Goal: Task Accomplishment & Management: Complete application form

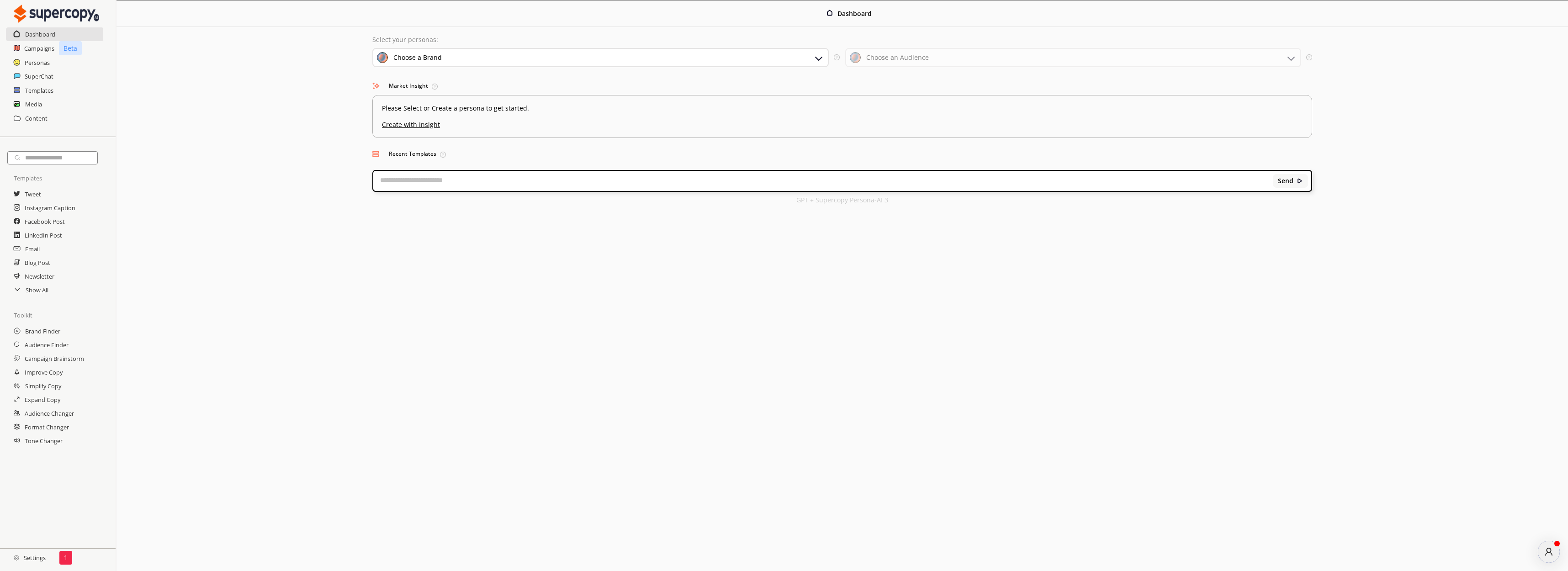
click at [649, 382] on div "Menu Dashboard Select your personas: Choose a Brand Select the brand persona yo…" at bounding box center [842, 286] width 1452 height 571
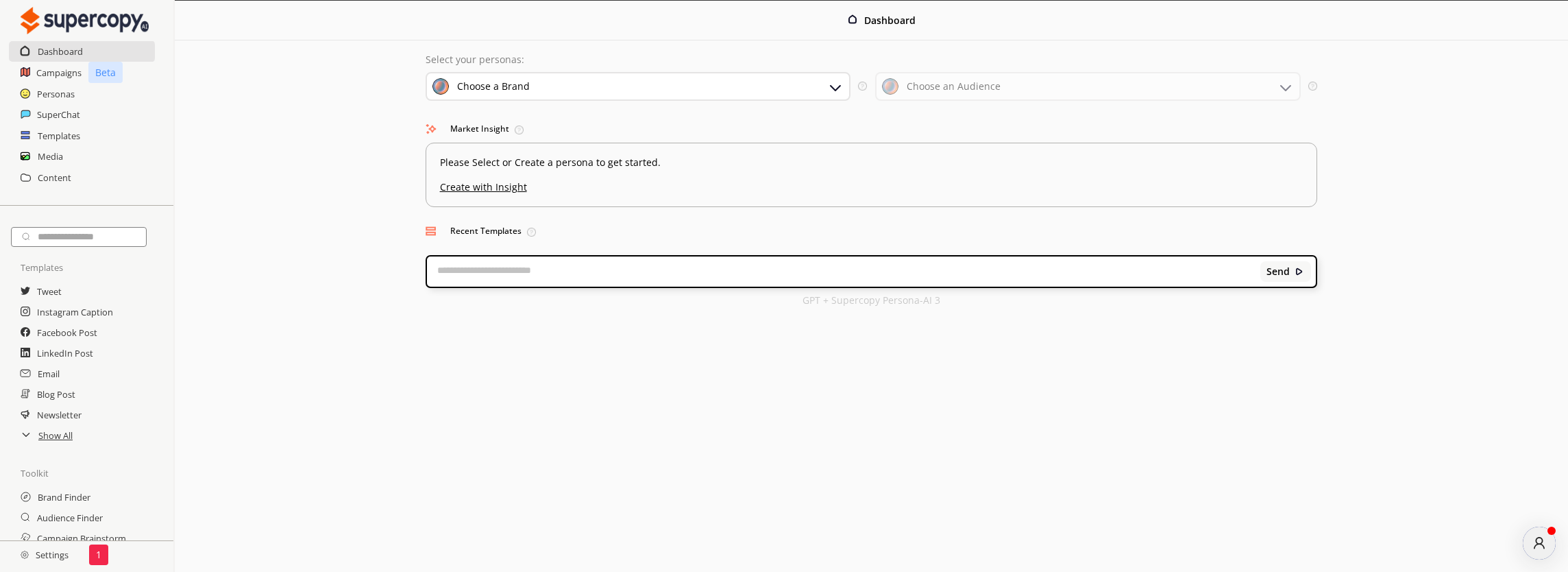
click at [820, 90] on div "Choose a Brand" at bounding box center [638, 87] width 426 height 29
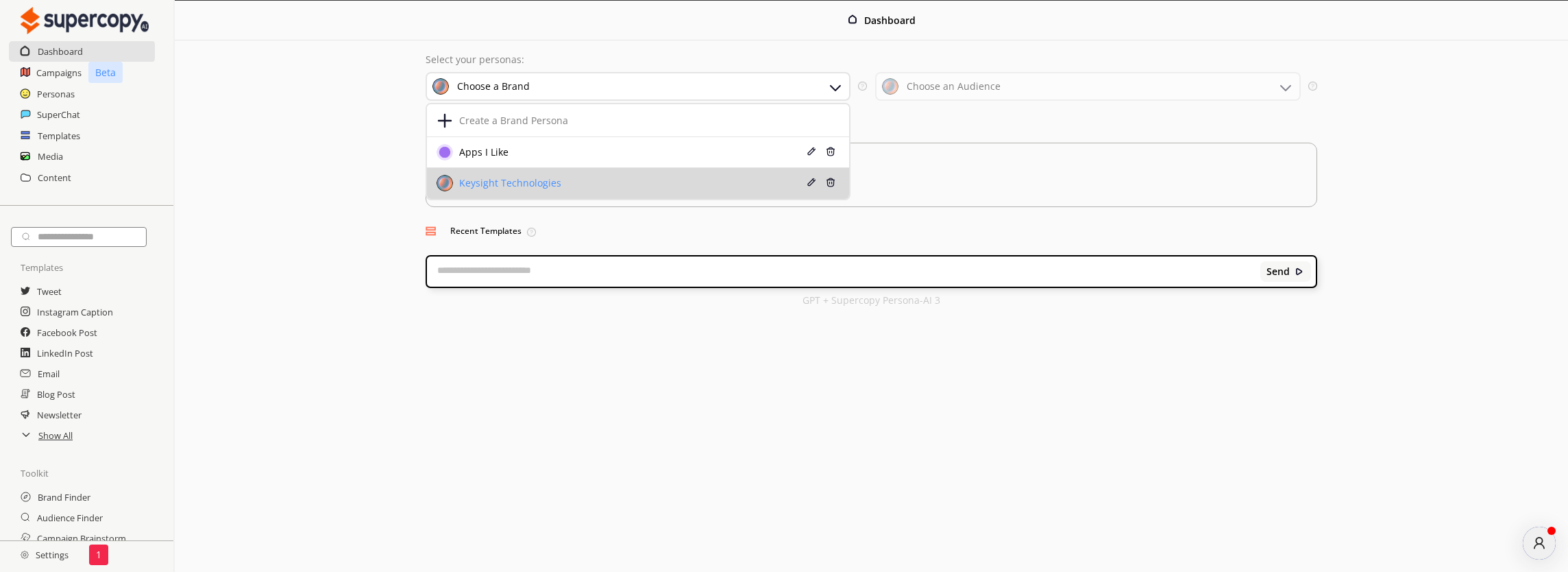
click at [705, 176] on div "Keysight Technologies" at bounding box center [602, 183] width 331 height 16
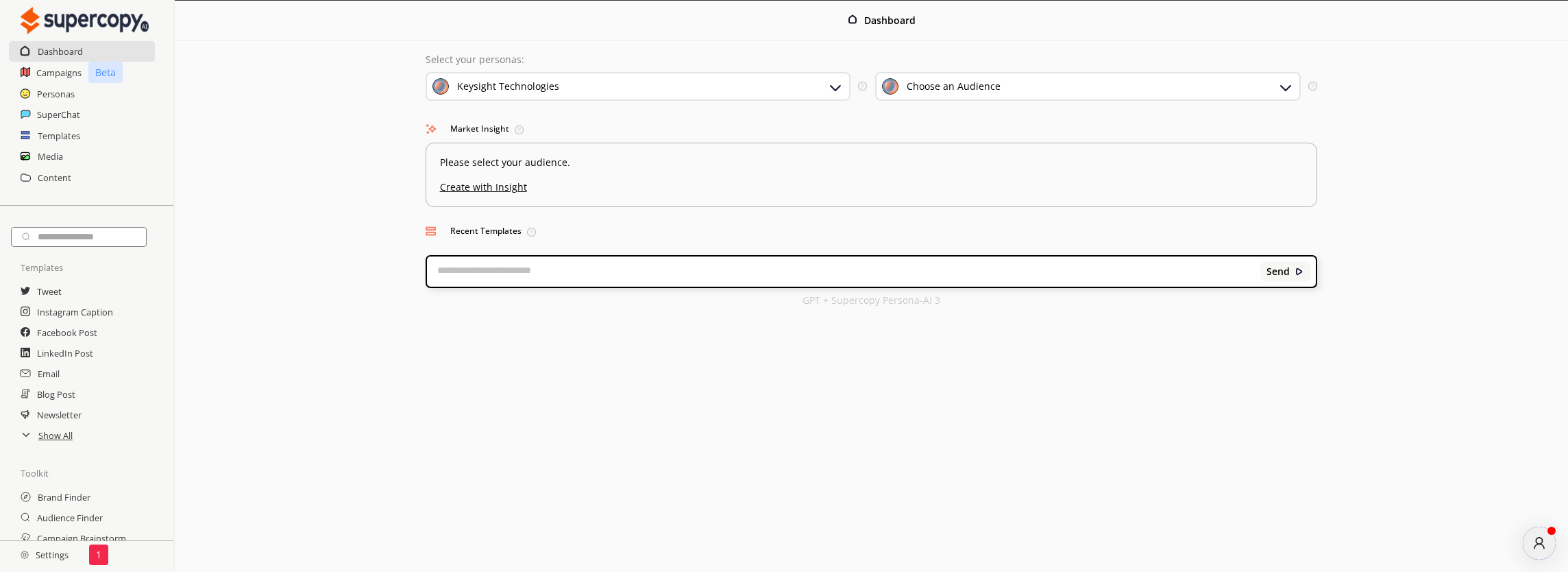
click at [51, 561] on h2 "Settings" at bounding box center [45, 555] width 89 height 27
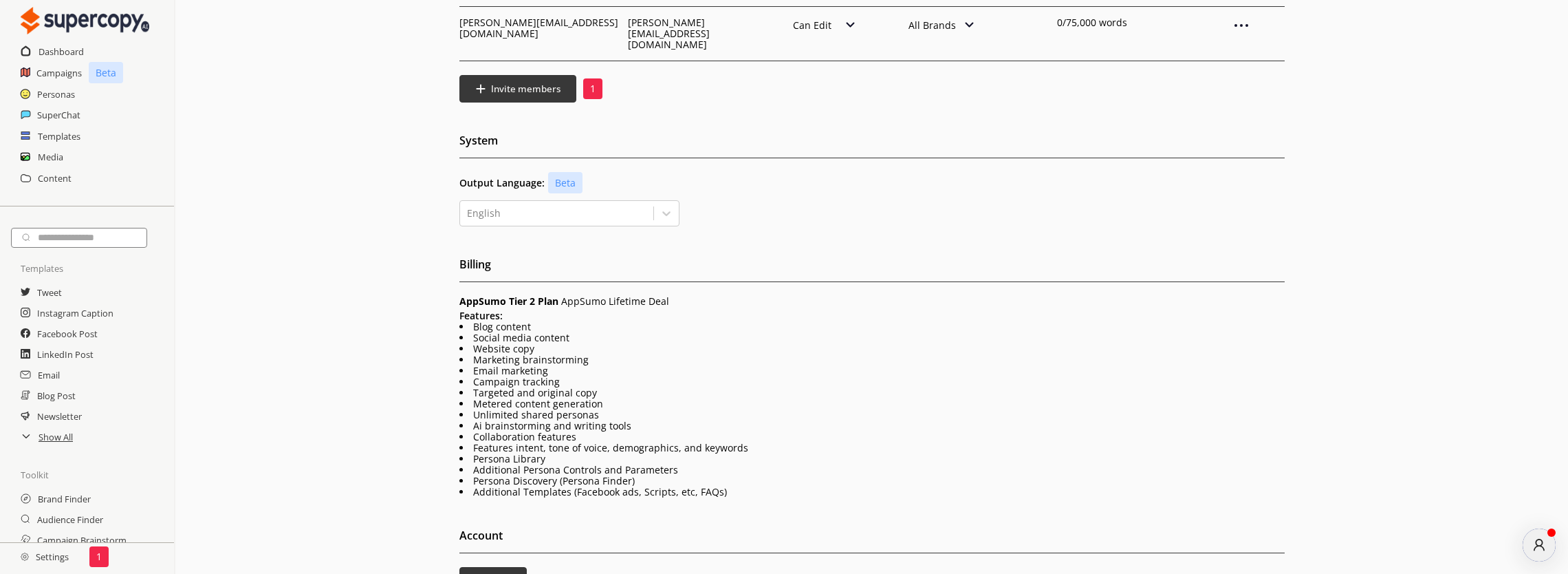
scroll to position [244, 0]
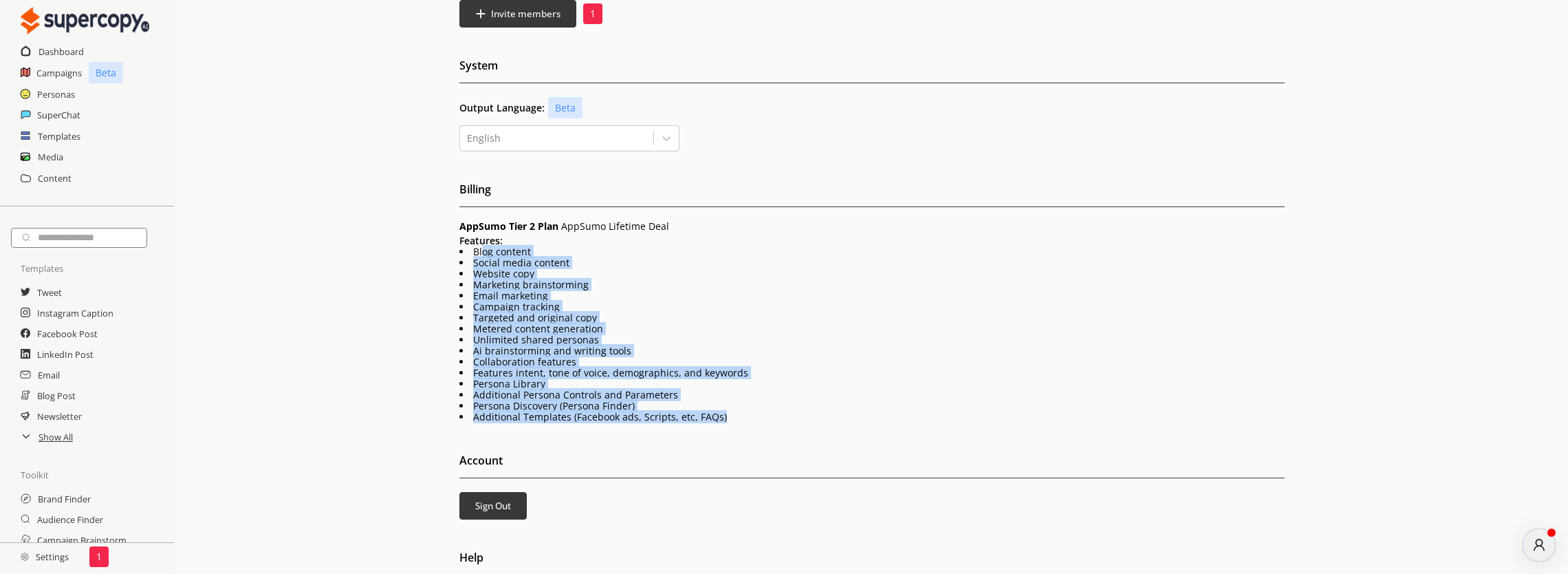
drag, startPoint x: 467, startPoint y: 226, endPoint x: 724, endPoint y: 416, distance: 319.6
click at [782, 391] on div "Features: Blog content Social media content Website copy Marketing brainstormin…" at bounding box center [872, 329] width 826 height 187
click at [71, 73] on h2 "Campaigns" at bounding box center [60, 72] width 46 height 21
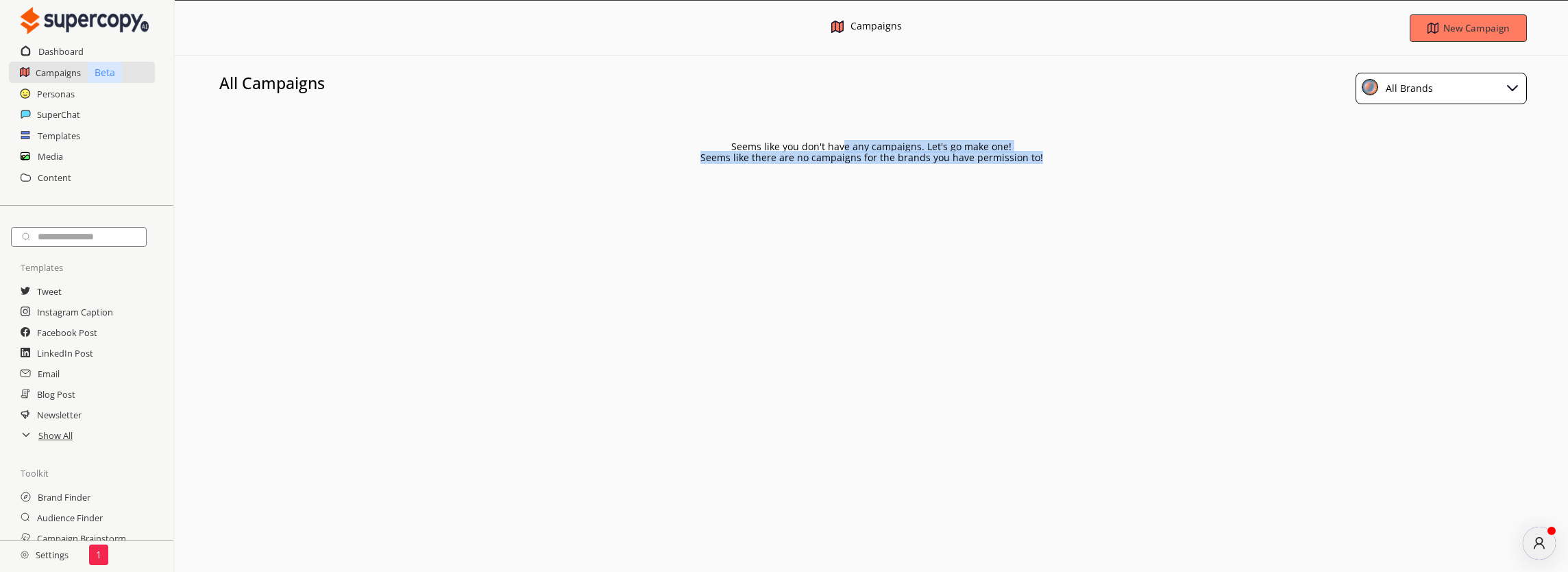
drag, startPoint x: 847, startPoint y: 147, endPoint x: 1013, endPoint y: 178, distance: 168.9
click at [966, 166] on div "Menu Campaigns New Campaign All Campaigns All Brands Seems like you don't have …" at bounding box center [871, 286] width 1394 height 572
click at [1075, 190] on div "Menu Campaigns New Campaign All Campaigns All Brands Seems like you don't have …" at bounding box center [871, 286] width 1394 height 572
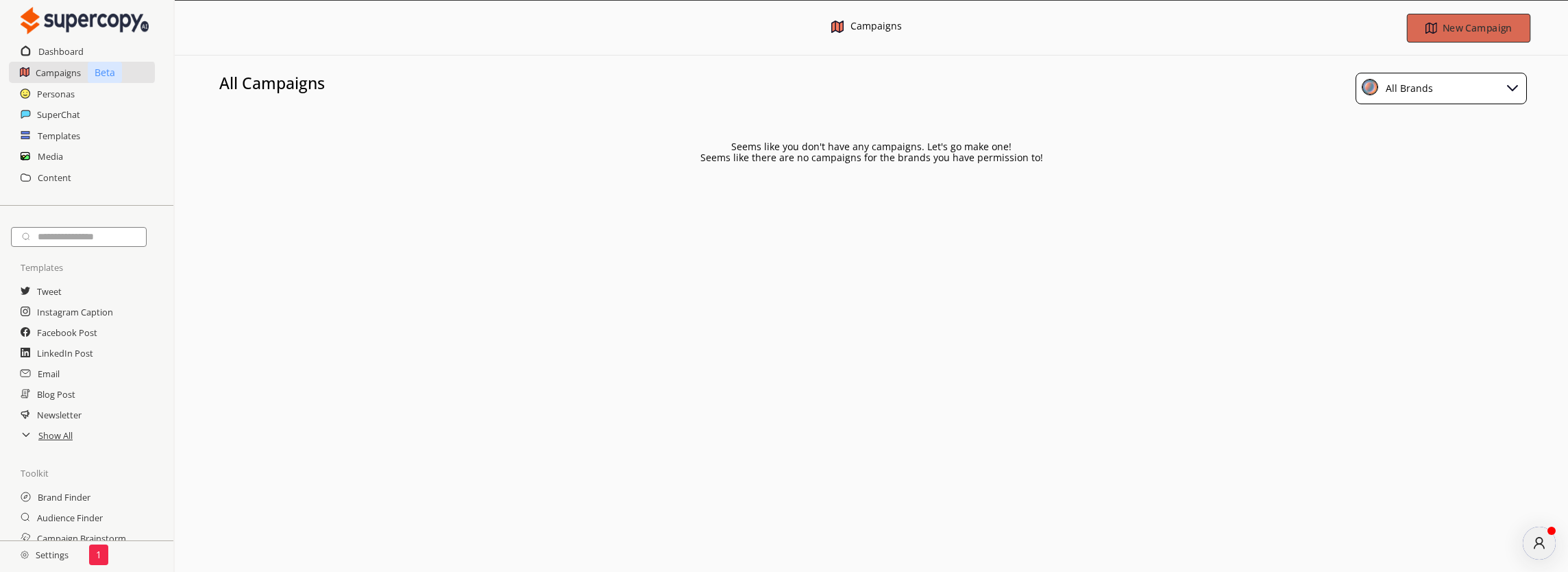
click at [1495, 26] on b "New Campaign" at bounding box center [1477, 27] width 69 height 13
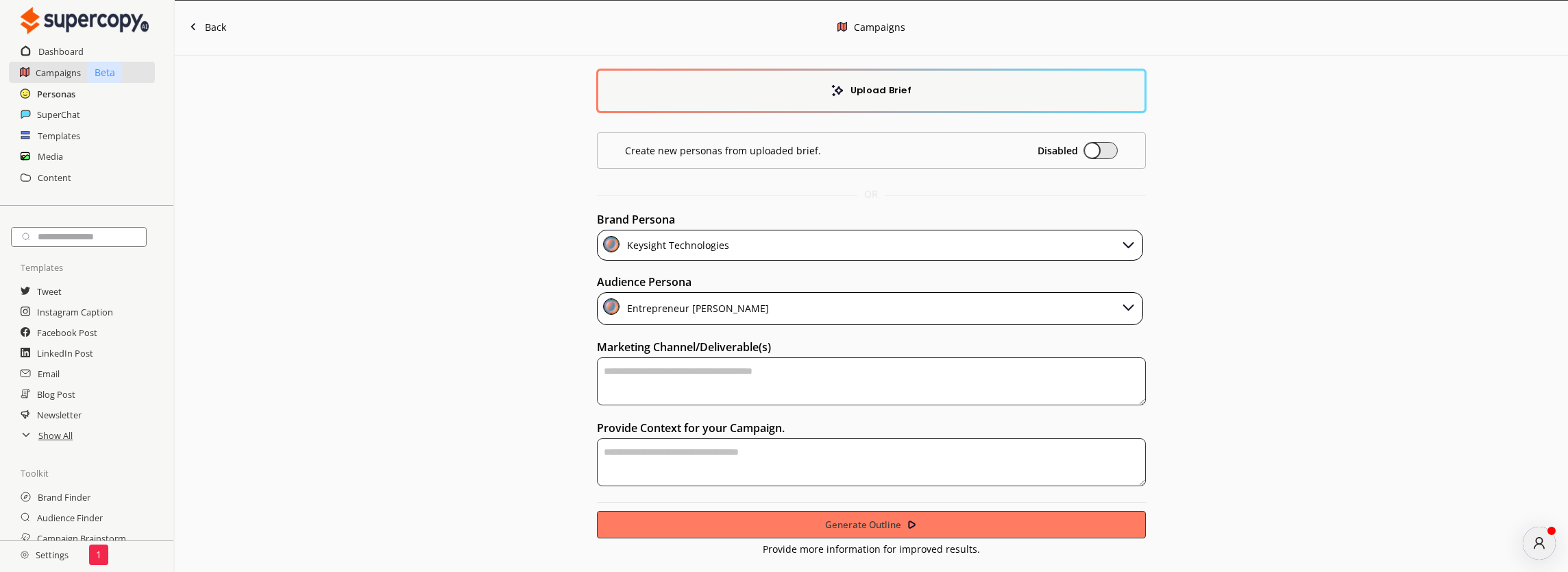
click at [56, 92] on h2 "Personas" at bounding box center [57, 94] width 38 height 21
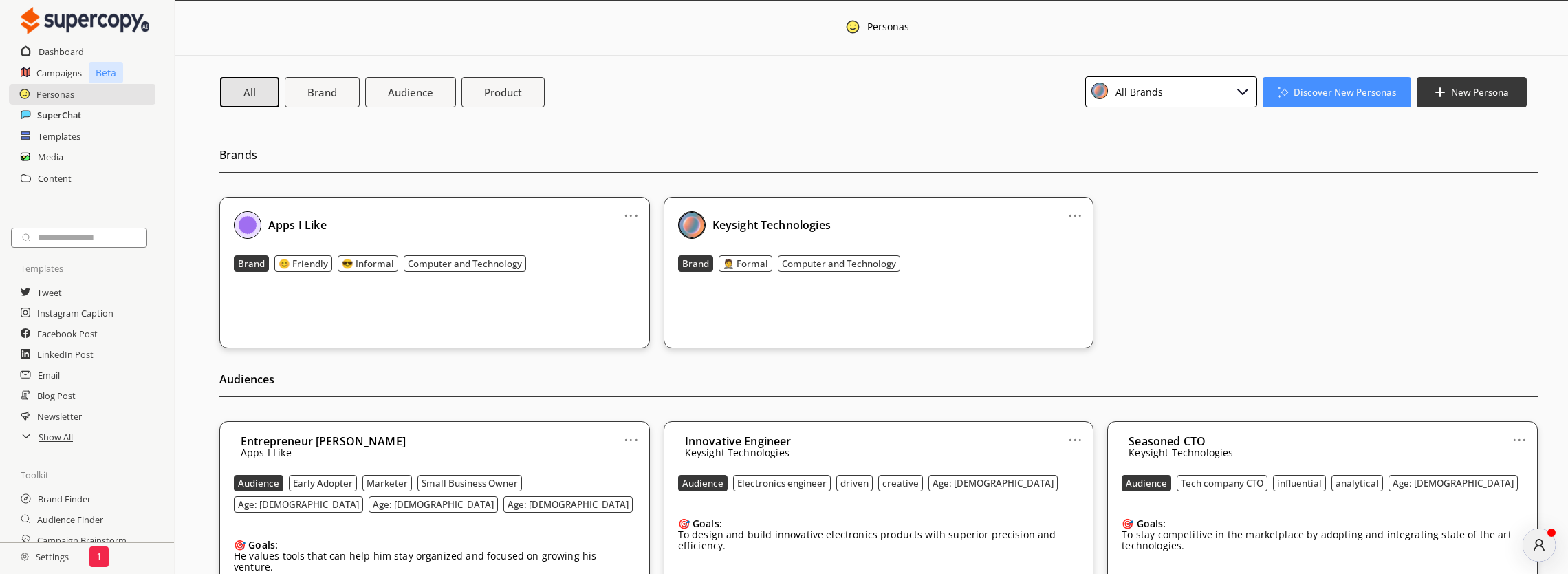
click at [55, 116] on h2 "SuperChat" at bounding box center [60, 115] width 44 height 21
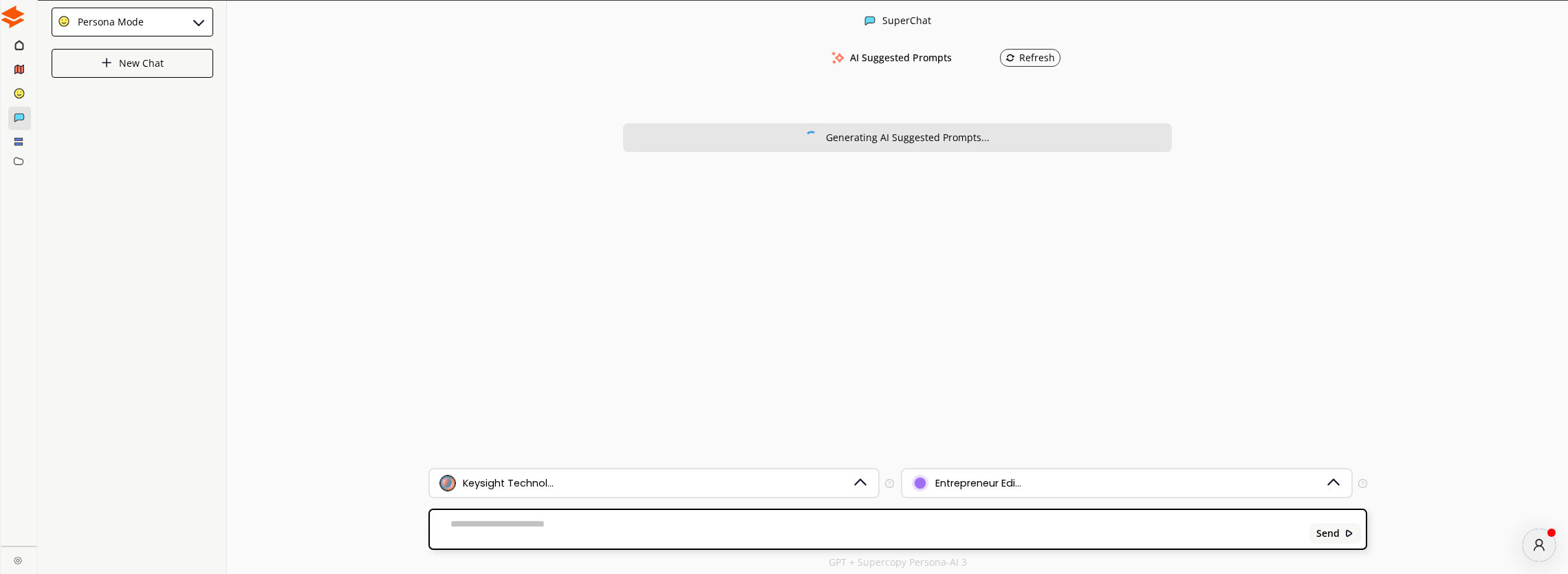
click at [17, 141] on icon at bounding box center [18, 141] width 9 height 9
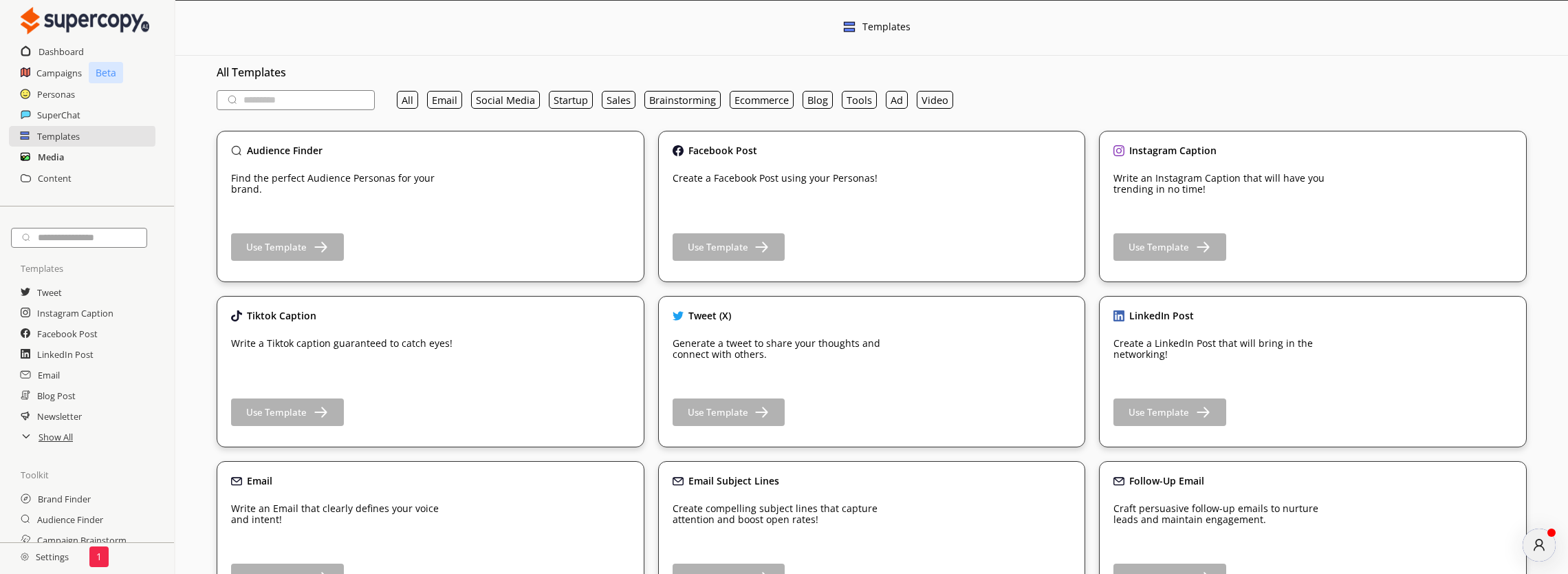
click at [55, 159] on h2 "Media" at bounding box center [50, 157] width 27 height 21
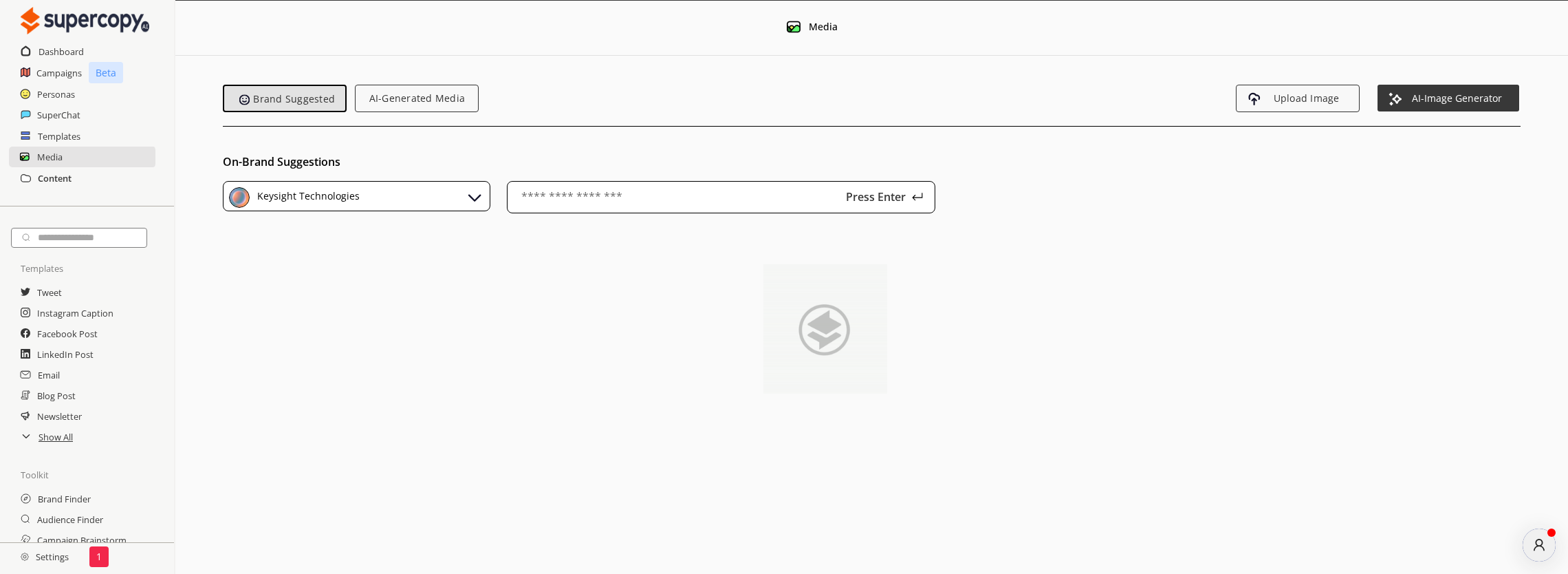
click at [54, 185] on h2 "Content" at bounding box center [54, 178] width 34 height 21
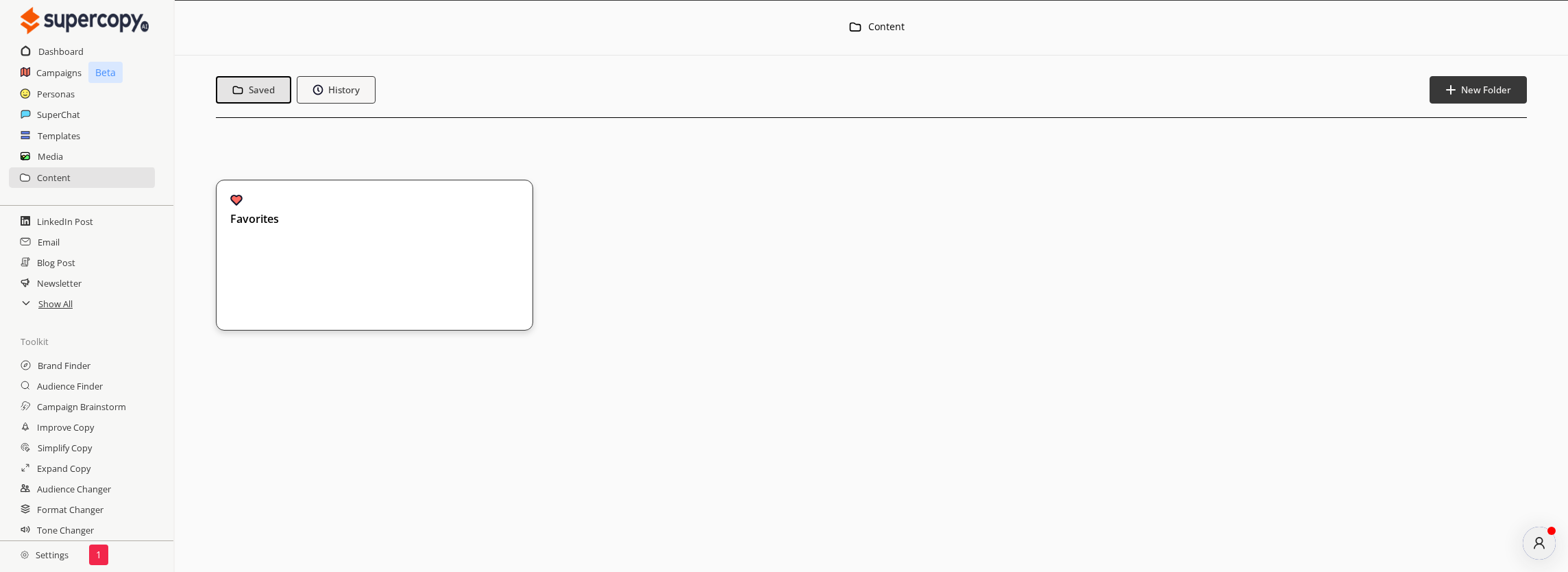
scroll to position [37, 0]
click at [54, 275] on h2 "Instagram Caption" at bounding box center [76, 275] width 78 height 21
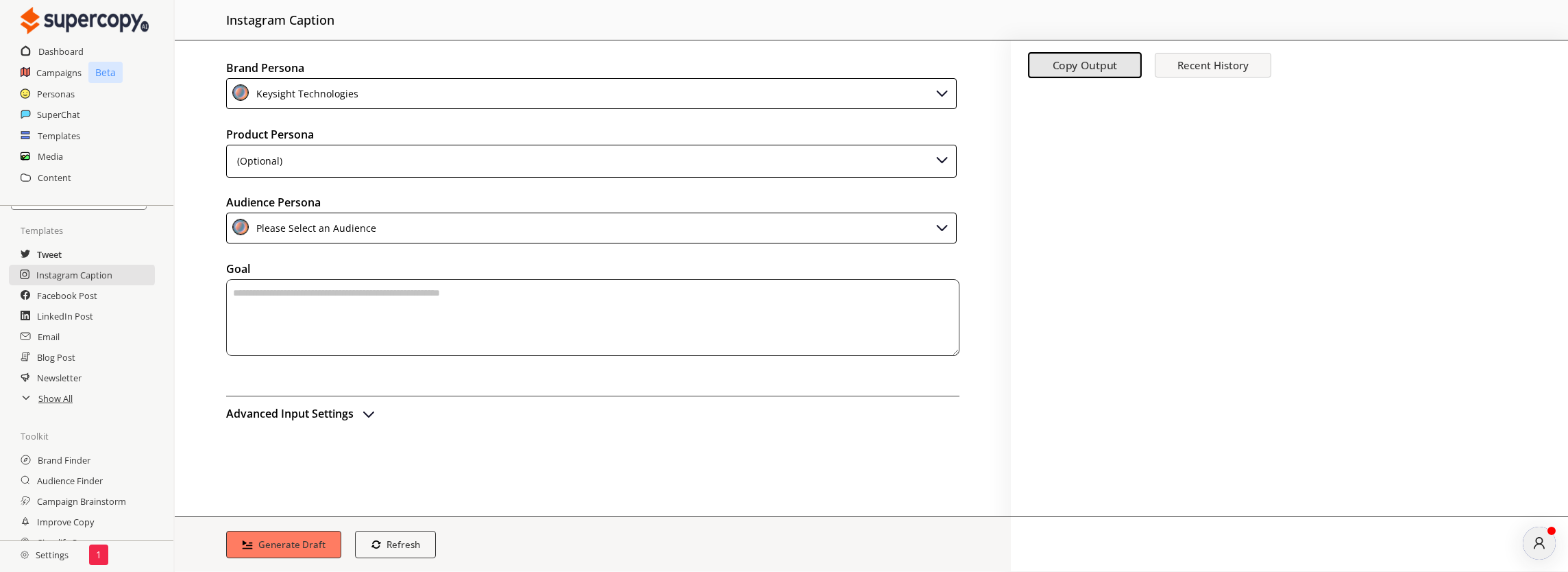
click at [60, 257] on h2 "Tweet" at bounding box center [49, 254] width 25 height 21
click at [59, 339] on h2 "Email" at bounding box center [49, 336] width 24 height 21
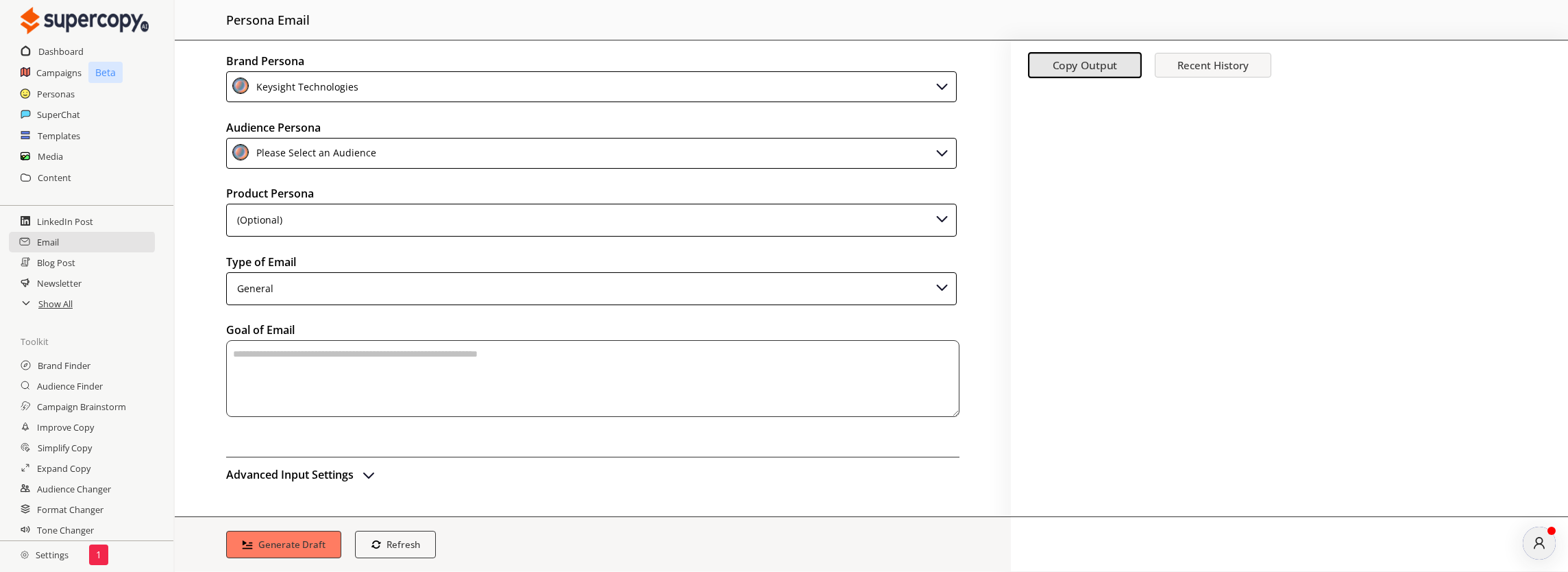
scroll to position [134, 0]
click at [70, 362] on h2 "Brand Finder" at bounding box center [65, 365] width 55 height 21
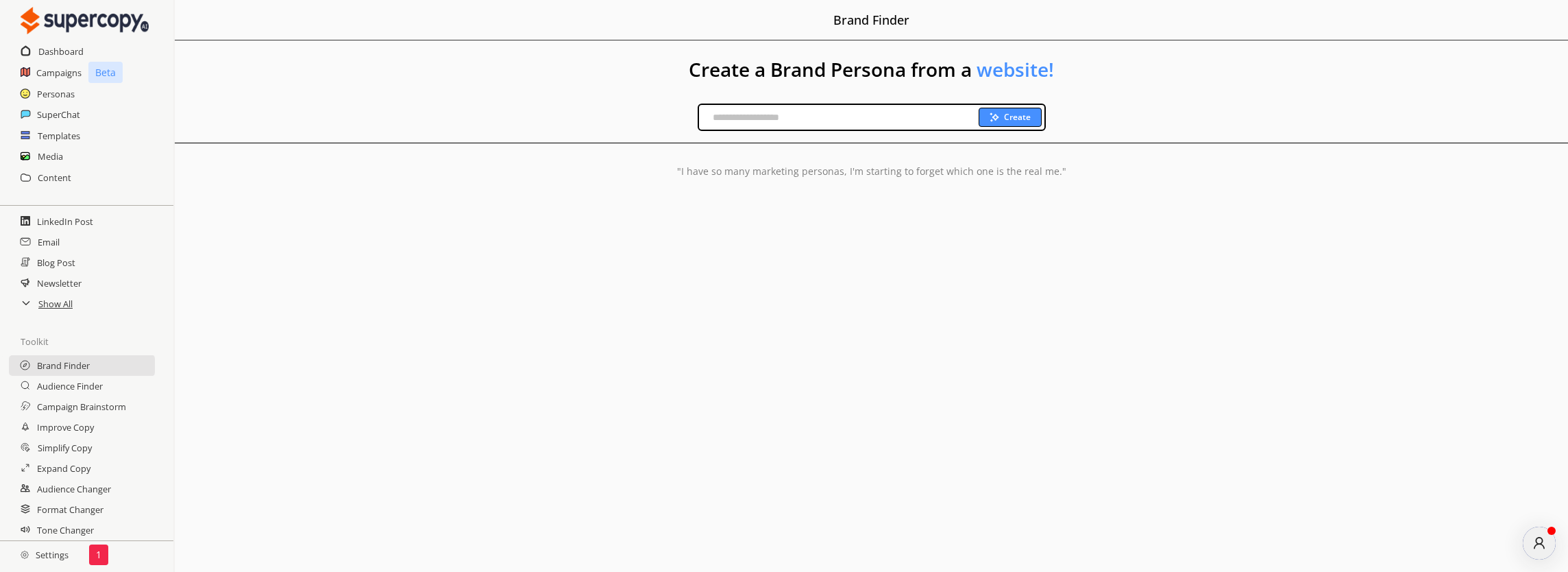
click at [795, 116] on input "text" at bounding box center [839, 117] width 279 height 21
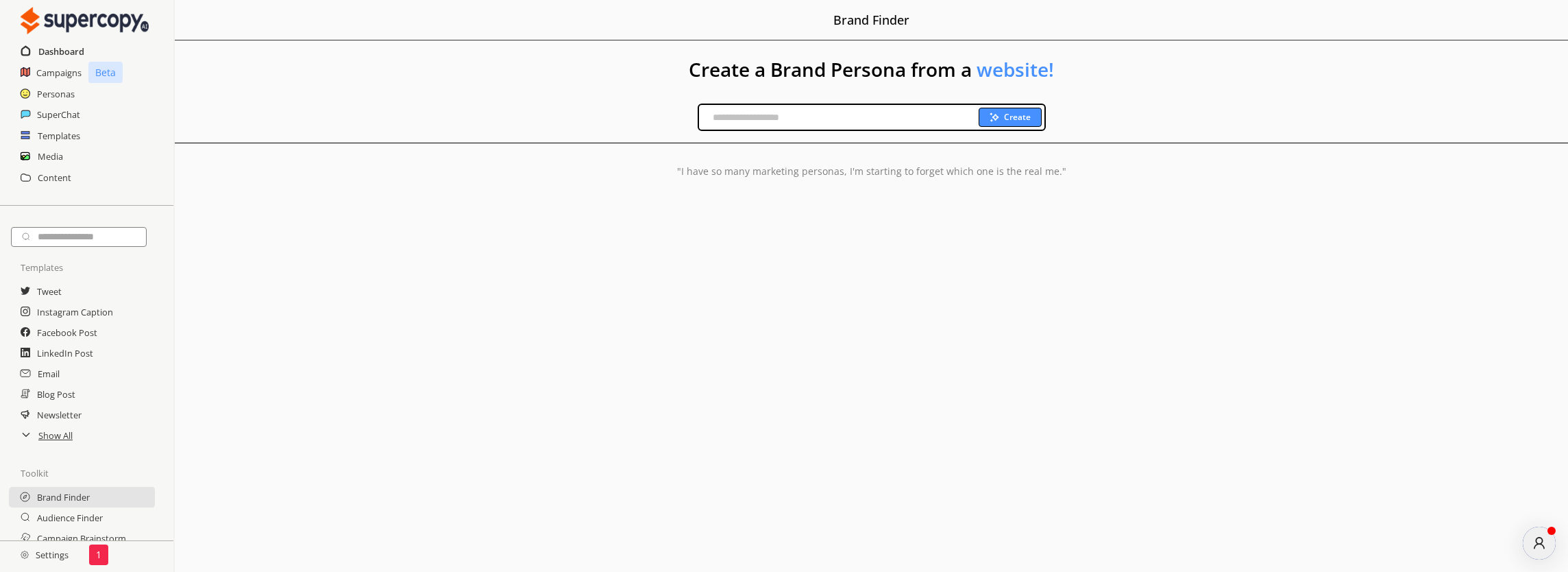
click at [68, 52] on h2 "Dashboard" at bounding box center [61, 51] width 46 height 21
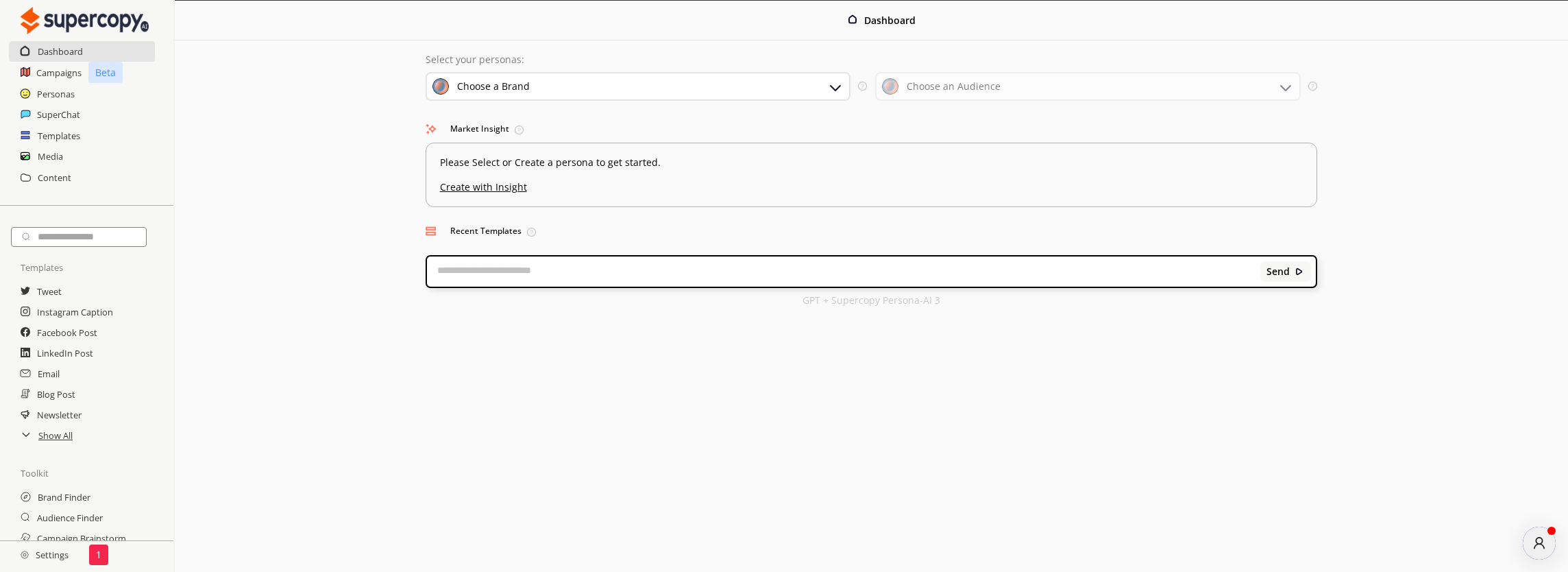
click at [777, 81] on div "Choose a Brand" at bounding box center [638, 87] width 426 height 29
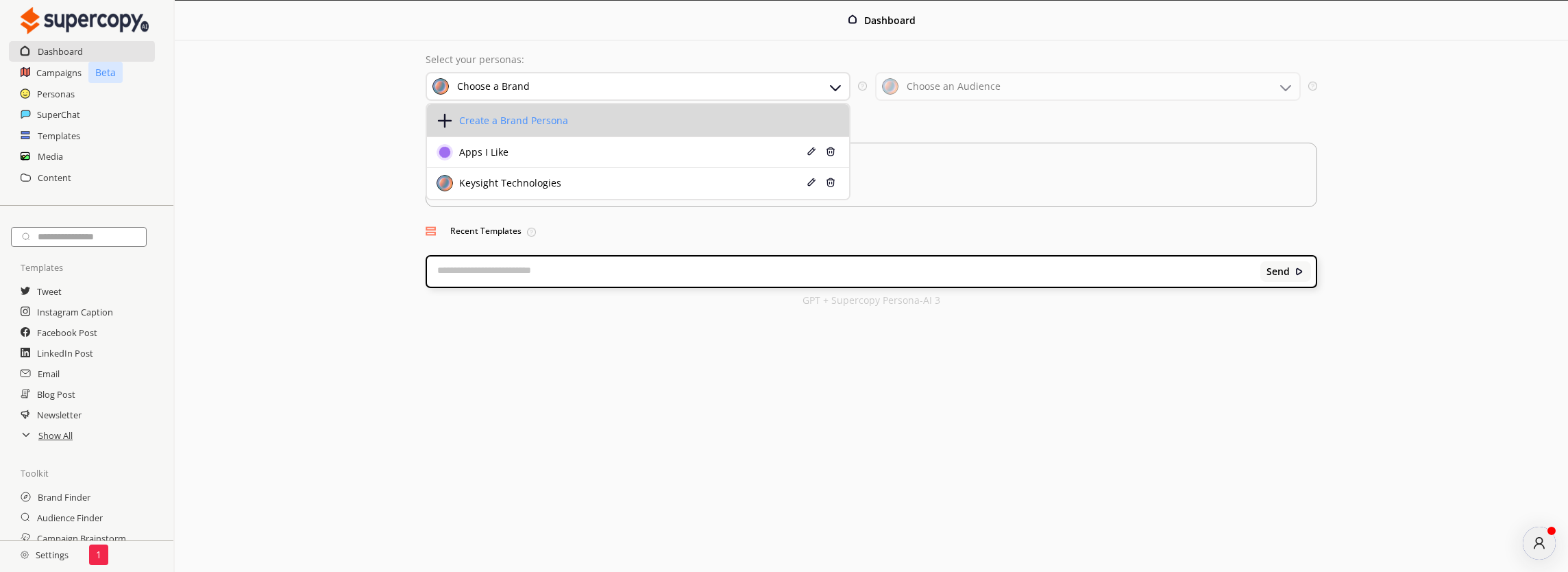
click at [552, 121] on div "Create a Brand Persona" at bounding box center [511, 121] width 112 height 11
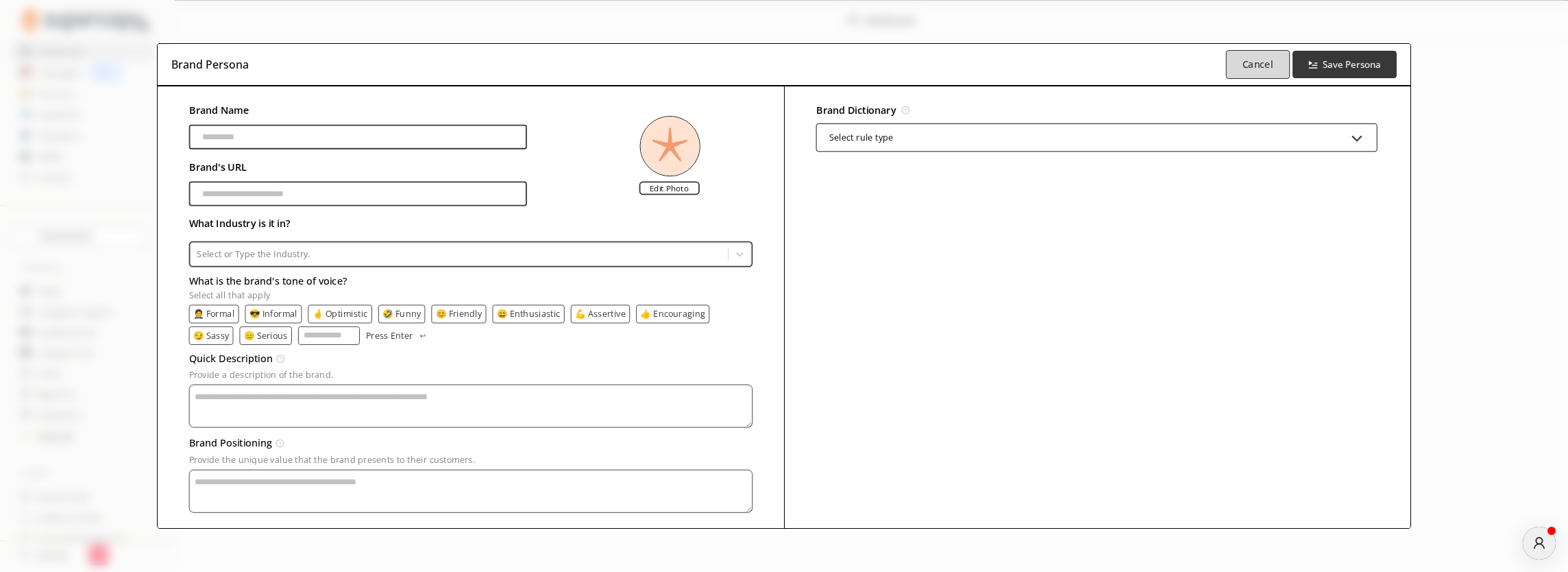
click at [1261, 61] on b "Cancel" at bounding box center [1258, 64] width 31 height 13
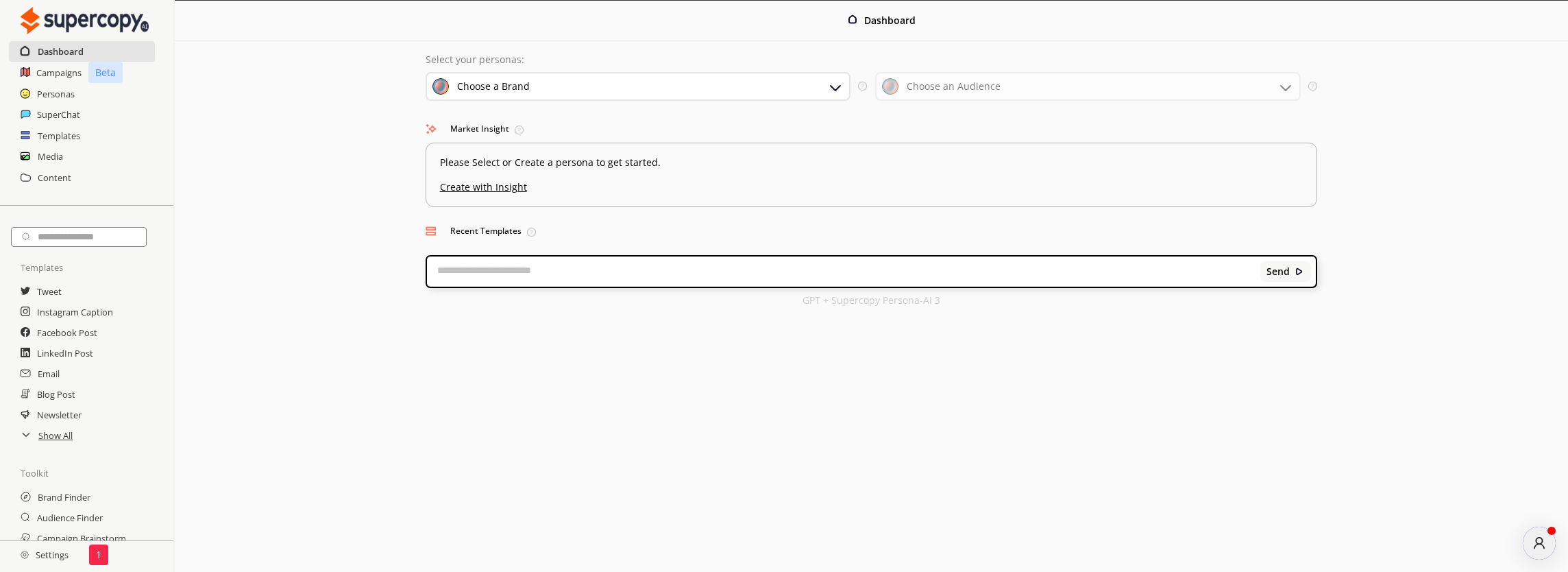
click at [65, 45] on h2 "Dashboard" at bounding box center [60, 51] width 46 height 21
click at [1068, 84] on div "Choose an Audience" at bounding box center [1088, 87] width 426 height 29
click at [489, 88] on div "Choose a Brand" at bounding box center [494, 87] width 73 height 11
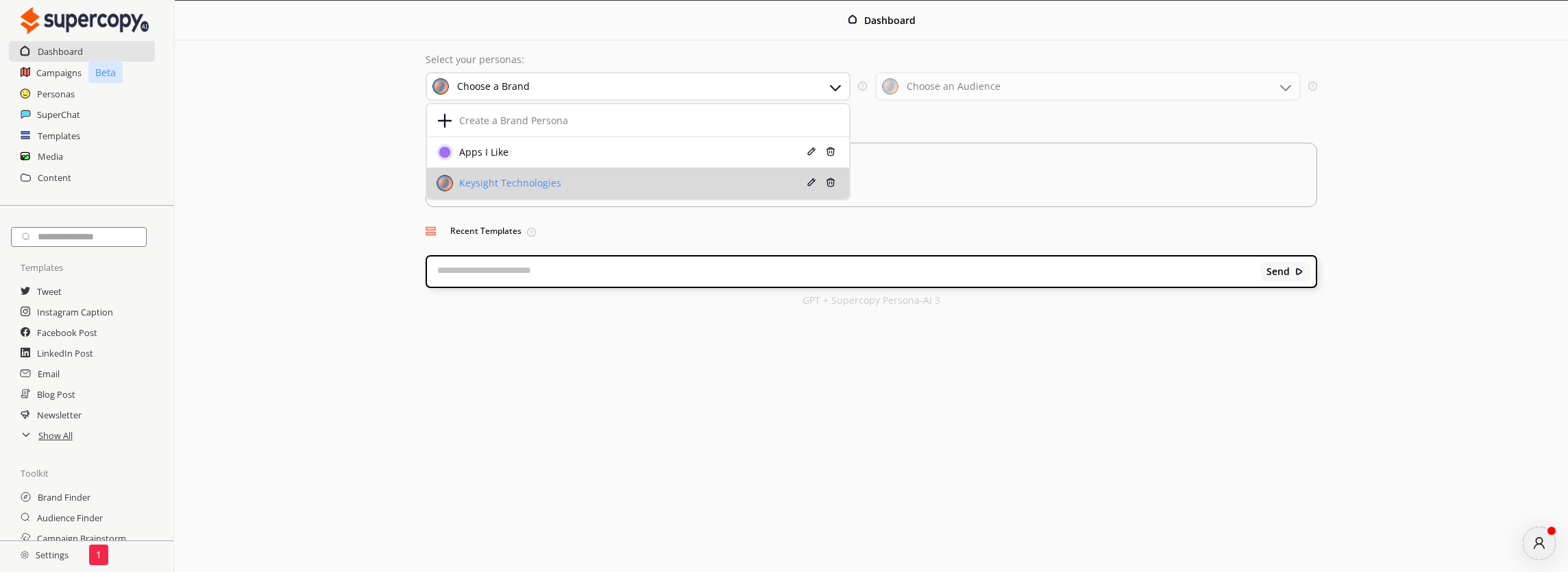
click at [509, 182] on div "Keysight Technologies" at bounding box center [509, 183] width 106 height 11
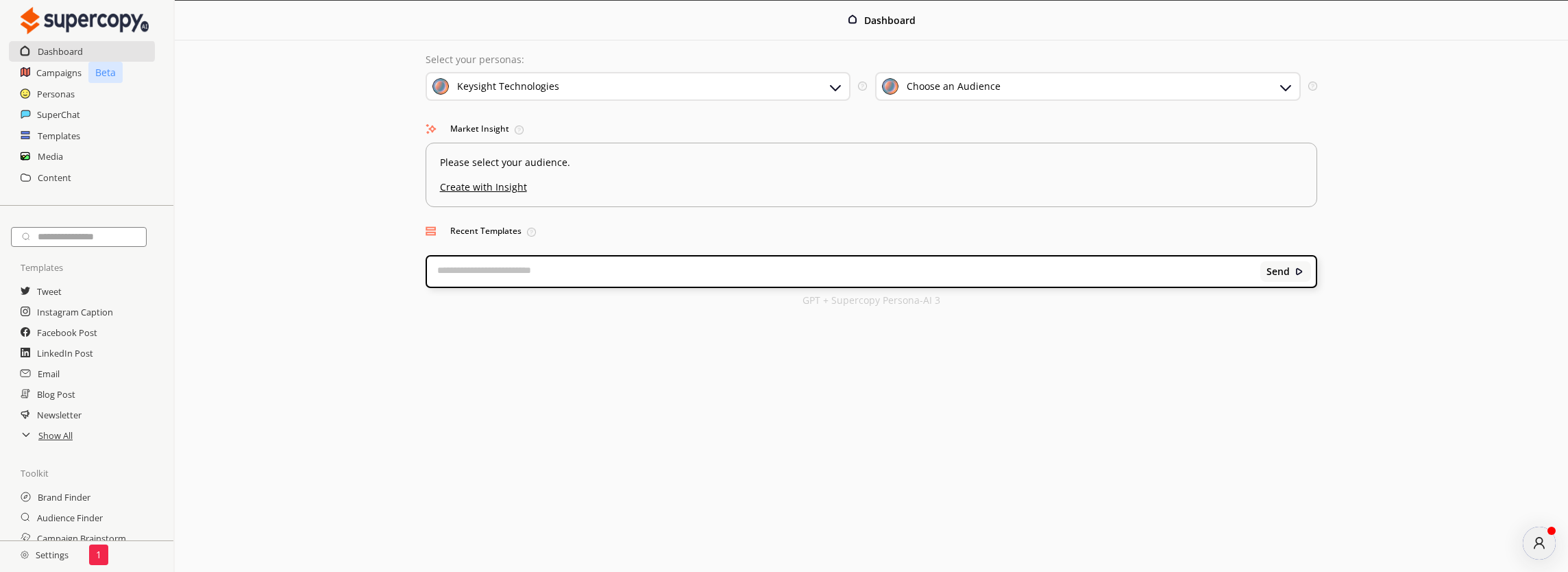
scroll to position [69, 0]
click at [488, 186] on u "Create with Insight" at bounding box center [871, 184] width 872 height 18
click at [977, 87] on div "Choose an Audience" at bounding box center [953, 87] width 94 height 11
click at [750, 94] on div "Keysight Technologies" at bounding box center [638, 87] width 426 height 29
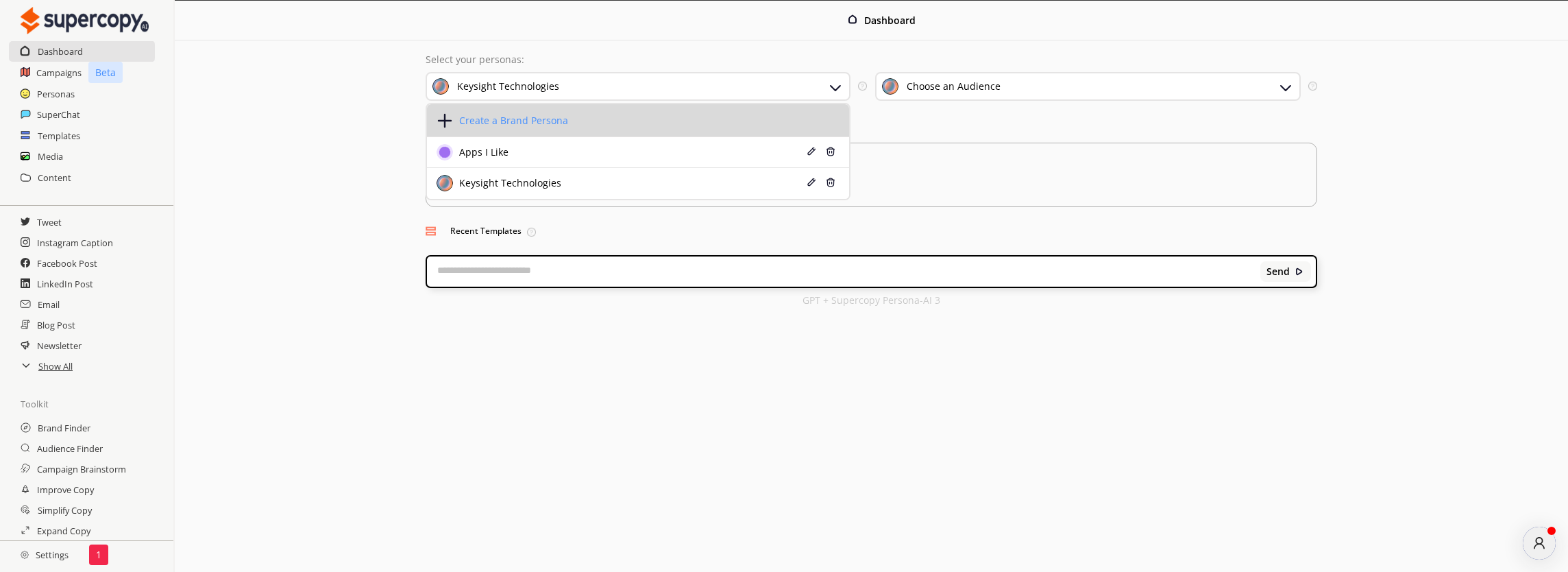
click at [674, 114] on li "Create a Brand Persona" at bounding box center [638, 121] width 423 height 33
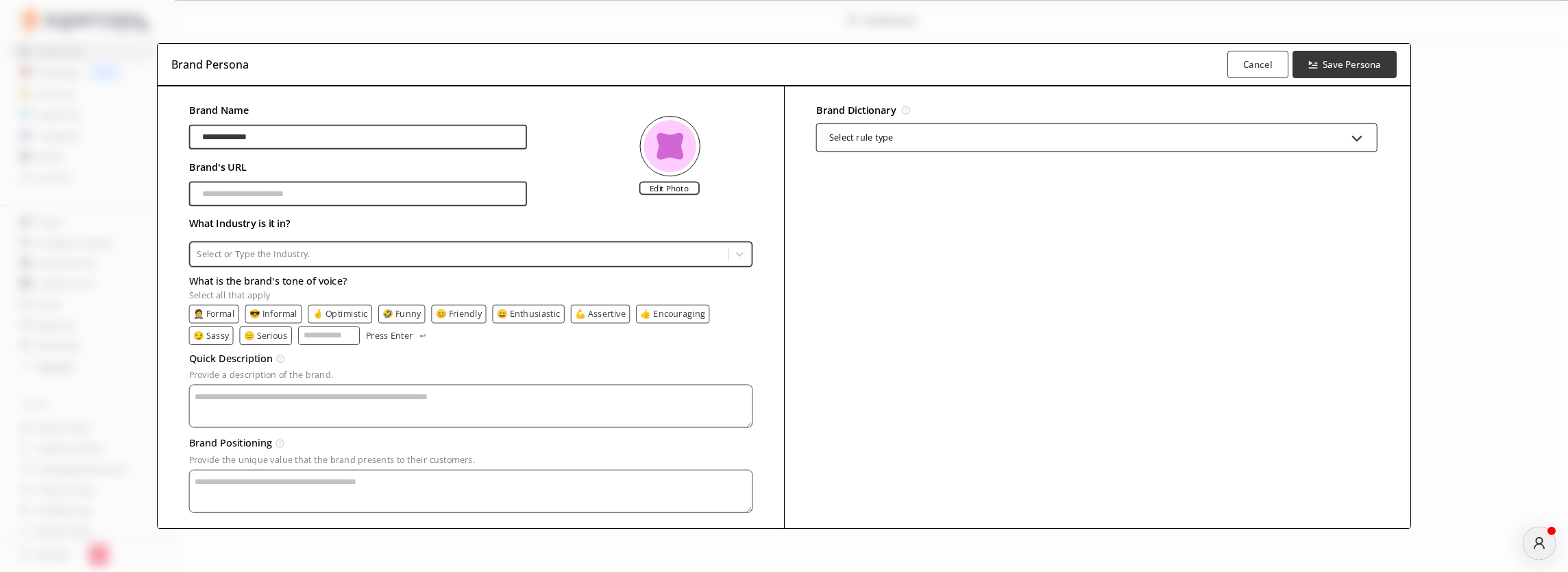
type input "**********"
click at [334, 251] on div at bounding box center [458, 254] width 525 height 13
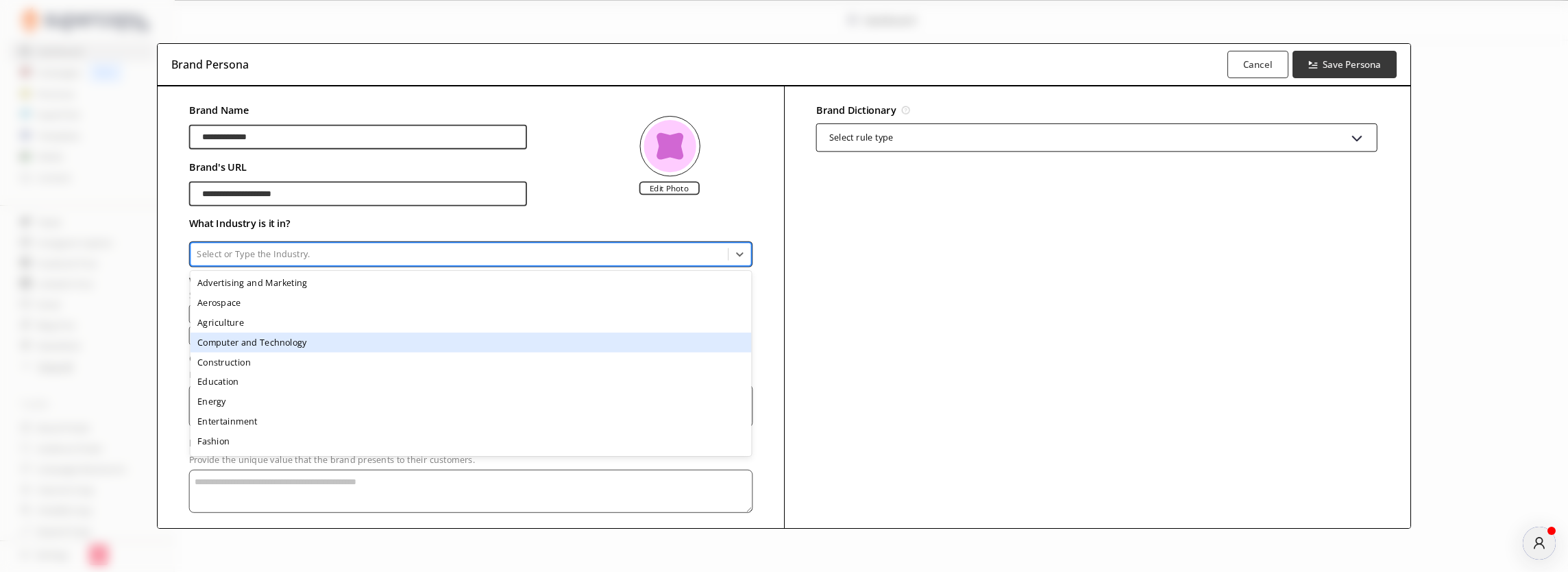
click at [317, 345] on div "Computer and Technology" at bounding box center [470, 342] width 562 height 20
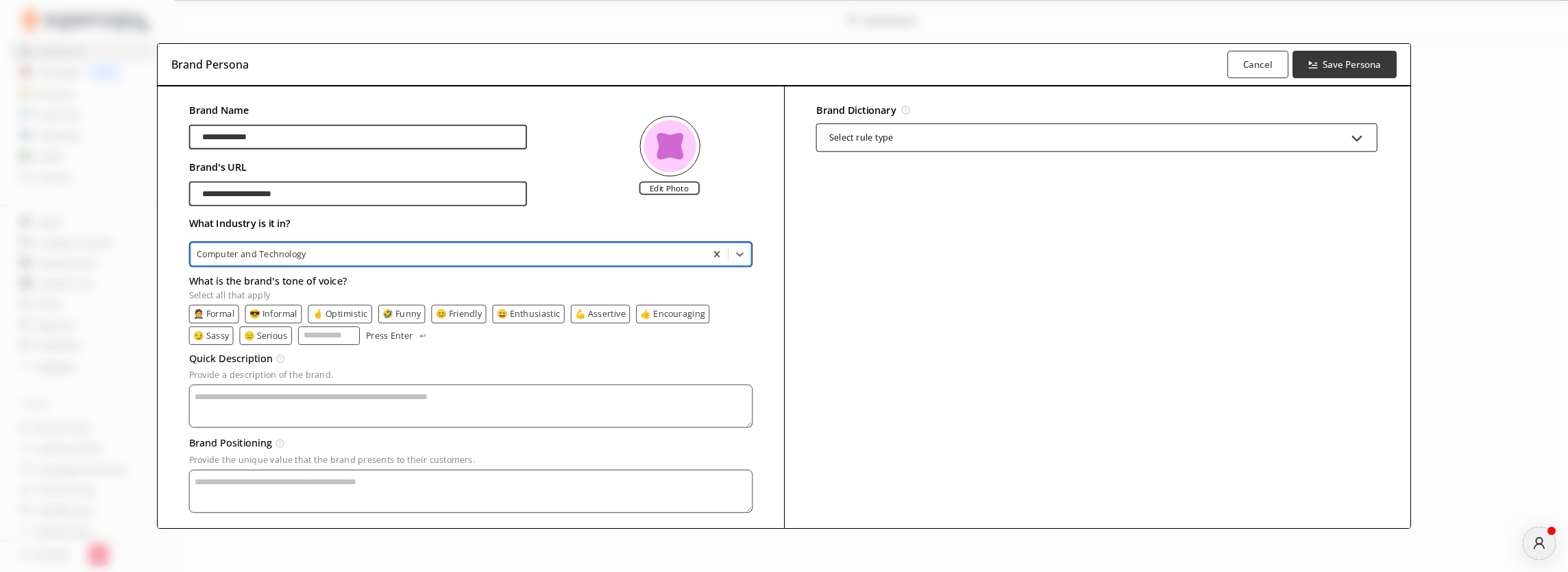
click at [321, 251] on div at bounding box center [447, 254] width 502 height 13
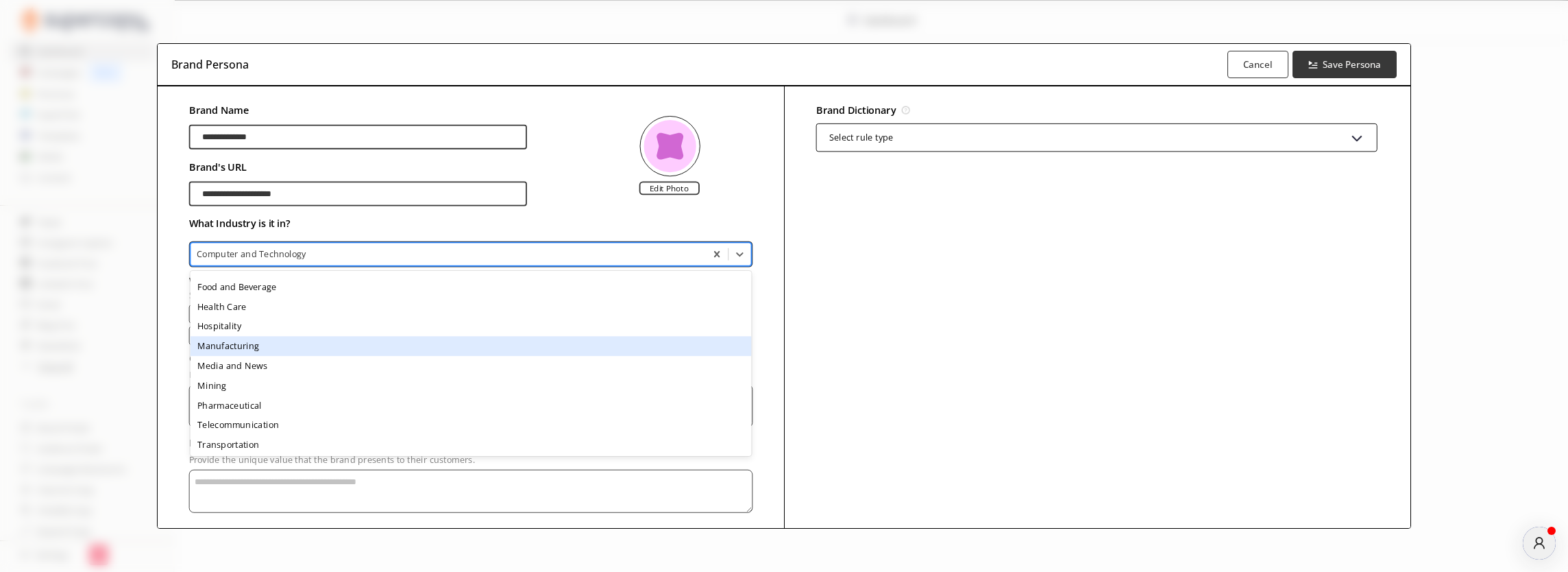
scroll to position [217, 0]
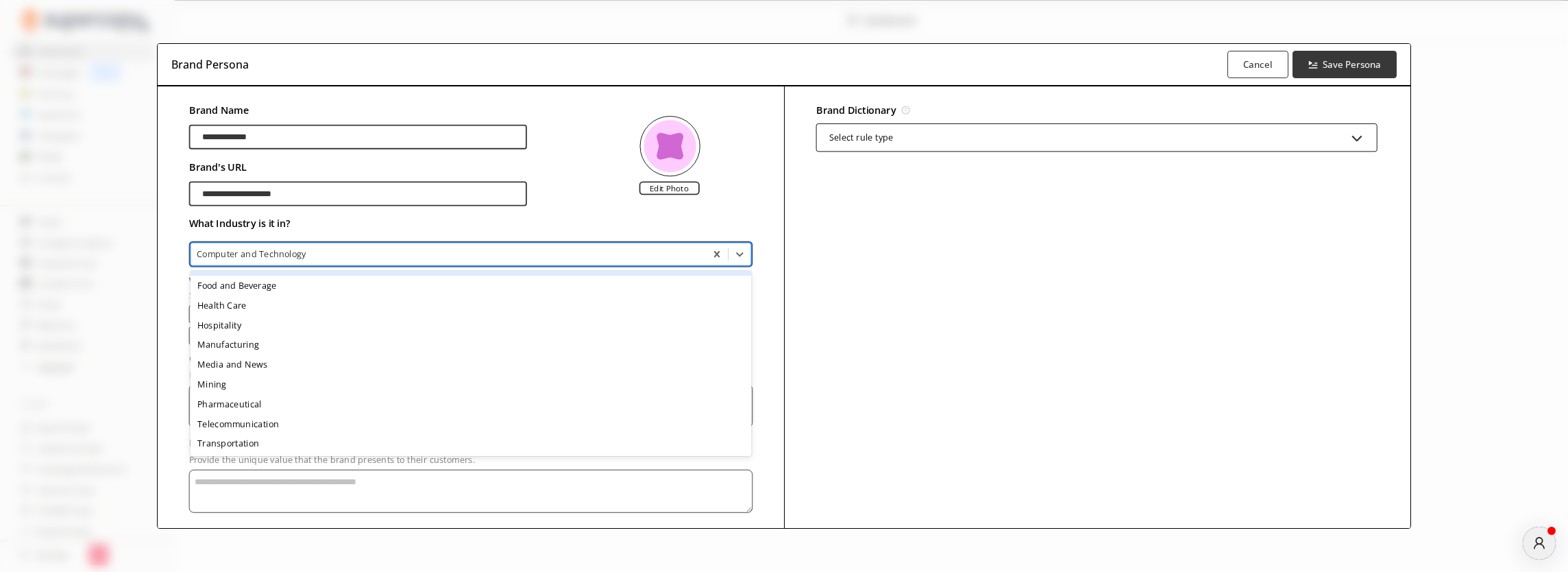
click at [578, 216] on div "What Industry is it in?" at bounding box center [469, 226] width 563 height 31
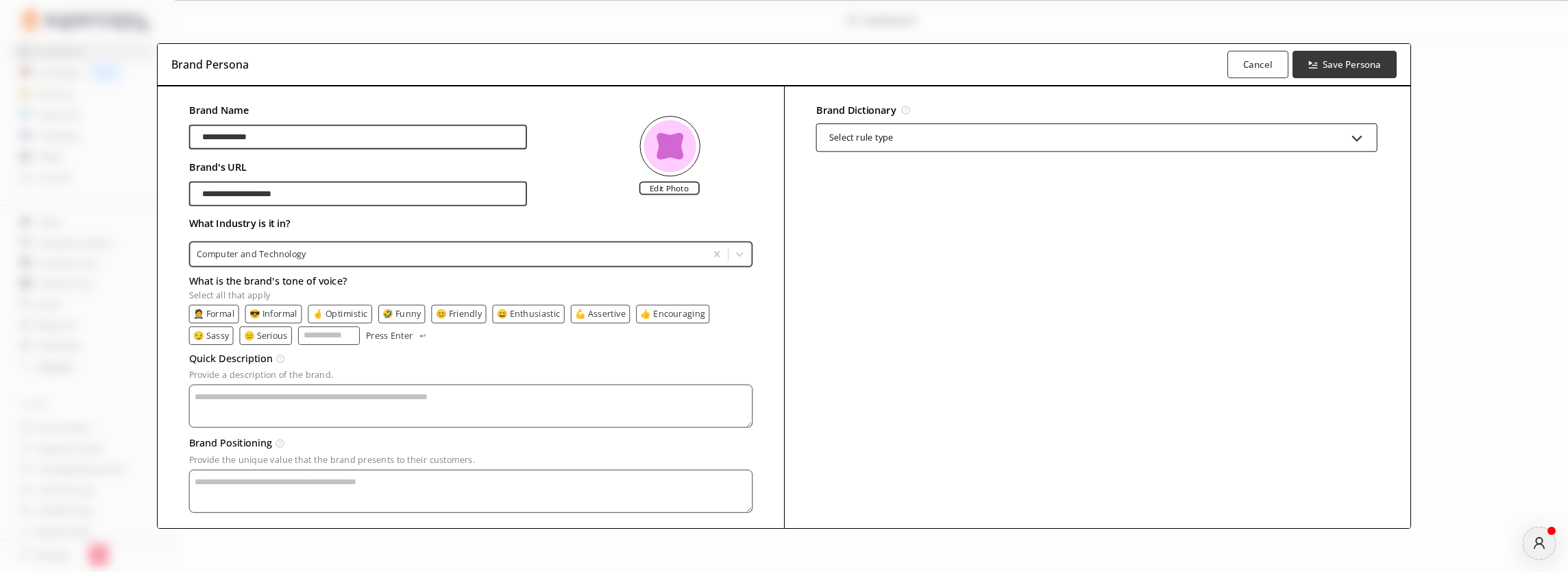
click at [299, 338] on input "What is the brand's tone of voice? Select all that apply" at bounding box center [330, 335] width 62 height 18
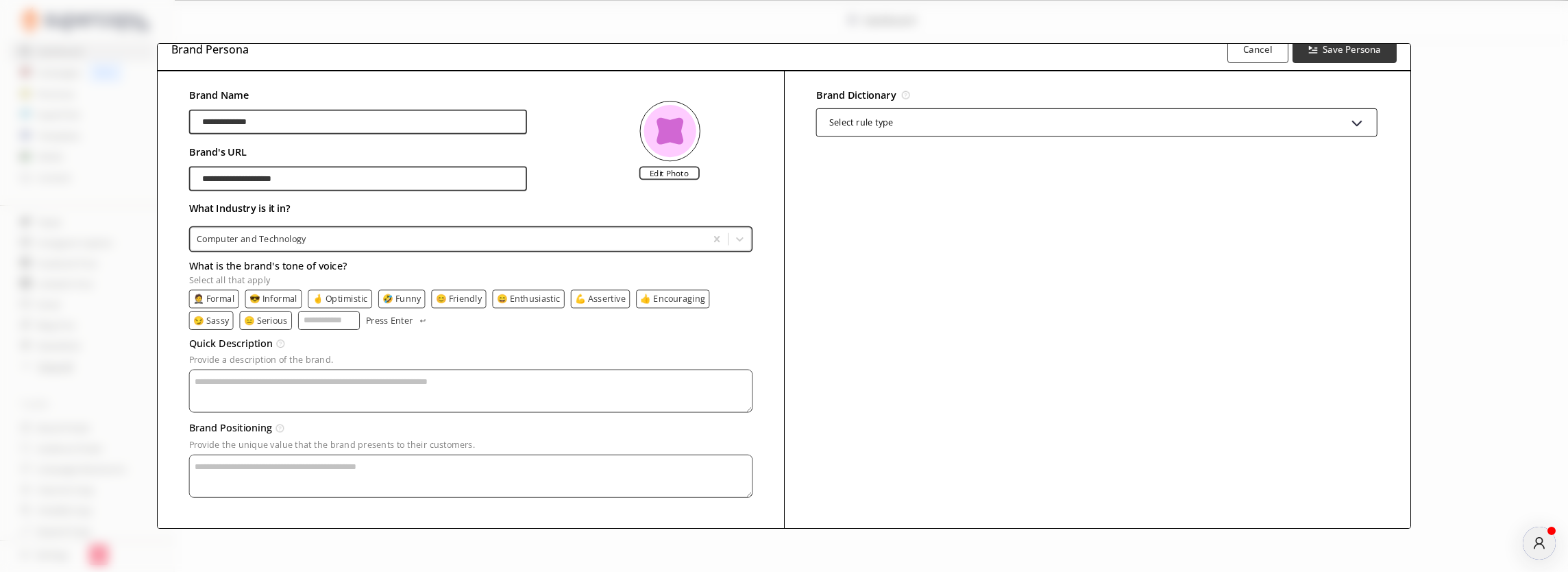
scroll to position [20, 0]
click at [450, 298] on p "😊 Friendly" at bounding box center [458, 296] width 47 height 10
click at [522, 298] on p "😄 Enthusiastic" at bounding box center [530, 296] width 64 height 10
click at [672, 296] on p "👍 Encouraging" at bounding box center [675, 296] width 65 height 10
click at [268, 295] on p "😎 Informal" at bounding box center [273, 296] width 48 height 10
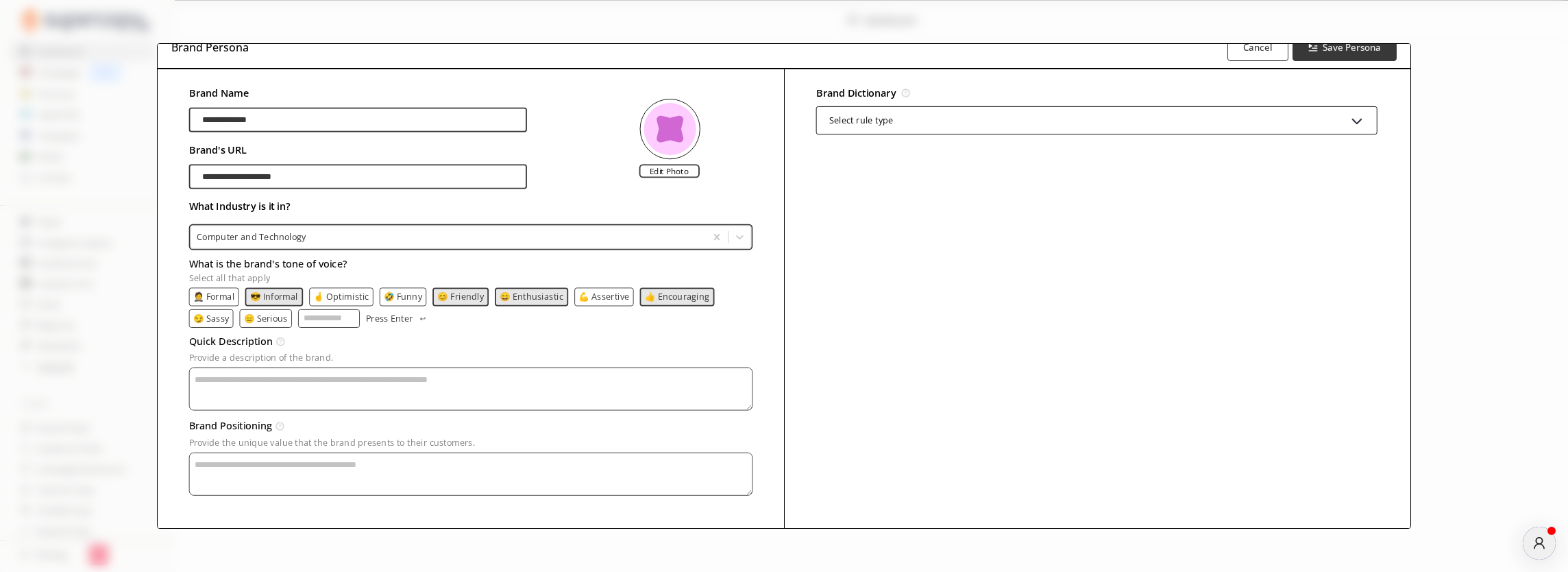
click at [214, 297] on p "🤵 Formal" at bounding box center [214, 296] width 41 height 10
drag, startPoint x: 188, startPoint y: 265, endPoint x: 363, endPoint y: 271, distance: 175.1
click at [363, 271] on div "**********" at bounding box center [784, 299] width 1253 height 460
click at [311, 273] on p "Select all that apply" at bounding box center [469, 277] width 563 height 10
click at [311, 309] on input "What is the brand's tone of voice? Select all that apply" at bounding box center [330, 318] width 62 height 18
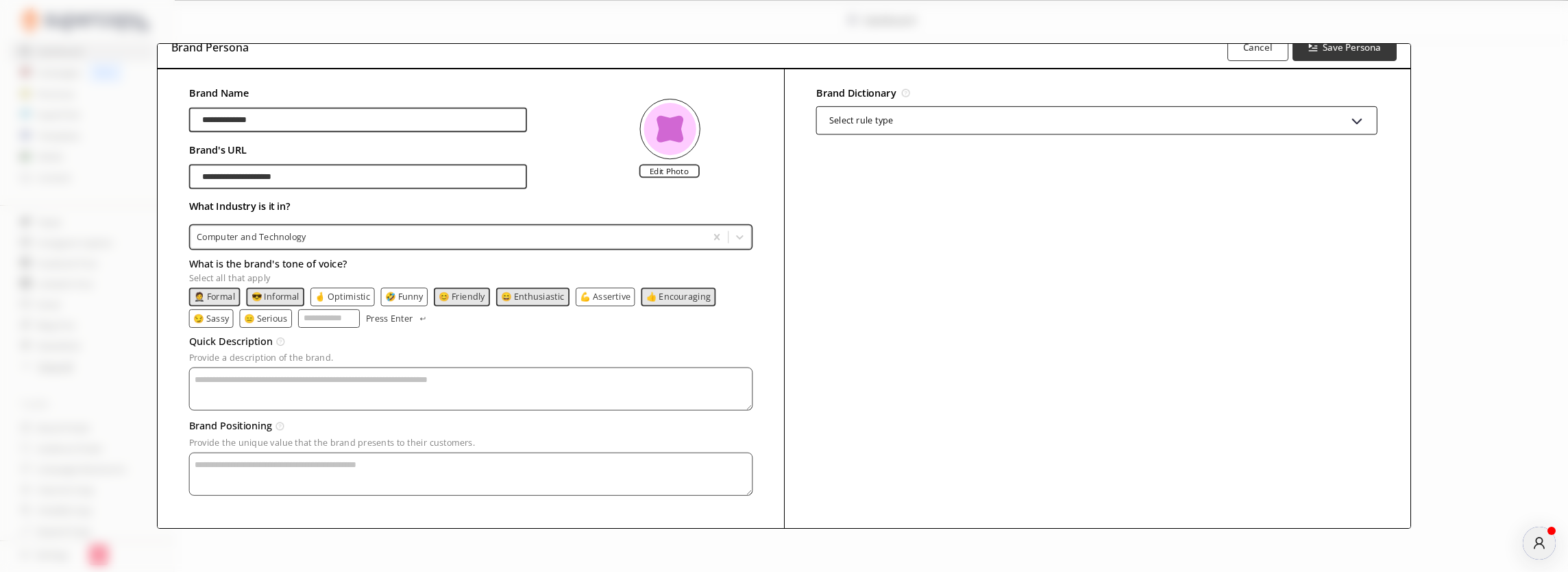
click at [306, 269] on h3 "What is the brand's tone of voice?" at bounding box center [469, 263] width 563 height 18
click at [306, 309] on input "What is the brand's tone of voice? Select all that apply" at bounding box center [330, 318] width 62 height 18
click at [306, 269] on h3 "What is the brand's tone of voice?" at bounding box center [469, 263] width 563 height 18
click at [306, 309] on input "What is the brand's tone of voice? Select all that apply" at bounding box center [330, 318] width 62 height 18
click at [306, 269] on h3 "What is the brand's tone of voice?" at bounding box center [469, 263] width 563 height 18
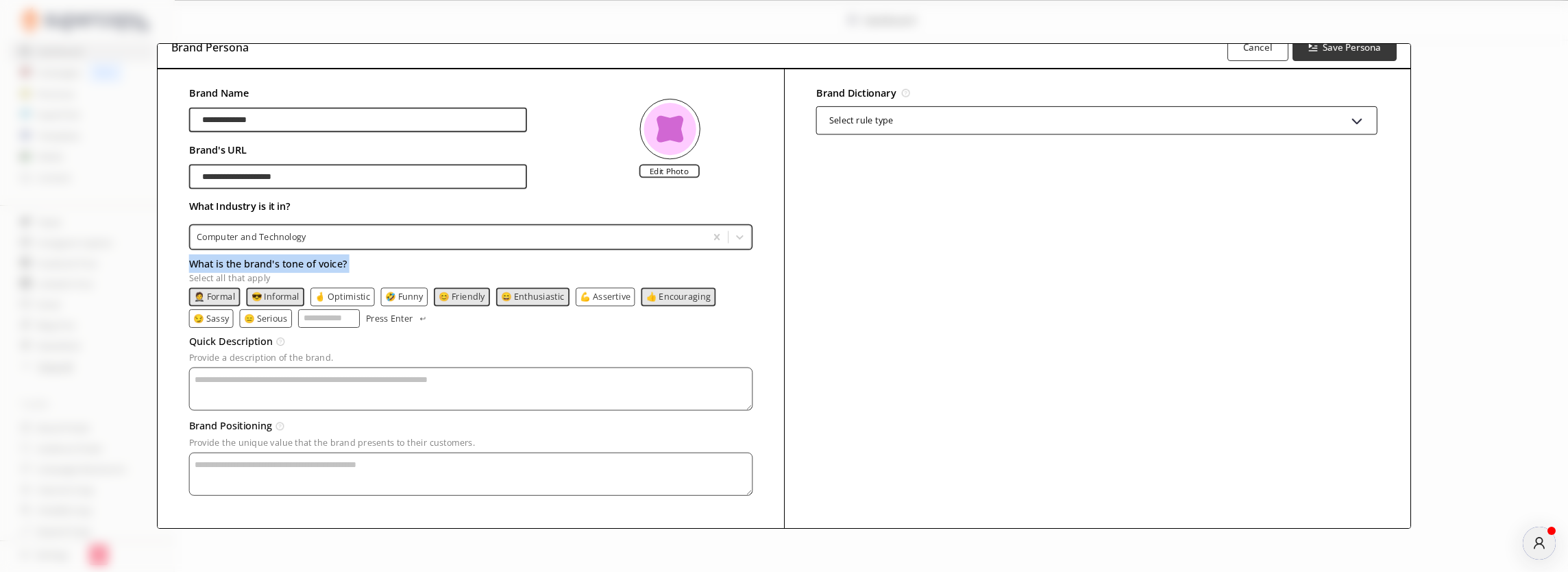
click at [306, 309] on input "What is the brand's tone of voice? Select all that apply" at bounding box center [330, 318] width 62 height 18
click at [290, 265] on h3 "What is the brand's tone of voice?" at bounding box center [469, 263] width 563 height 18
click at [299, 309] on input "What is the brand's tone of voice? Select all that apply" at bounding box center [330, 318] width 62 height 18
click at [290, 265] on h3 "What is the brand's tone of voice?" at bounding box center [469, 263] width 563 height 18
click at [299, 309] on input "What is the brand's tone of voice? Select all that apply" at bounding box center [330, 318] width 62 height 18
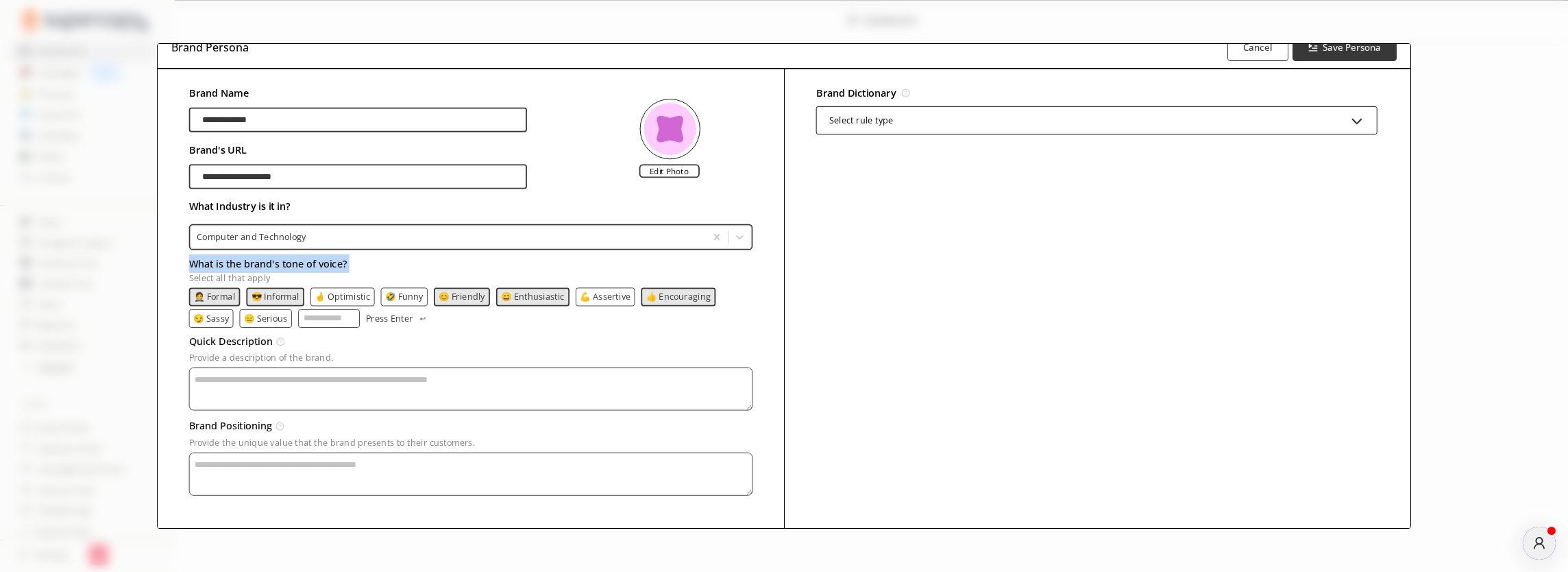
click at [290, 265] on h3 "What is the brand's tone of voice?" at bounding box center [469, 263] width 563 height 18
click at [299, 309] on input "What is the brand's tone of voice? Select all that apply" at bounding box center [330, 318] width 62 height 18
click at [290, 265] on h3 "What is the brand's tone of voice?" at bounding box center [469, 263] width 563 height 18
click at [299, 309] on input "What is the brand's tone of voice? Select all that apply" at bounding box center [330, 318] width 62 height 18
drag, startPoint x: 360, startPoint y: 266, endPoint x: 191, endPoint y: 266, distance: 169.0
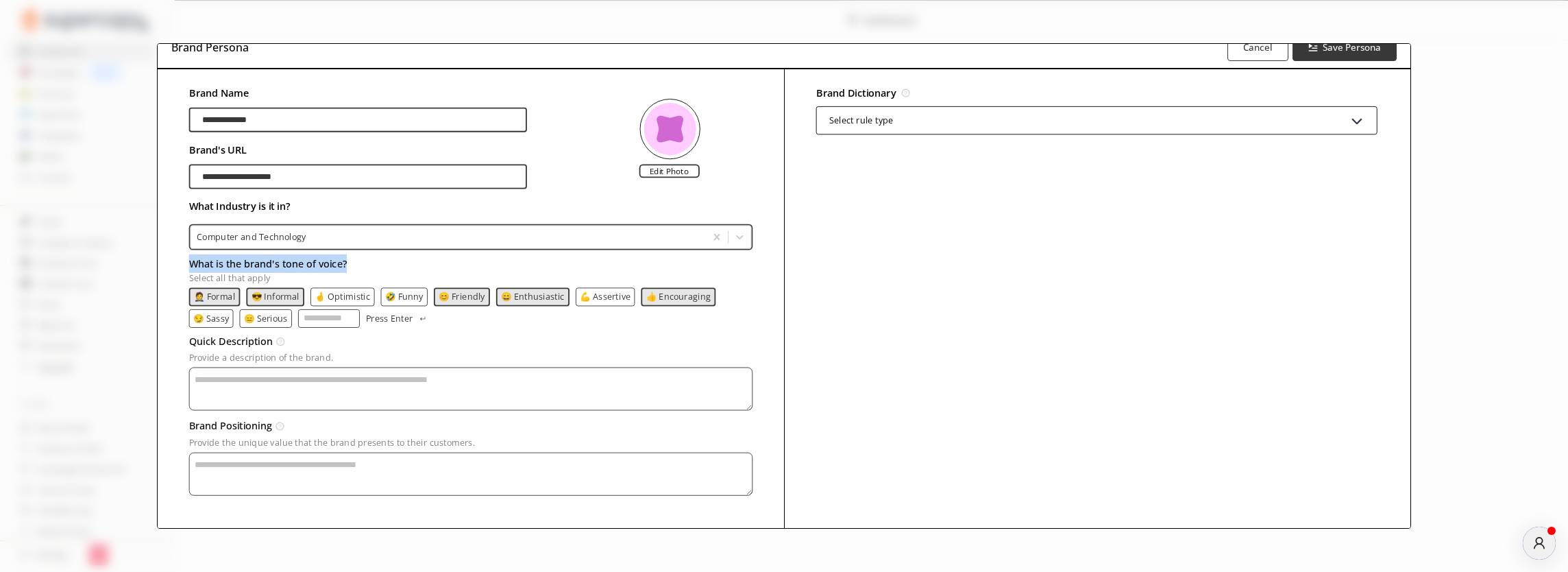
click at [191, 266] on h3 "What is the brand's tone of voice?" at bounding box center [469, 263] width 563 height 18
click at [299, 309] on input "What is the brand's tone of voice? Select all that apply" at bounding box center [330, 318] width 62 height 18
click at [294, 392] on textarea "Provide a description of the brand." at bounding box center [469, 388] width 563 height 43
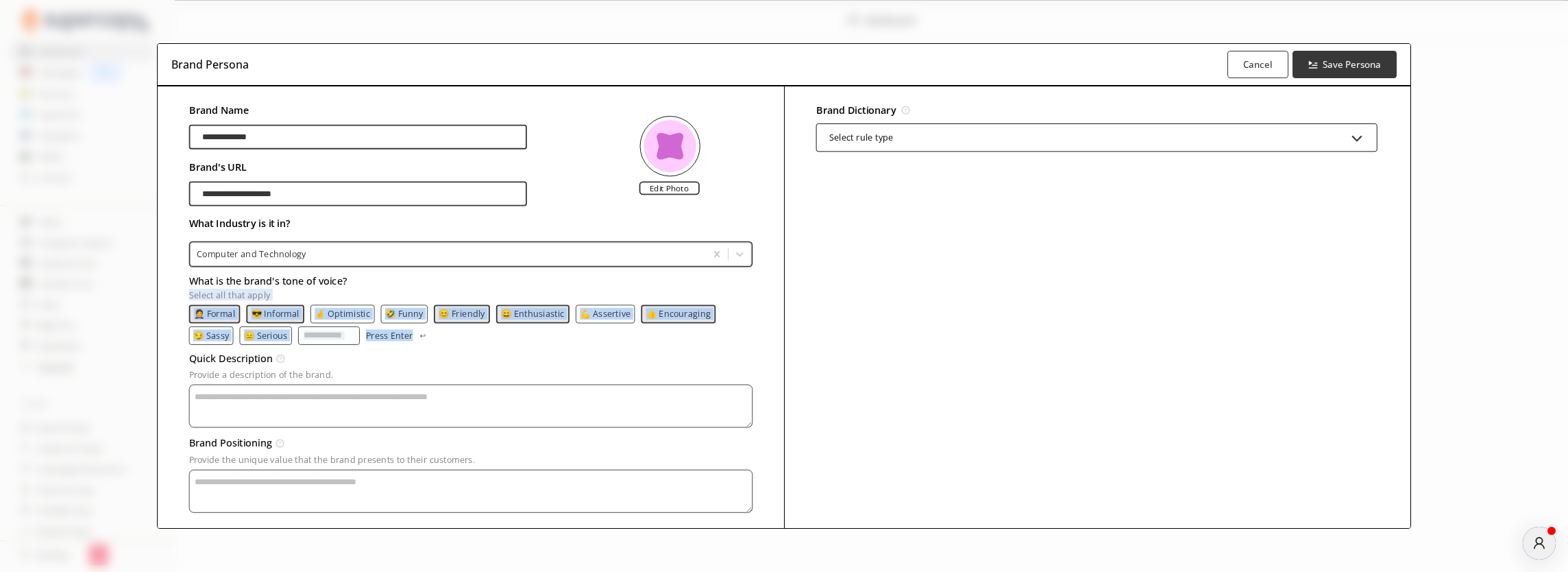
drag, startPoint x: 191, startPoint y: 298, endPoint x: 385, endPoint y: 345, distance: 199.6
click at [385, 344] on form "What is the brand's tone of voice? Select all that apply 🤵 Formal 😎 Informal 🤞 …" at bounding box center [469, 307] width 563 height 73
copy form "Select all that apply 🤵 Formal 😎 Informal 🤞 Optimistic 🤣 Funny 😊 Friendly 😄 Ent…"
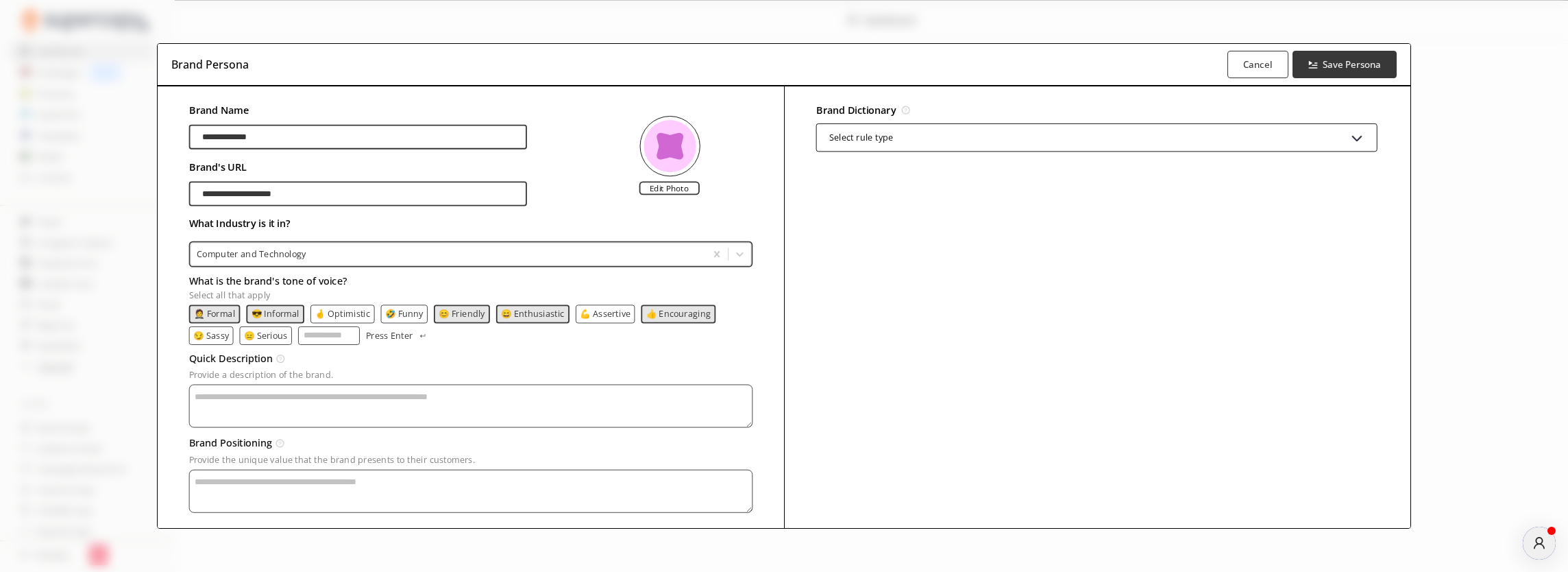
click at [416, 369] on div "Quick Description A brief summary of your brand’s identity and mission." at bounding box center [469, 358] width 563 height 21
click at [299, 340] on input "What is the brand's tone of voice? Select all that apply" at bounding box center [330, 335] width 62 height 18
click at [275, 318] on p "😎 Informal" at bounding box center [275, 313] width 48 height 10
click at [218, 318] on p "🤵 Formal" at bounding box center [214, 313] width 41 height 10
click at [457, 318] on p "😊 Friendly" at bounding box center [458, 313] width 47 height 10
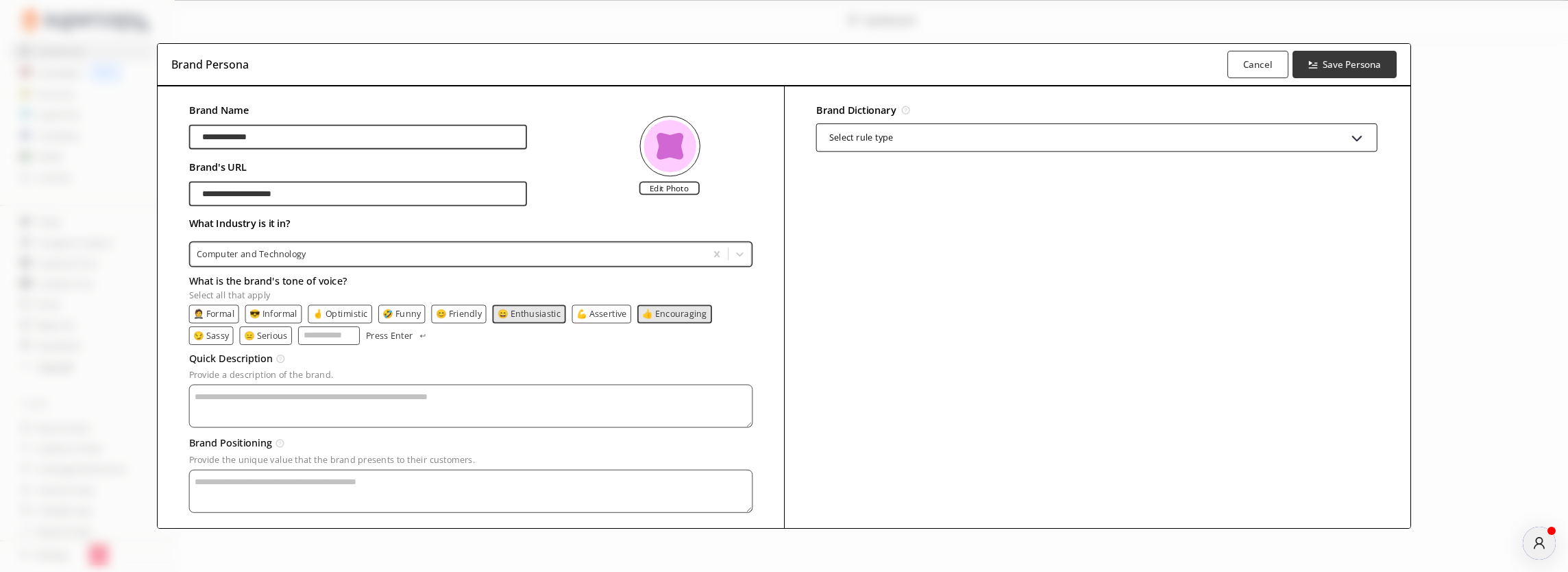
click at [500, 318] on p "😄 Enthusiastic" at bounding box center [529, 313] width 64 height 10
click at [647, 318] on p "👍 Encouraging" at bounding box center [673, 313] width 65 height 10
click at [299, 337] on input "What is the brand's tone of voice? Select all that apply" at bounding box center [330, 335] width 62 height 18
type input "**********"
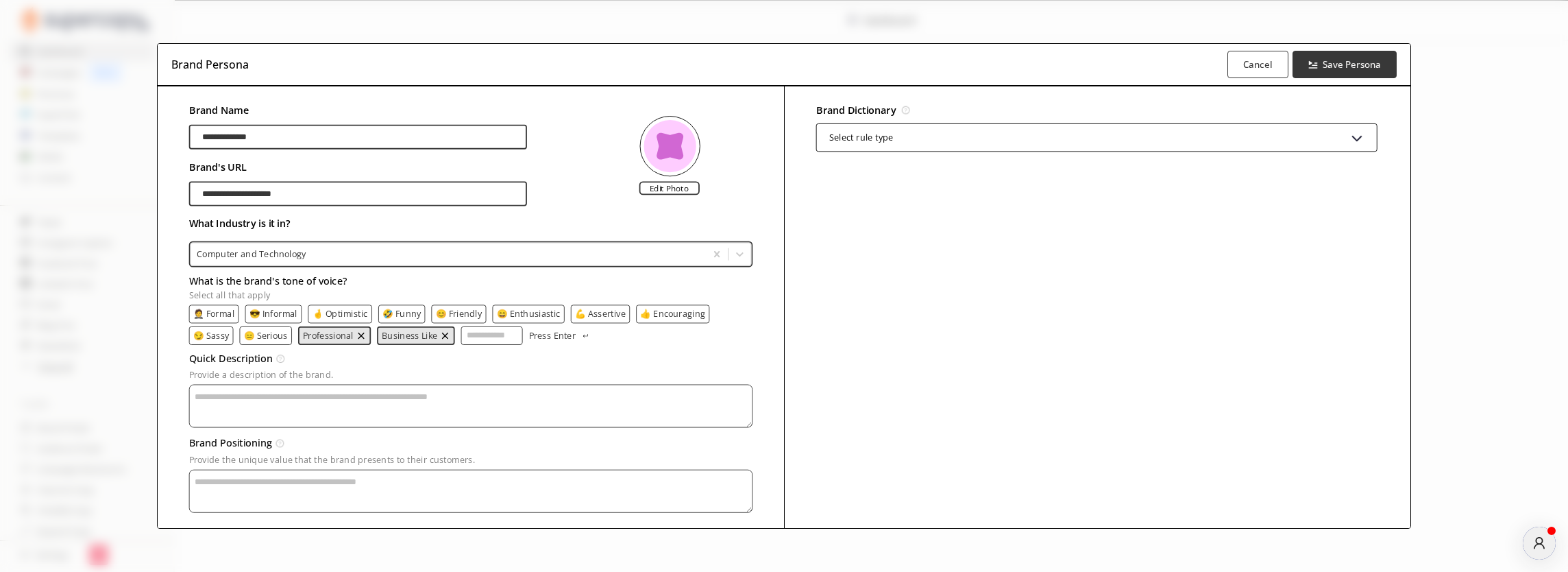
paste input "**********"
type input "**********"
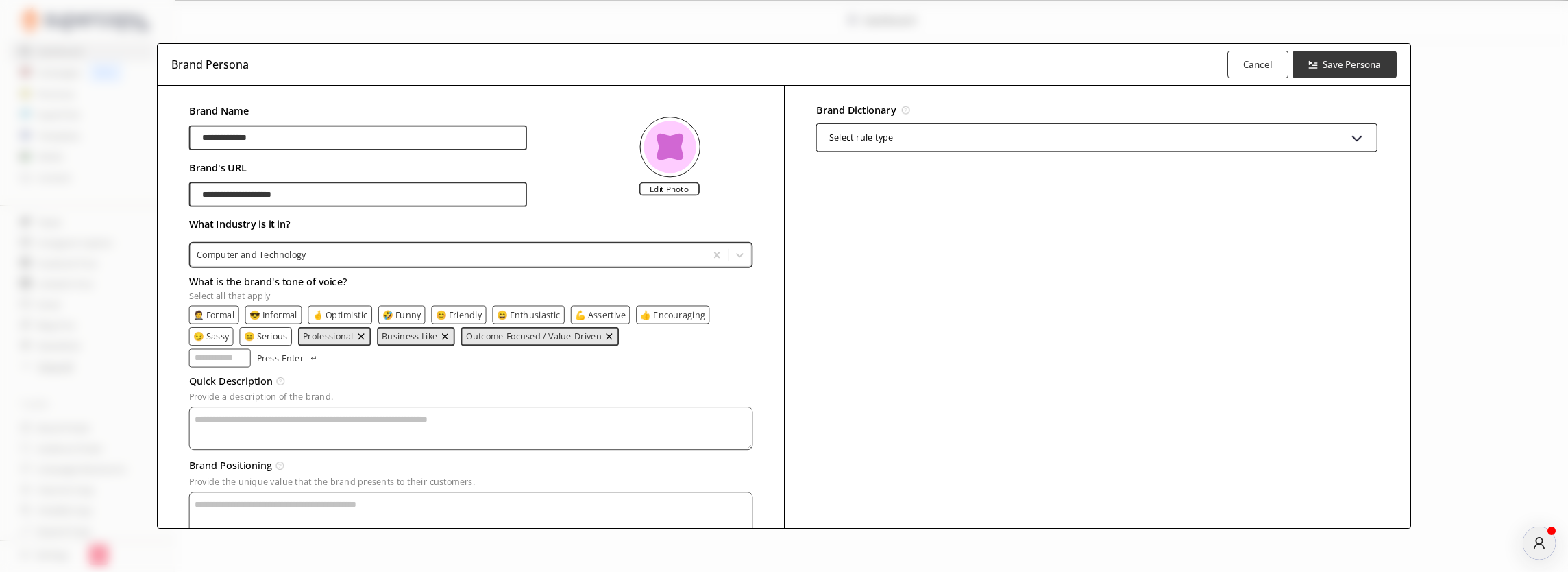
click at [250, 348] on input "What is the brand's tone of voice? Select all that apply" at bounding box center [219, 357] width 62 height 18
paste input "**********"
type input "**********"
paste input "**********"
type input "**********"
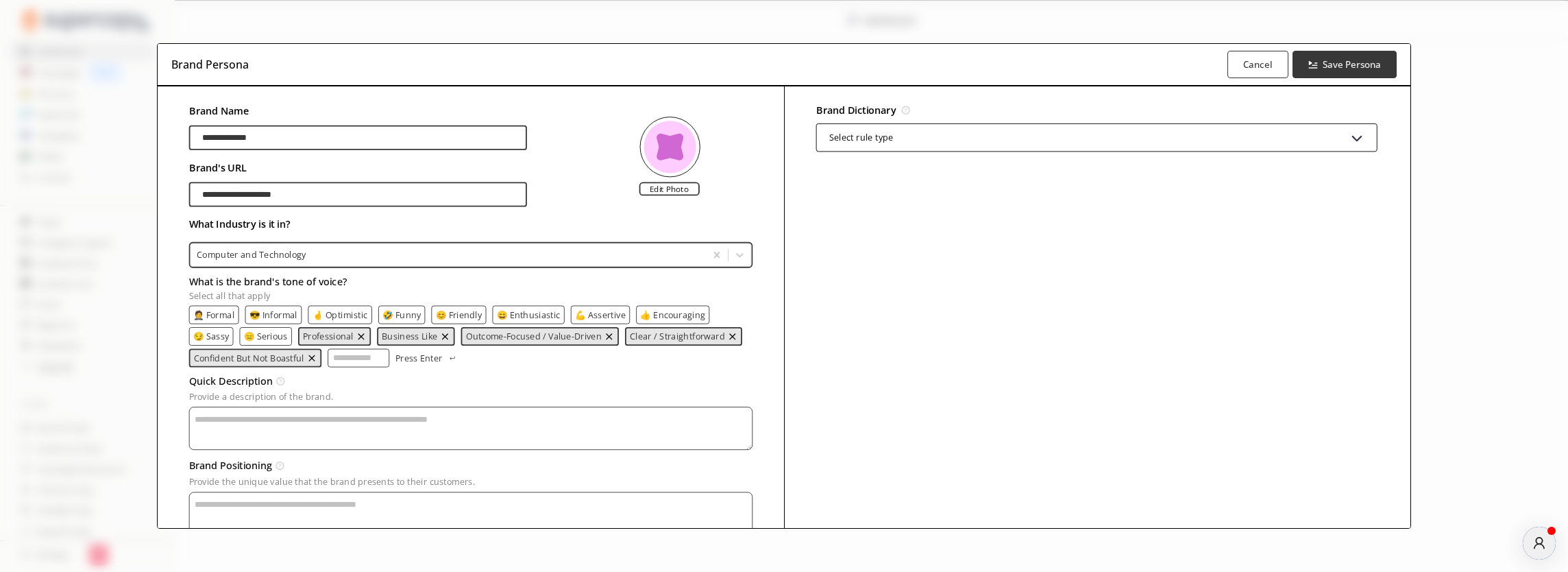
paste input "**********"
type input "**********"
click at [235, 416] on textarea "Provide a description of the brand." at bounding box center [469, 428] width 563 height 43
paste textarea "**********"
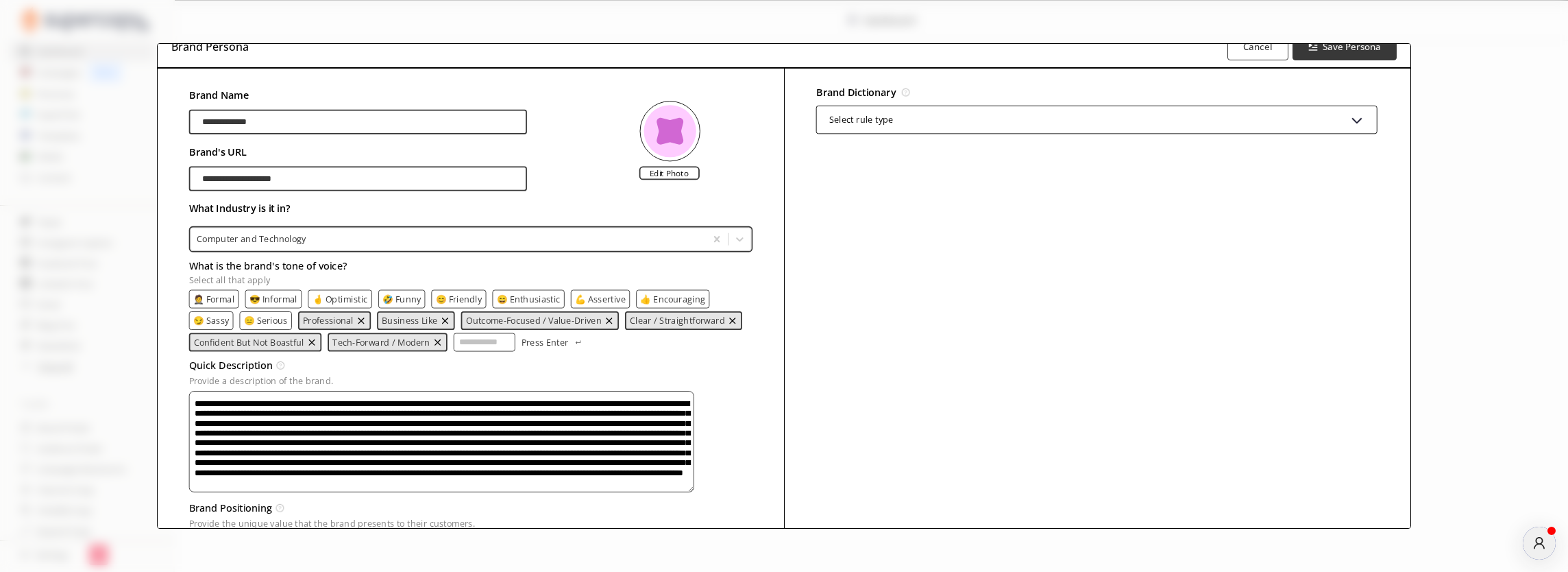
scroll to position [121, 0]
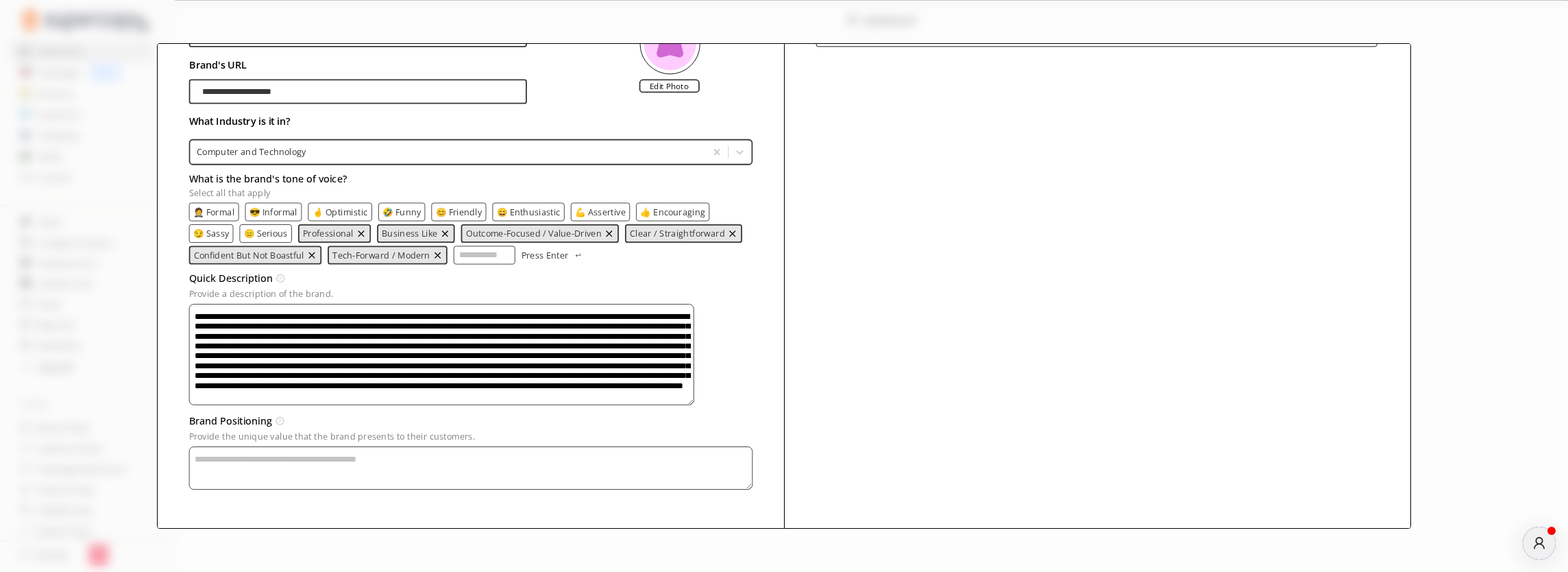
click at [601, 400] on textarea "Provide a description of the brand." at bounding box center [440, 355] width 505 height 101
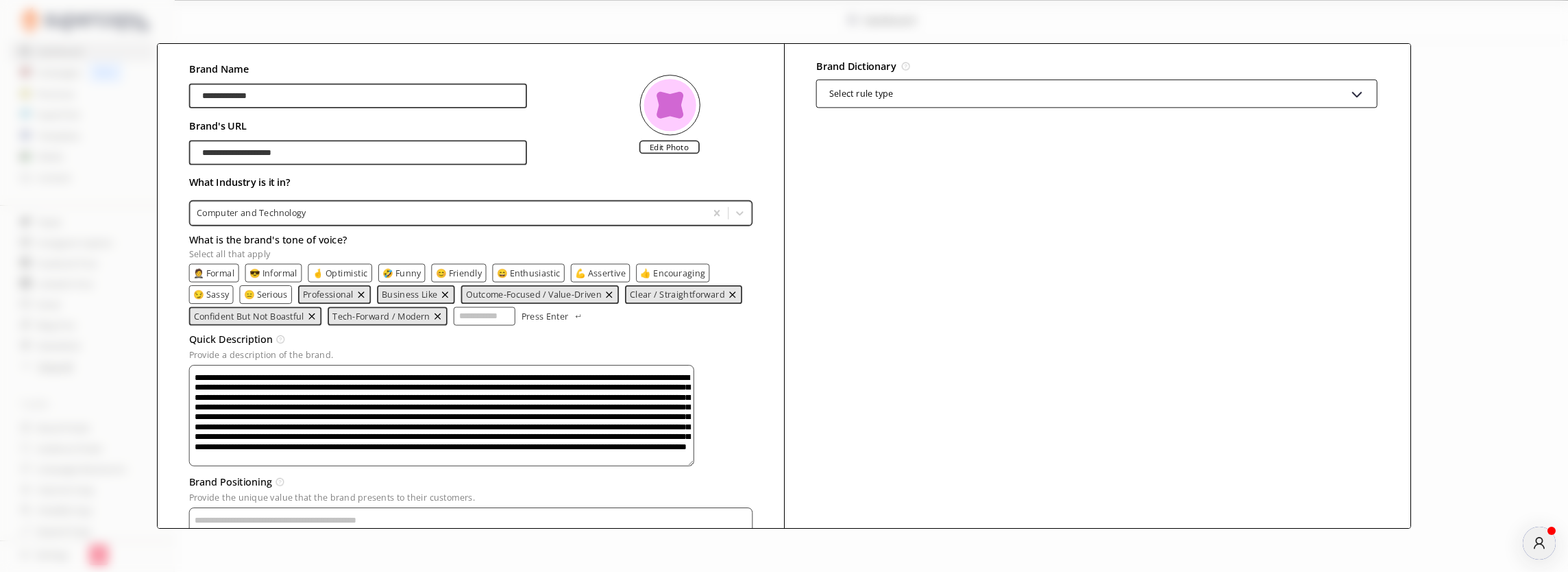
paste textarea "**********"
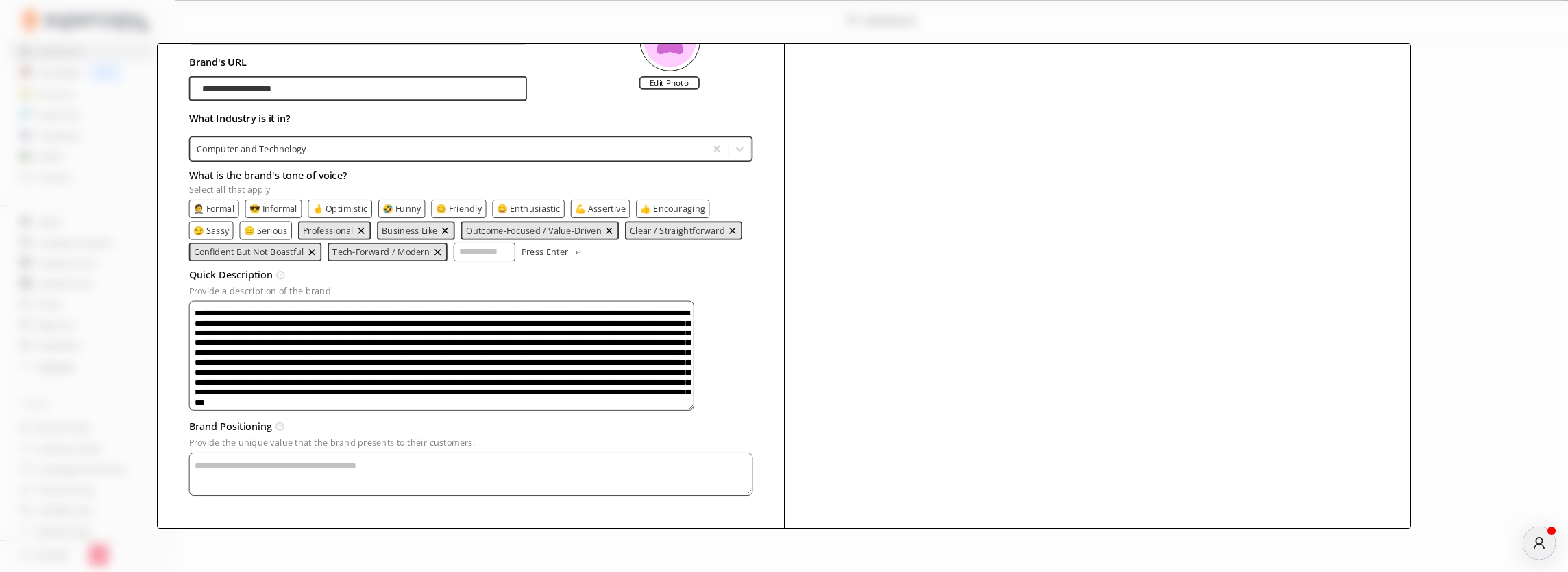
scroll to position [132, 0]
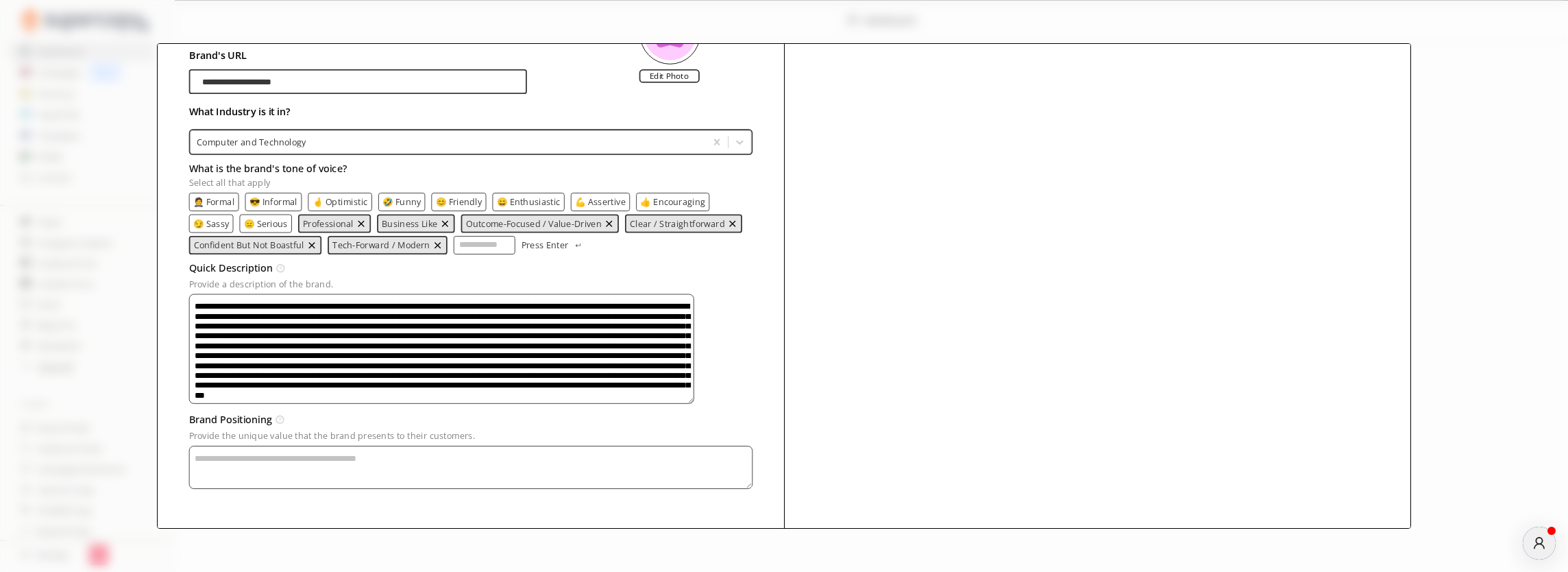
type textarea "**********"
click at [416, 432] on p "Provide the unique value that the brand presents to their customers." at bounding box center [469, 435] width 563 height 10
click at [416, 403] on textarea "Provide a description of the brand." at bounding box center [440, 348] width 505 height 110
click at [416, 432] on p "Provide the unique value that the brand presents to their customers." at bounding box center [469, 435] width 563 height 10
click at [416, 403] on textarea "Provide a description of the brand." at bounding box center [440, 348] width 505 height 110
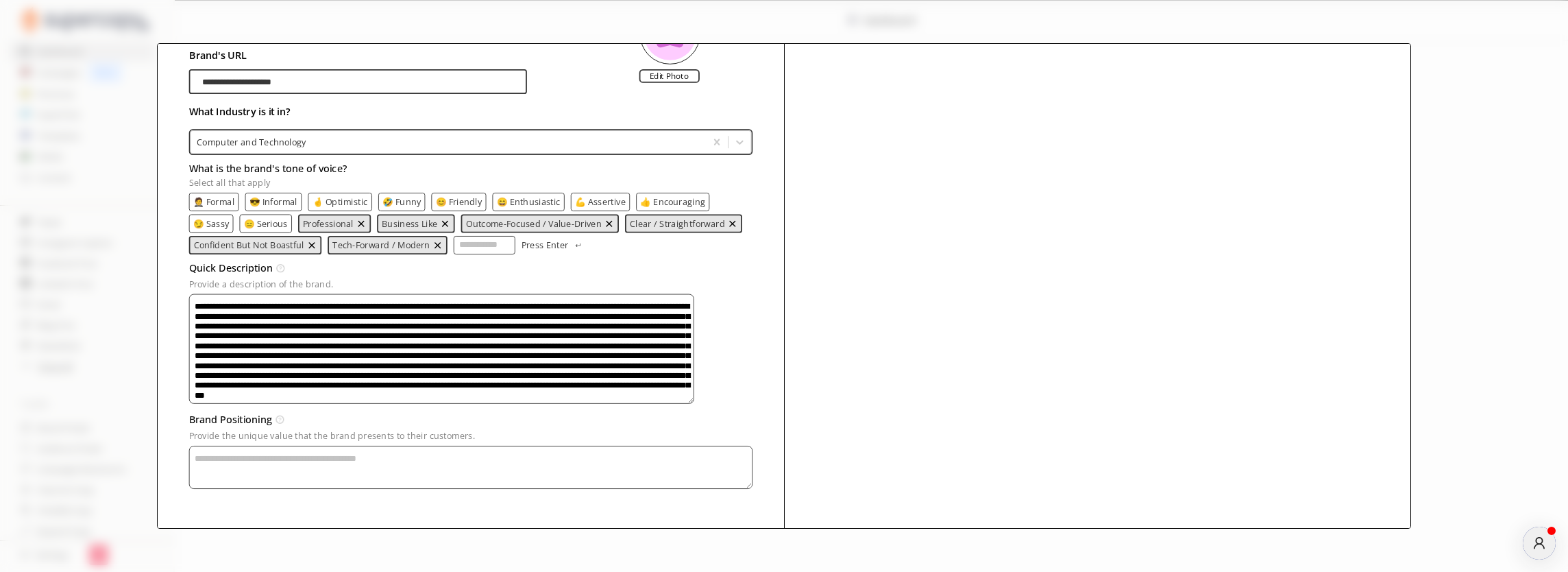
click at [416, 432] on p "Provide the unique value that the brand presents to their customers." at bounding box center [469, 435] width 563 height 10
click at [416, 403] on textarea "Provide a description of the brand." at bounding box center [440, 348] width 505 height 110
click at [384, 471] on textarea "Provide a description of the brand." at bounding box center [469, 466] width 563 height 43
paste textarea "**********"
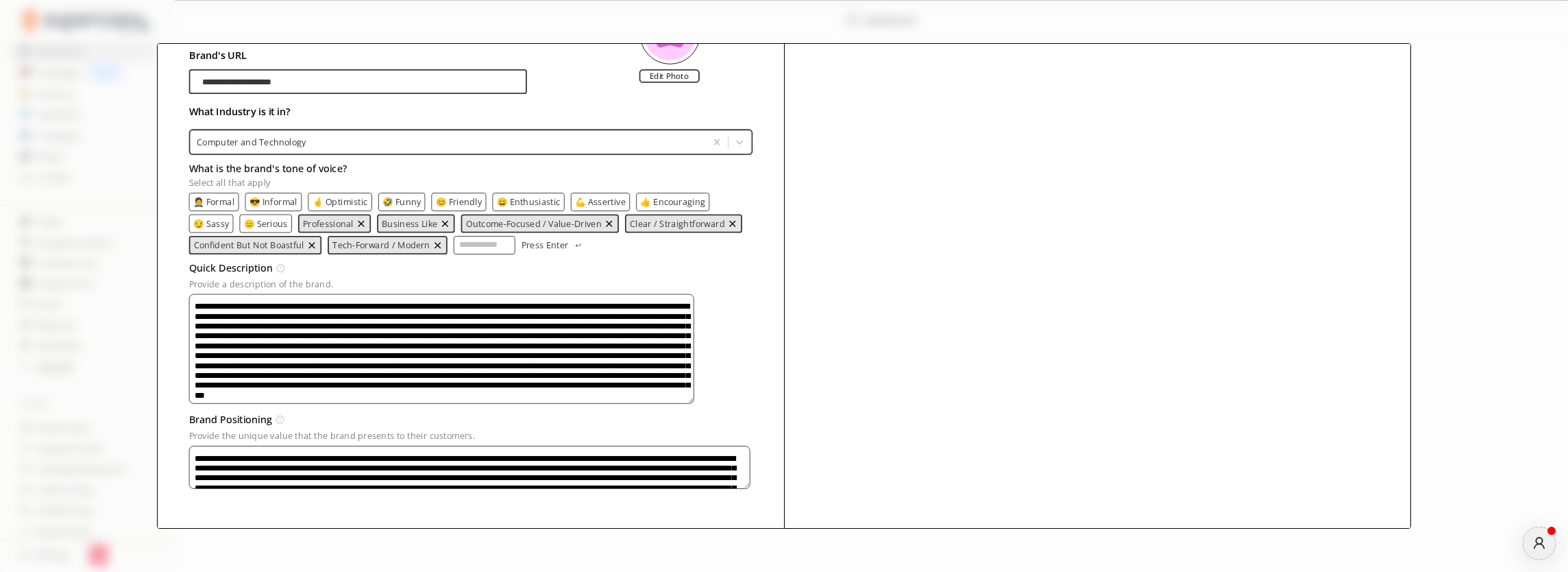
scroll to position [111, 0]
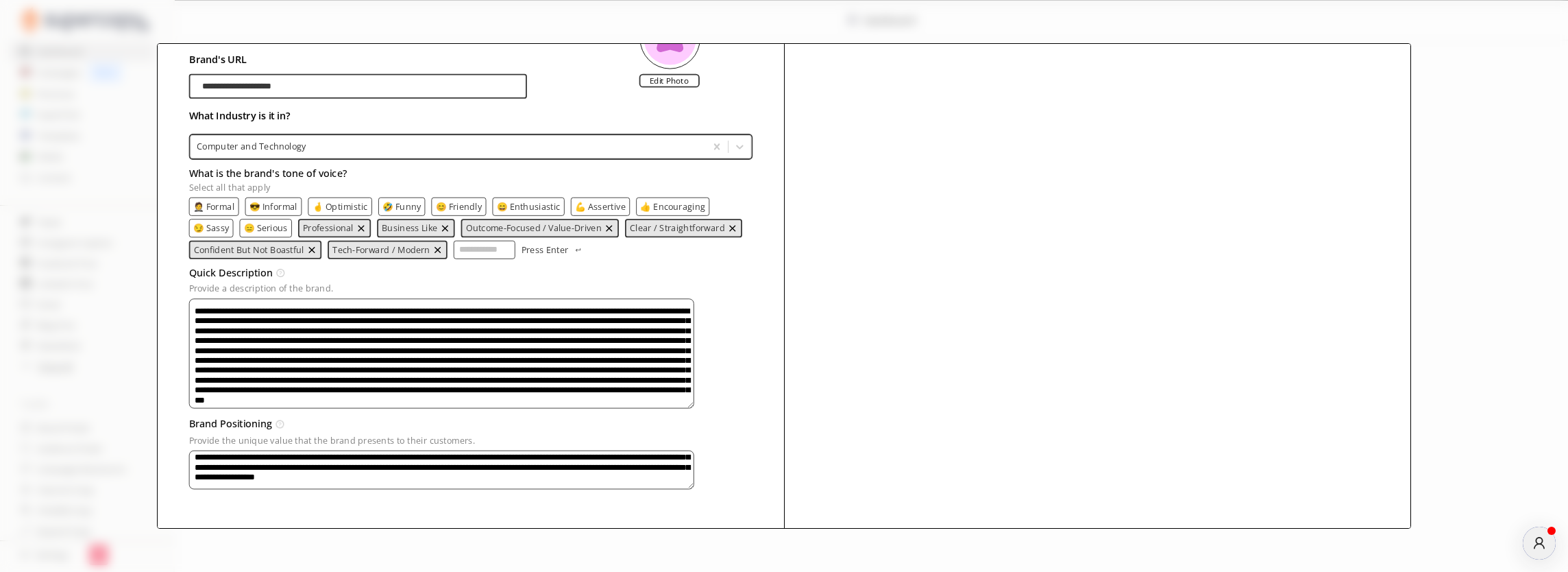
type textarea "**********"
click at [785, 405] on div "Brand Dictionary Define key brand-specific terms and language for consistent me…" at bounding box center [1098, 252] width 627 height 553
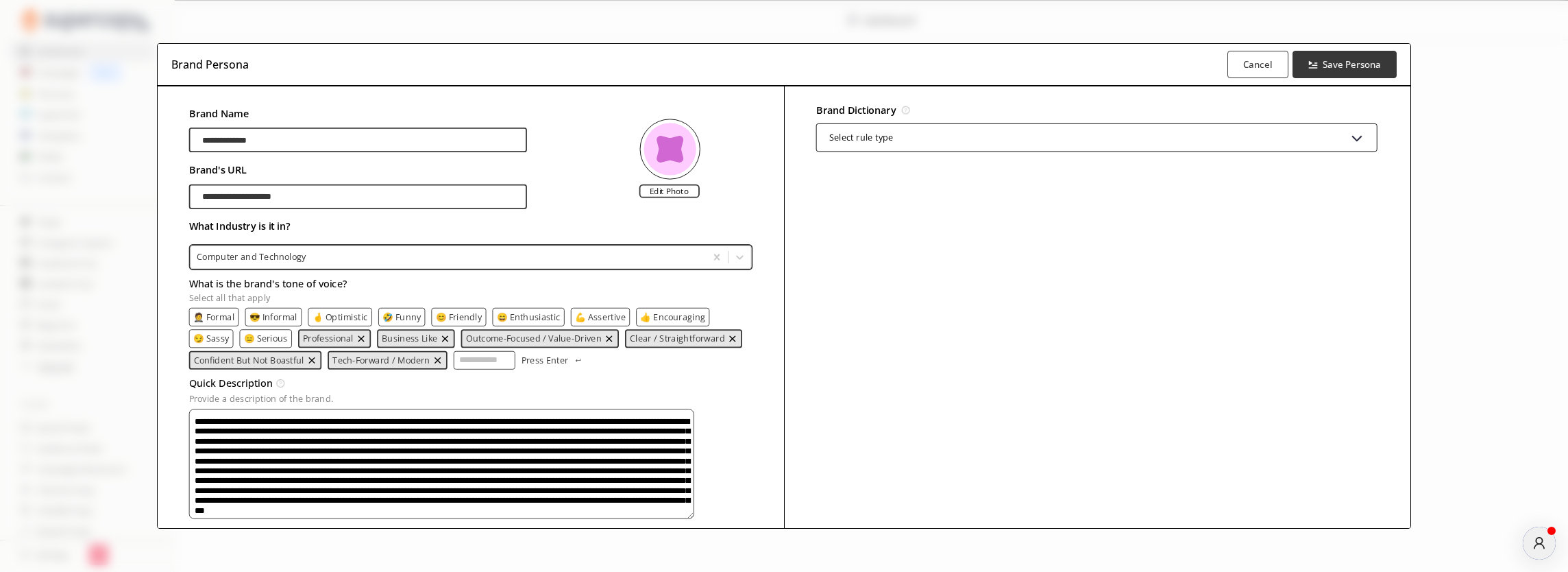
click at [1131, 134] on div "Select rule type" at bounding box center [1096, 136] width 562 height 28
click at [1111, 108] on div "Brand Dictionary Define key brand-specific terms and language for consistent me…" at bounding box center [1097, 110] width 563 height 18
click at [1360, 65] on b "Save Persona" at bounding box center [1352, 64] width 61 height 13
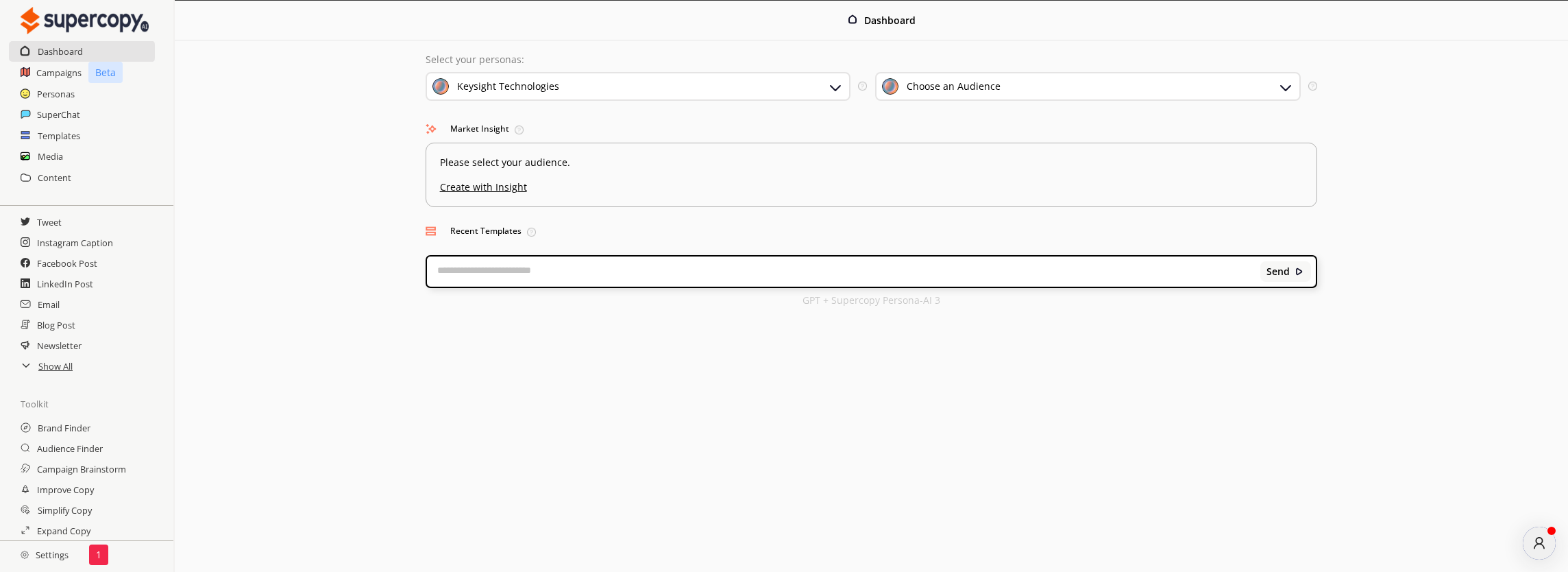
click at [700, 85] on div "Keysight Technologies" at bounding box center [638, 87] width 426 height 29
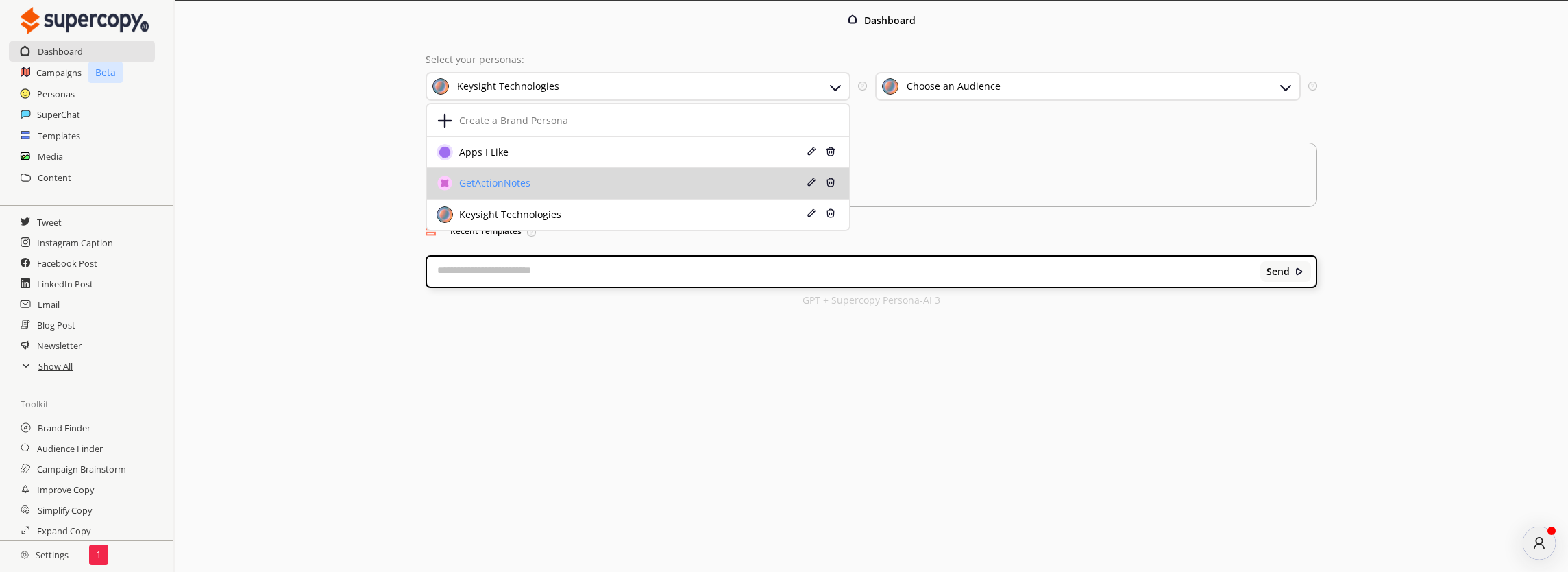
click at [655, 188] on div "GetActionNotes" at bounding box center [602, 183] width 331 height 16
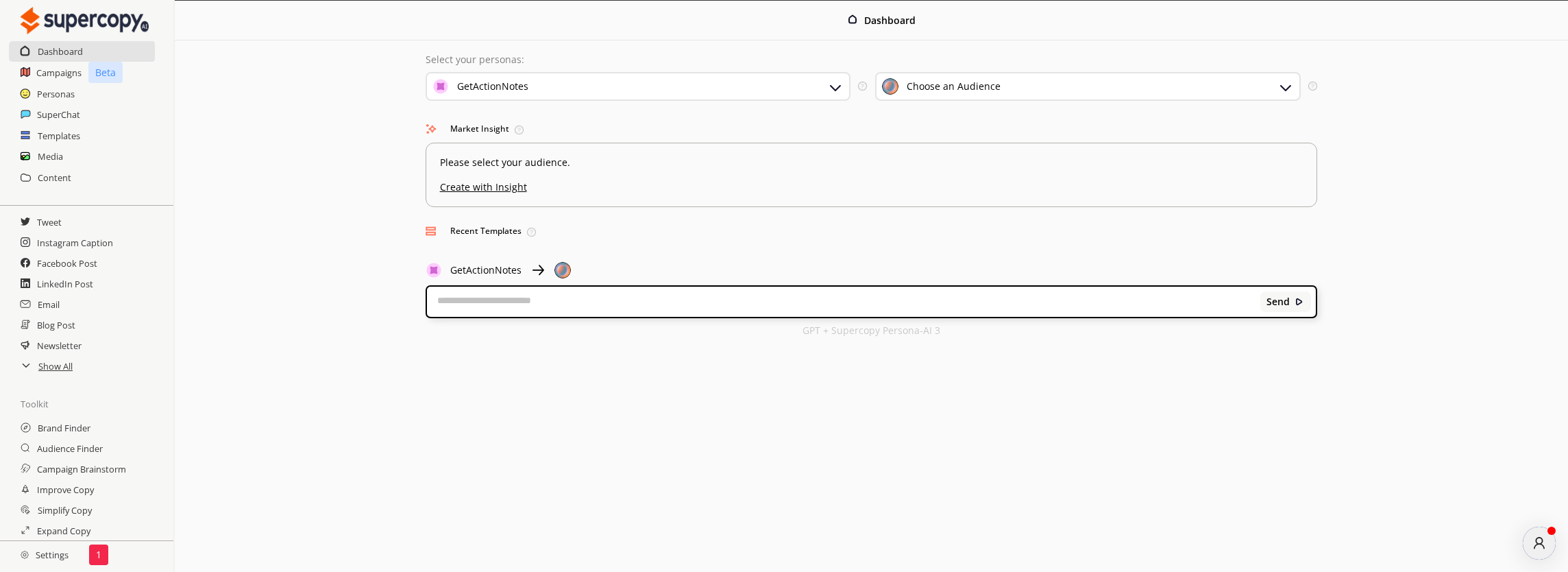
click at [1032, 92] on div "Choose an Audience" at bounding box center [1088, 87] width 426 height 29
click at [1502, 84] on div "Dashboard Select your personas: GetActionNotes Select the brand persona you wan…" at bounding box center [871, 175] width 1394 height 349
click at [612, 305] on textarea at bounding box center [844, 302] width 834 height 14
click at [953, 76] on div "Choose an Audience" at bounding box center [1088, 87] width 426 height 29
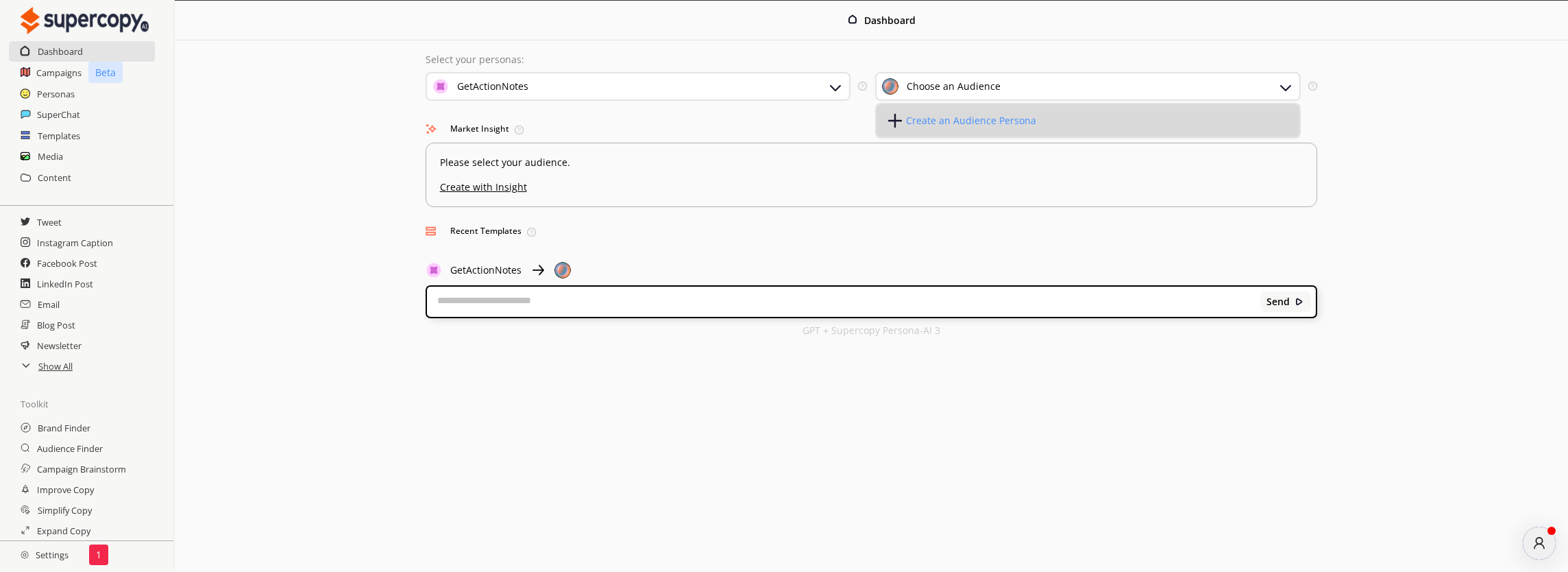
click at [928, 115] on div "Create an Audience Persona" at bounding box center [971, 121] width 131 height 11
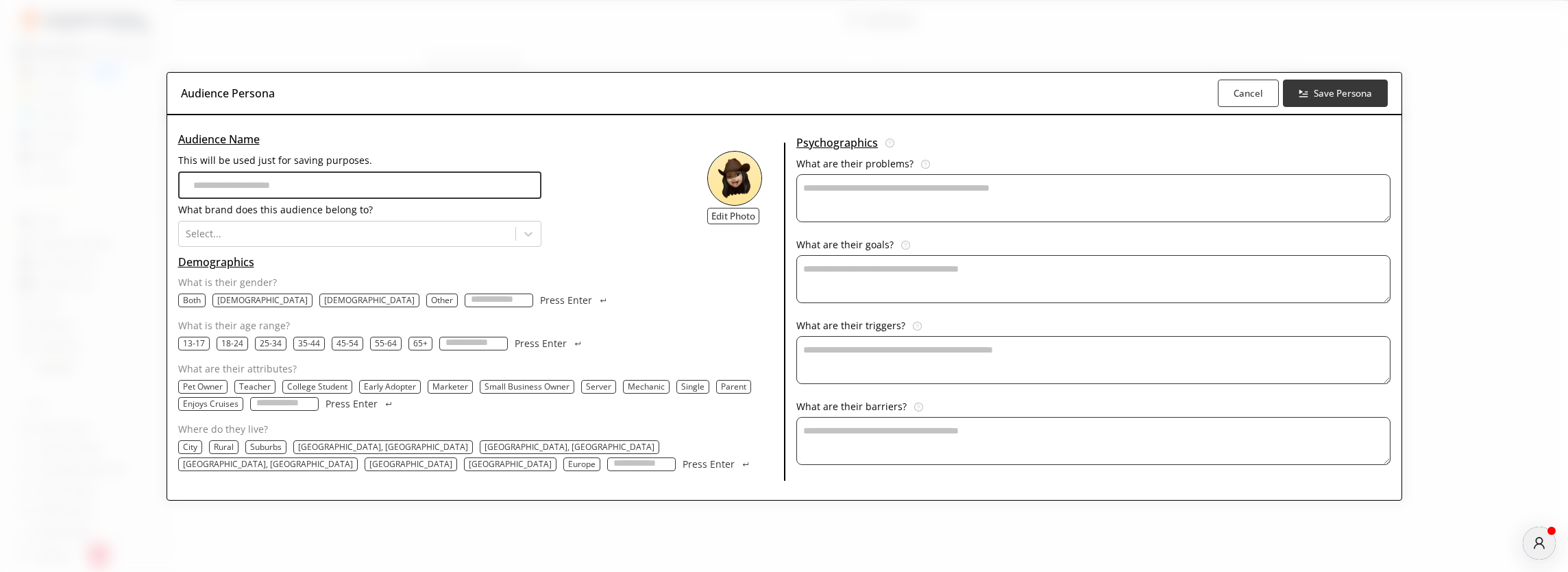
click at [396, 190] on input "This will be used just for saving purposes." at bounding box center [360, 185] width 364 height 27
paste input "**********"
type input "**********"
type input "*"
type input "**********"
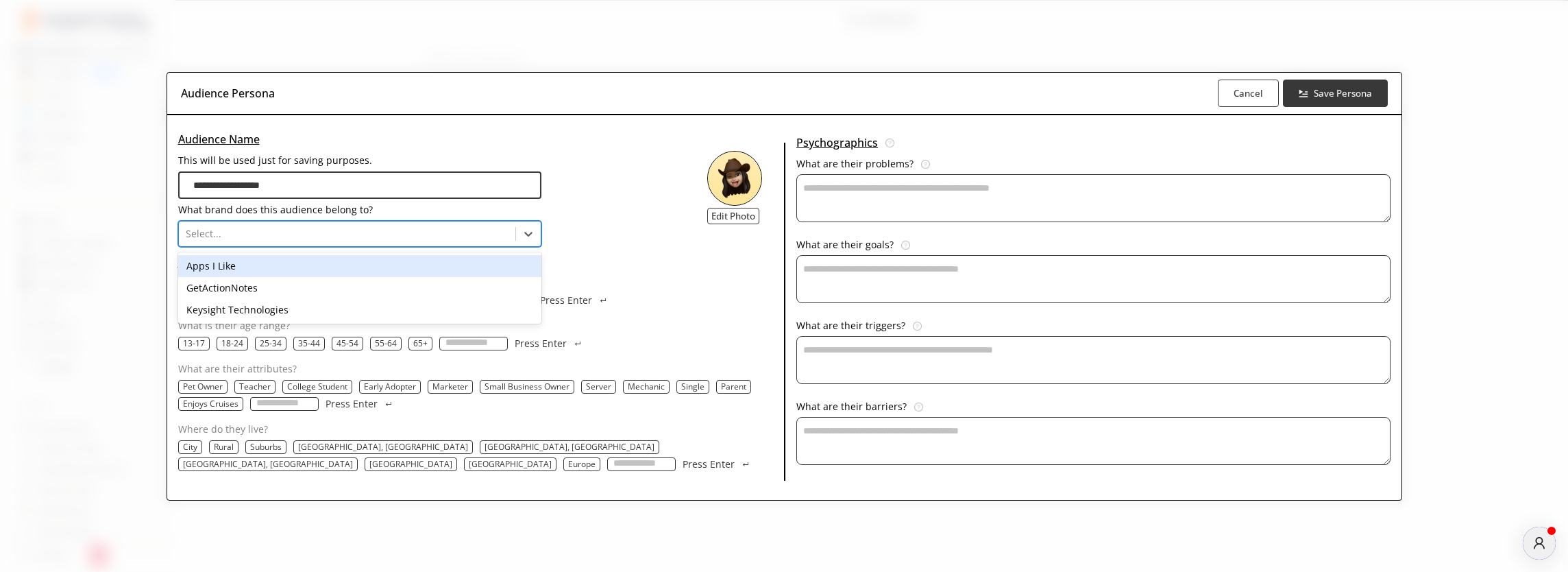
click at [510, 238] on div at bounding box center [347, 233] width 323 height 14
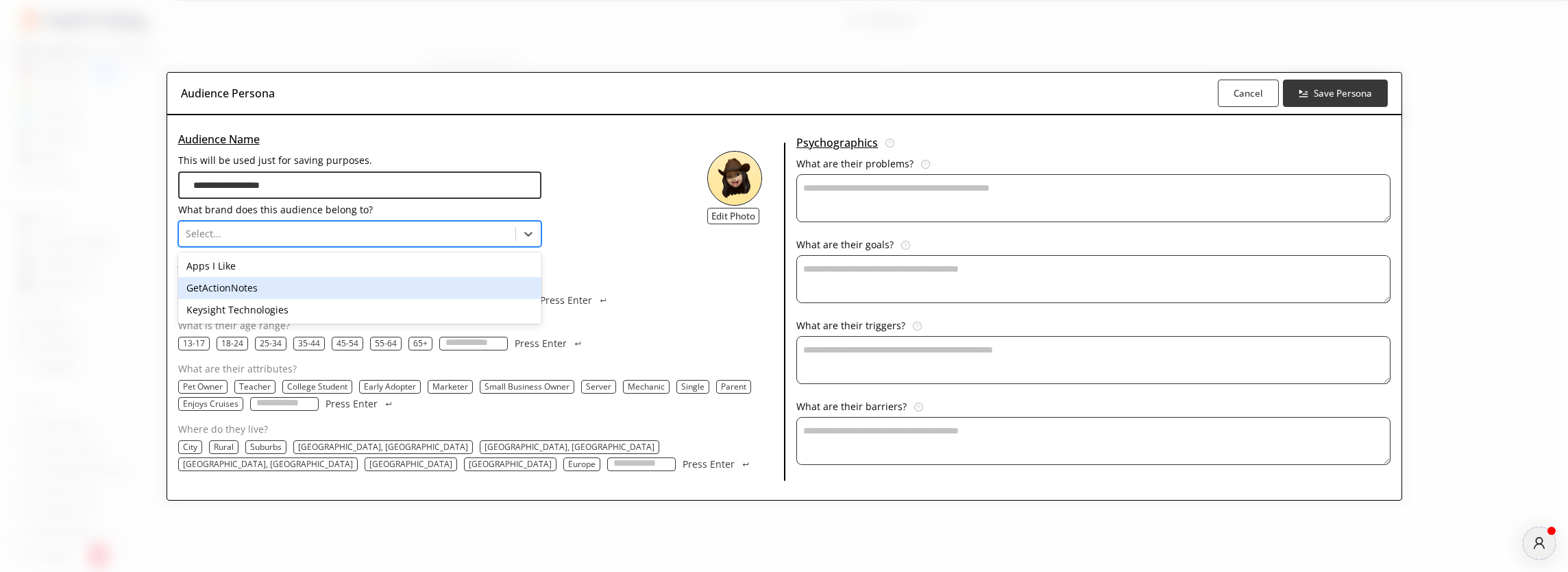
click at [486, 281] on div "GetActionNotes" at bounding box center [360, 288] width 364 height 22
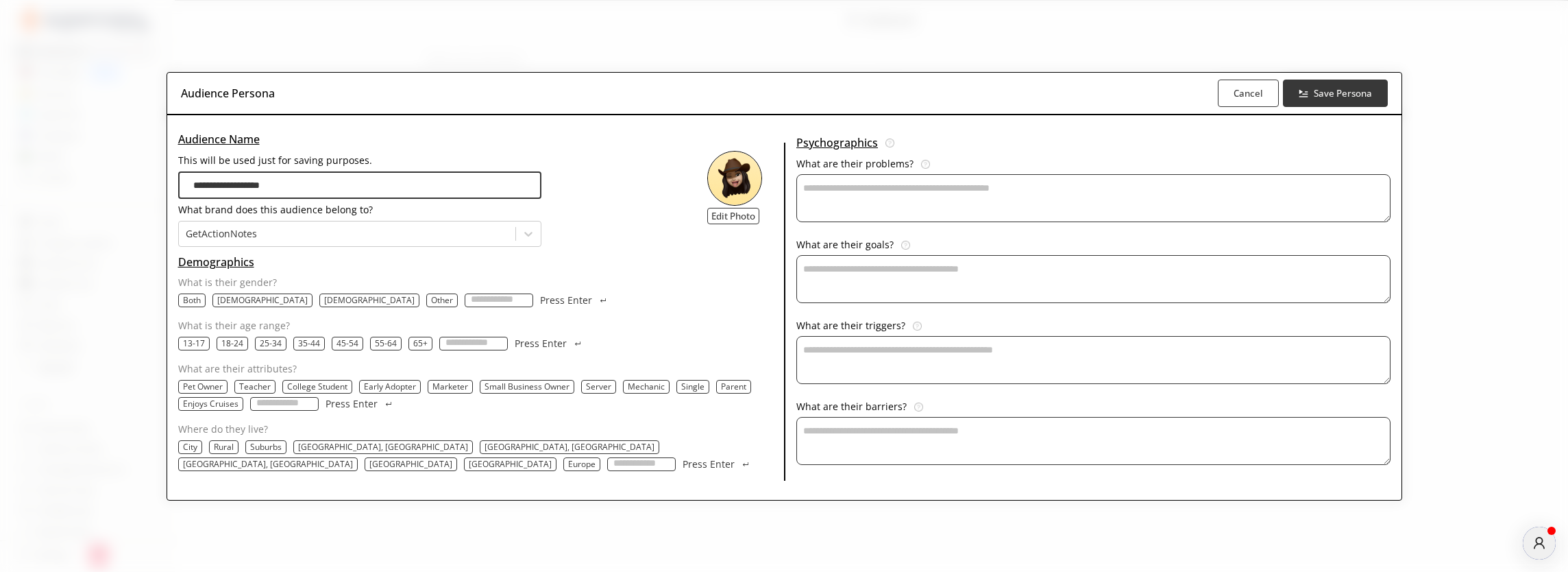
click at [201, 302] on p "Both" at bounding box center [192, 301] width 18 height 11
click at [281, 345] on p "25-34" at bounding box center [270, 344] width 22 height 11
click at [398, 344] on p "55-64" at bounding box center [387, 344] width 22 height 11
click at [360, 345] on p "45-54" at bounding box center [349, 344] width 22 height 11
click at [321, 344] on p "35-44" at bounding box center [310, 344] width 22 height 11
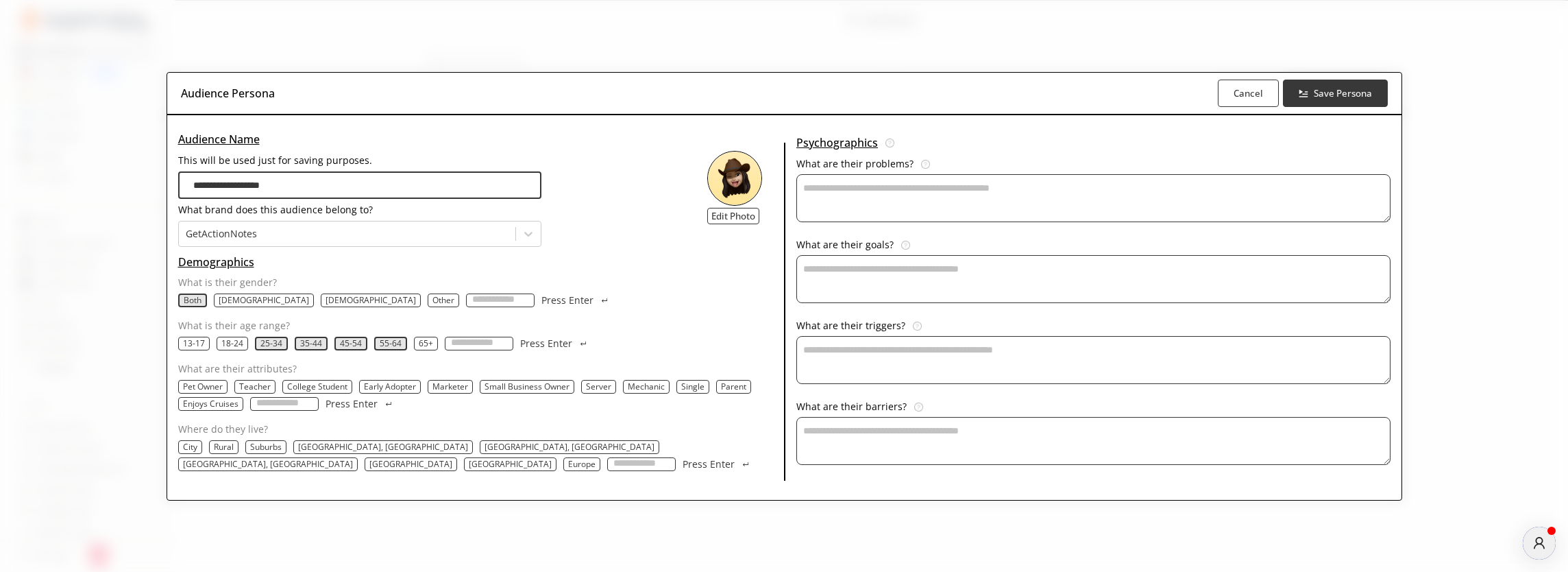
click at [402, 345] on p "55-64" at bounding box center [391, 344] width 22 height 11
click at [401, 345] on p "55-64" at bounding box center [390, 344] width 22 height 11
click at [468, 387] on p "Marketer" at bounding box center [450, 387] width 36 height 11
click at [468, 384] on p "Marketer" at bounding box center [450, 387] width 36 height 11
click at [879, 436] on textarea "This will be used just for saving purposes." at bounding box center [1093, 440] width 595 height 48
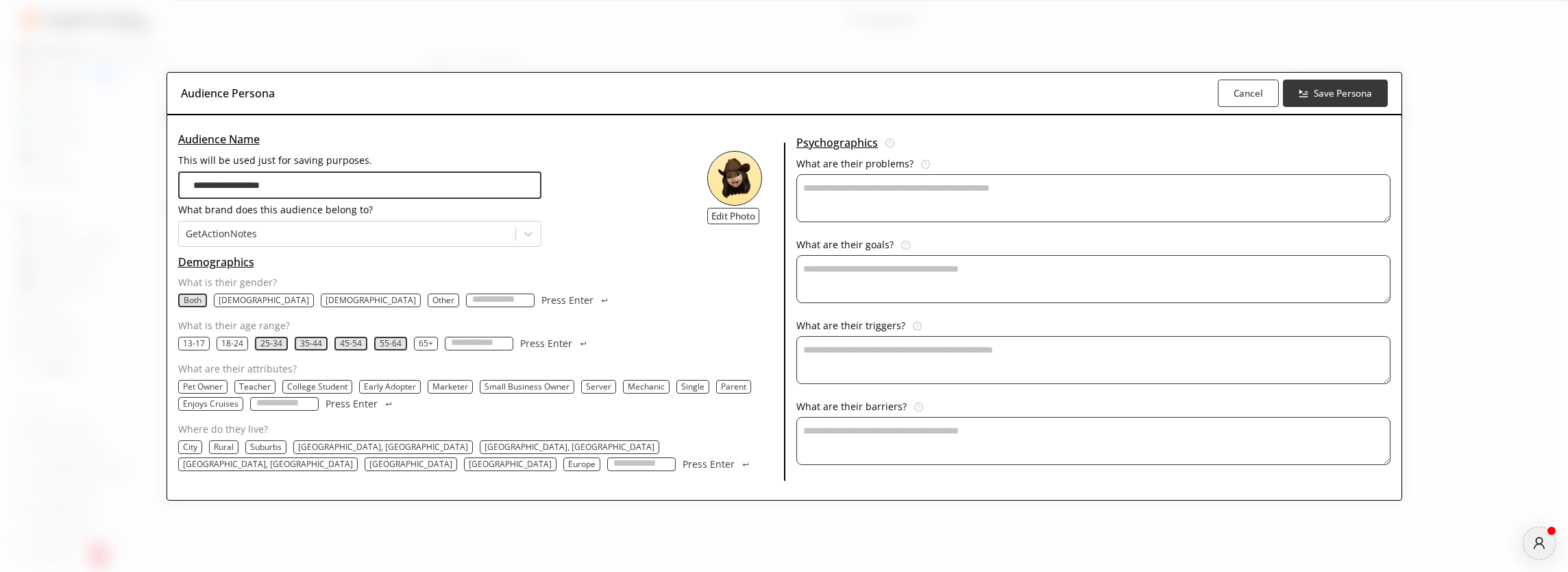
click at [884, 196] on textarea "This will be used just for saving purposes." at bounding box center [1093, 198] width 595 height 48
paste textarea "**********"
type textarea "**********"
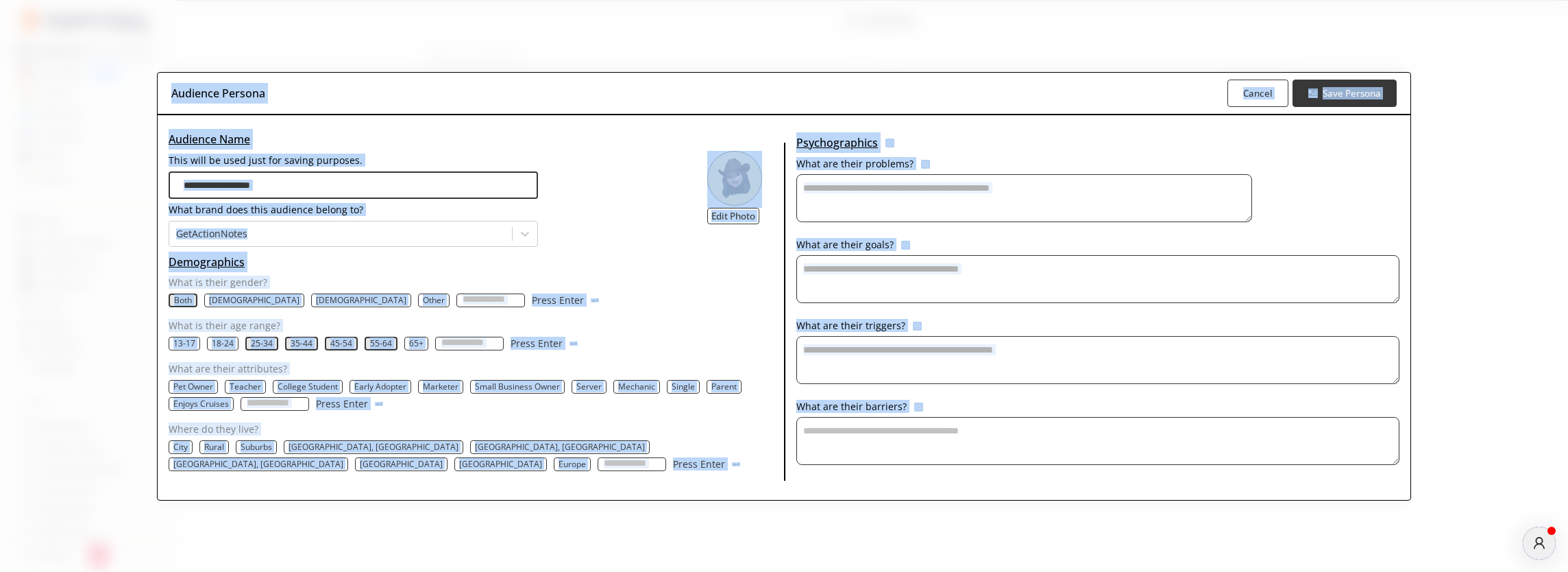
drag, startPoint x: 297, startPoint y: 81, endPoint x: 1258, endPoint y: 501, distance: 1048.8
click at [1258, 501] on div "**********" at bounding box center [784, 286] width 1568 height 572
copy div "Loremips Dolorsi Ametco Adip Elitsed Doeiusmo Temp Inci utla et dolo magn ali e…"
click at [441, 220] on div "**********" at bounding box center [353, 187] width 370 height 118
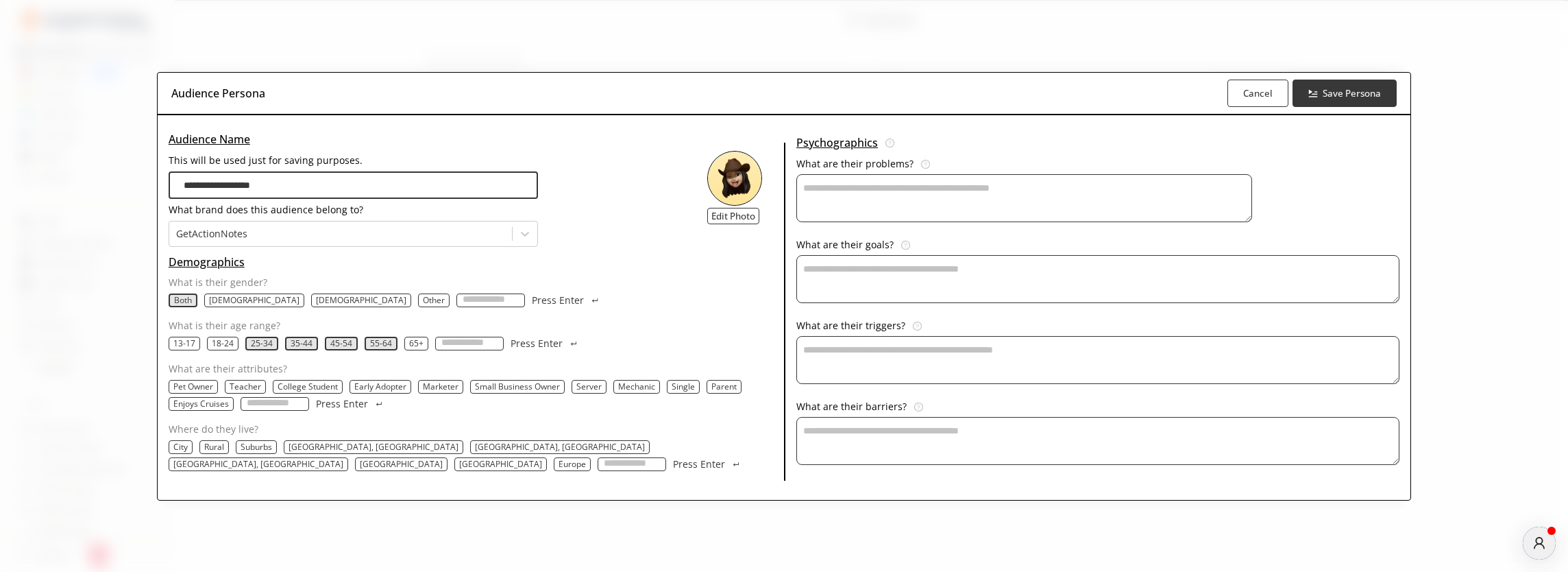
click at [441, 191] on input "**********" at bounding box center [353, 185] width 370 height 27
paste input "**********"
type input "**********"
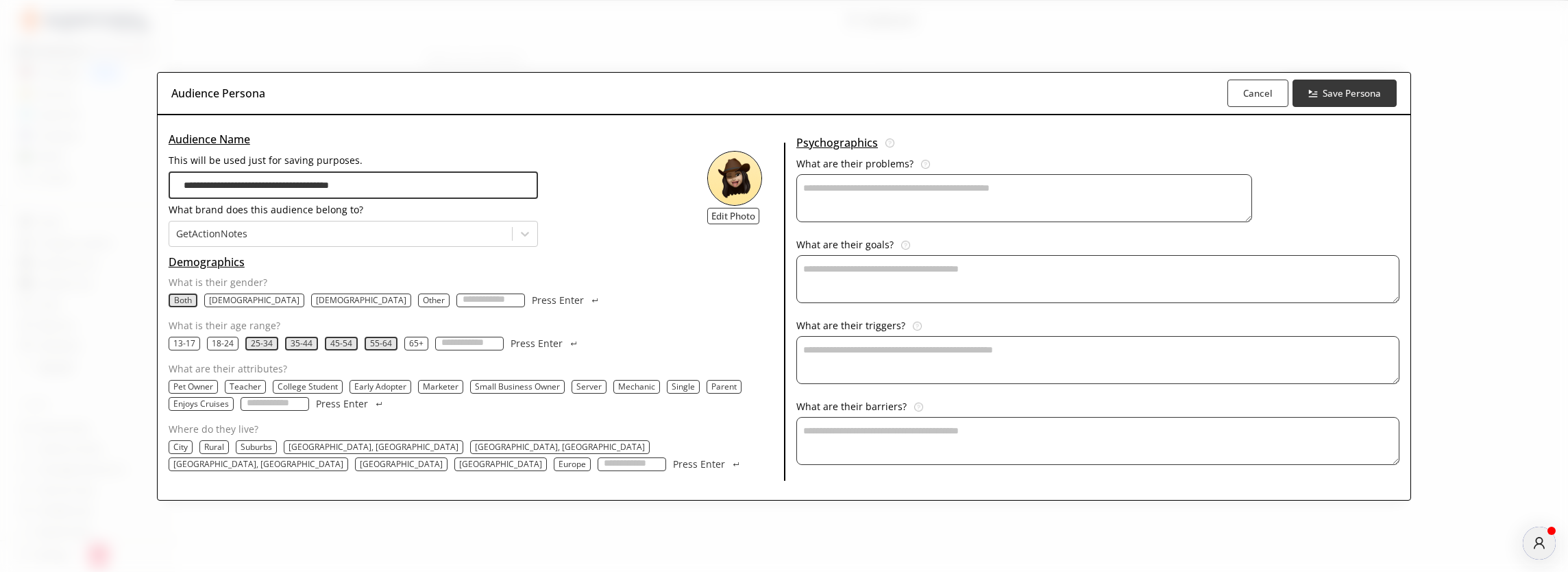
click at [637, 224] on div "**********" at bounding box center [477, 187] width 616 height 118
click at [392, 345] on p "55-64" at bounding box center [381, 344] width 22 height 11
click at [310, 405] on input "What are their attributes?" at bounding box center [274, 404] width 68 height 14
type input "*"
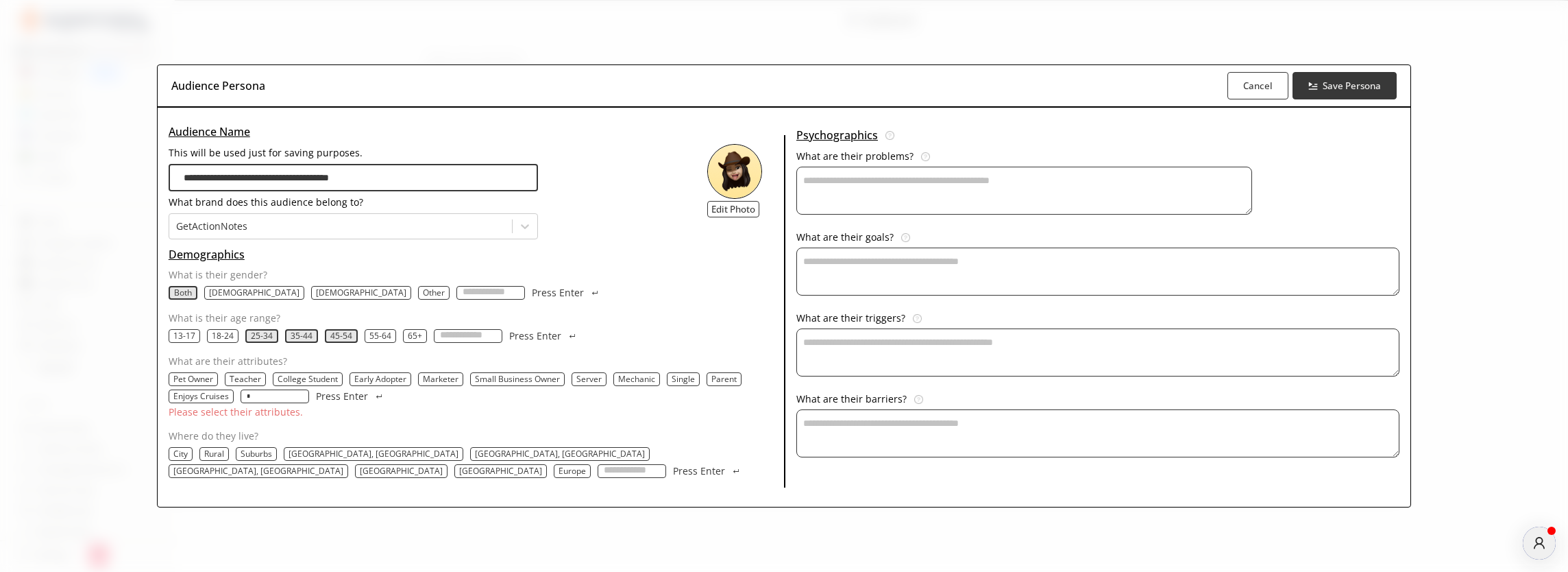
click at [544, 389] on div "Pet Owner Teacher College Student Early Adopter Marketer Small Business Owner S…" at bounding box center [474, 388] width 610 height 31
click at [310, 402] on input "*" at bounding box center [274, 396] width 68 height 14
click at [406, 380] on p "Early Adopter" at bounding box center [380, 379] width 52 height 11
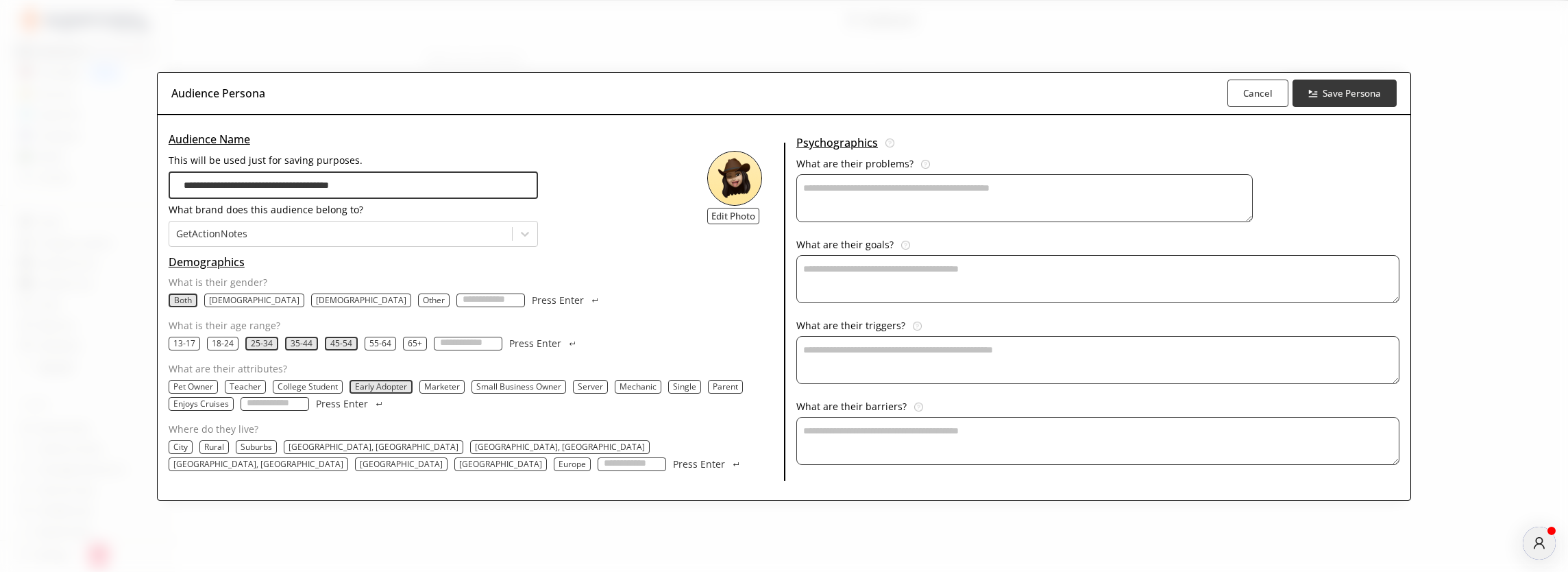
click at [460, 387] on p "Marketer" at bounding box center [442, 387] width 36 height 11
click at [310, 406] on input "What are their attributes?" at bounding box center [274, 404] width 68 height 14
click at [563, 388] on p "Small Business Owner" at bounding box center [520, 387] width 85 height 11
click at [310, 409] on input "What are their attributes?" at bounding box center [274, 404] width 68 height 14
type input "*********"
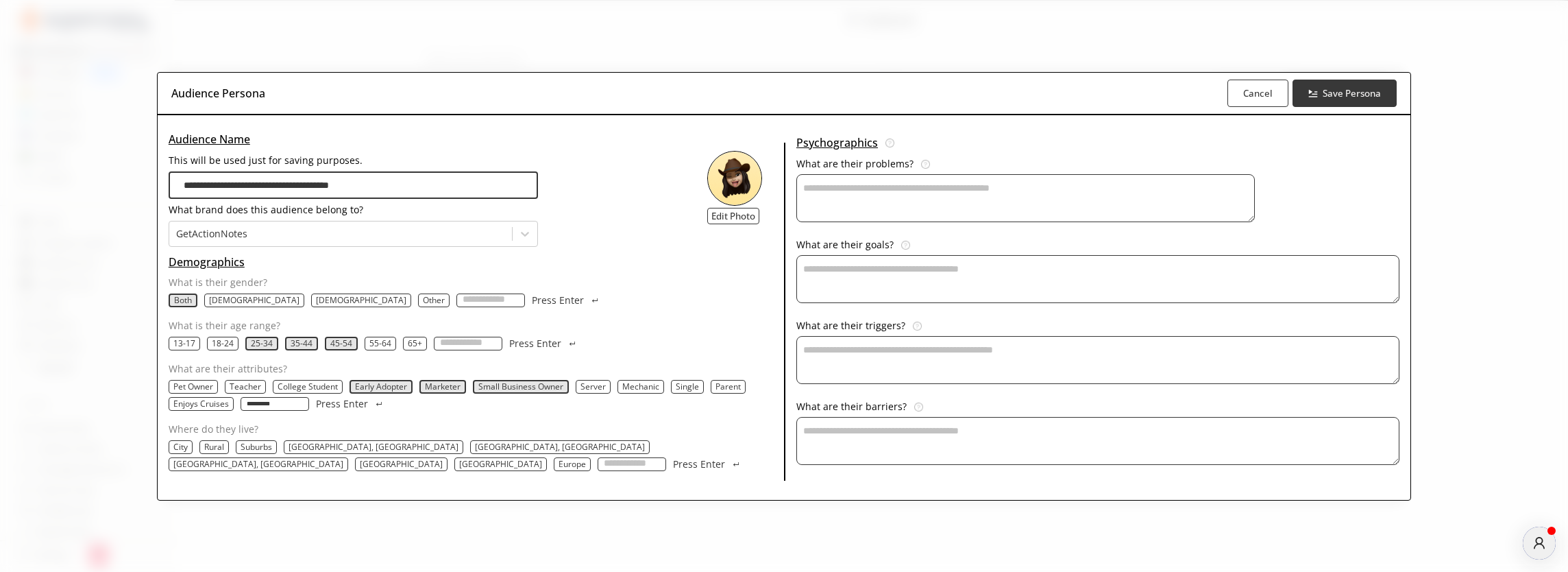
click at [384, 404] on button "Press Enter" at bounding box center [350, 404] width 68 height 14
click at [310, 406] on input "What are their attributes?" at bounding box center [274, 404] width 68 height 14
type input "**********"
click at [384, 404] on button "Press Enter" at bounding box center [350, 404] width 68 height 14
click at [310, 406] on input "What are their attributes?" at bounding box center [274, 404] width 68 height 14
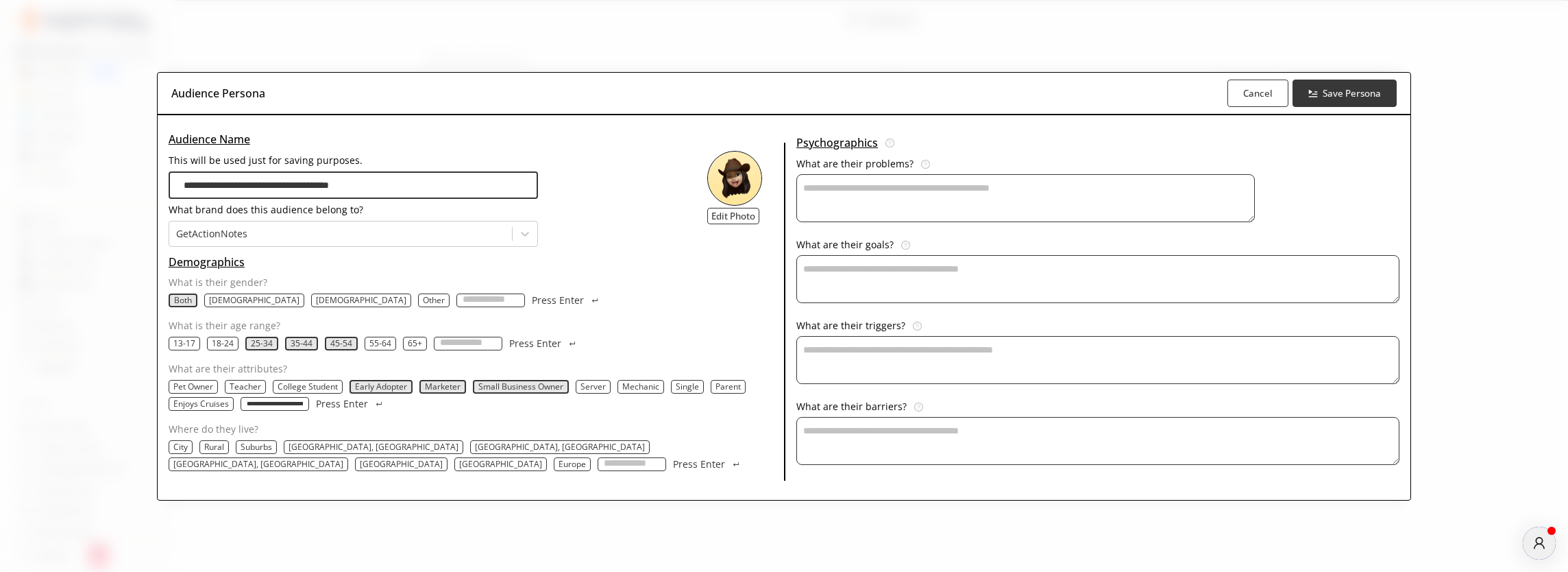
click at [310, 402] on input "**********" at bounding box center [274, 404] width 68 height 14
paste input "*"
type input "**********"
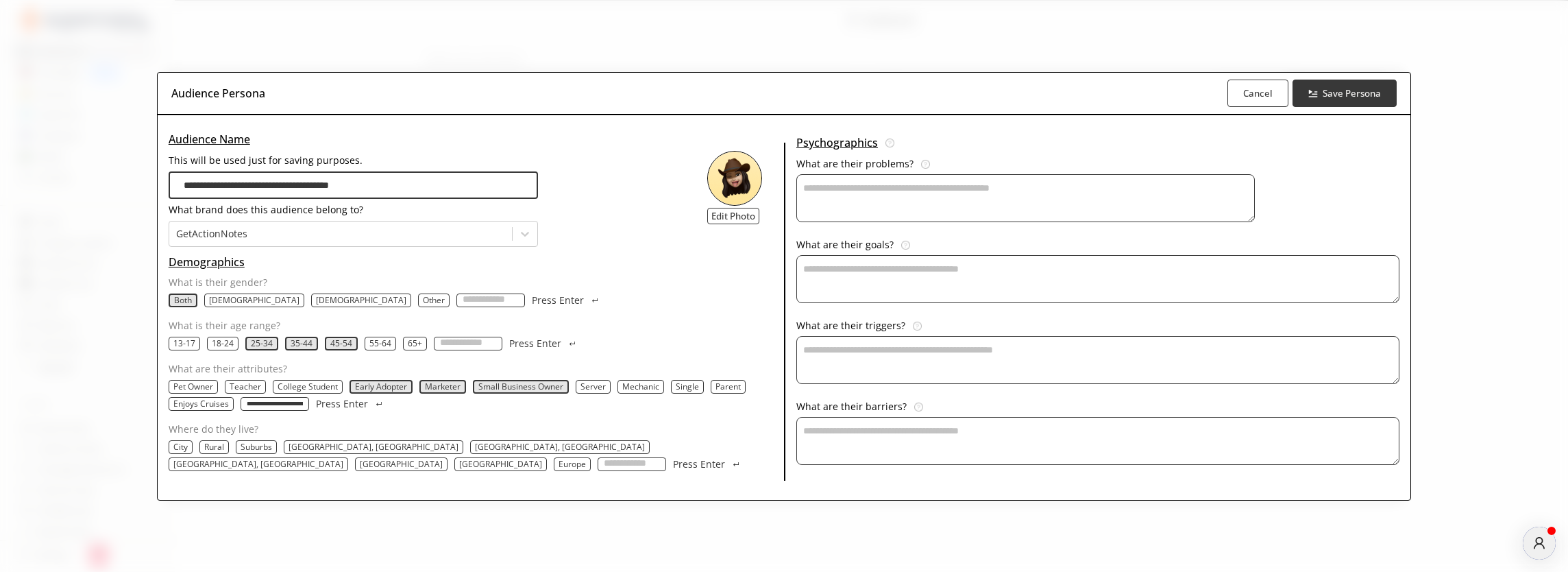
click at [368, 403] on p "Press Enter" at bounding box center [342, 404] width 52 height 11
click at [384, 403] on img "occupation-text-list" at bounding box center [379, 404] width 8 height 5
click at [310, 407] on input "What are their attributes?" at bounding box center [274, 404] width 68 height 14
click at [310, 405] on input "What are their attributes?" at bounding box center [274, 404] width 68 height 14
type input "*******"
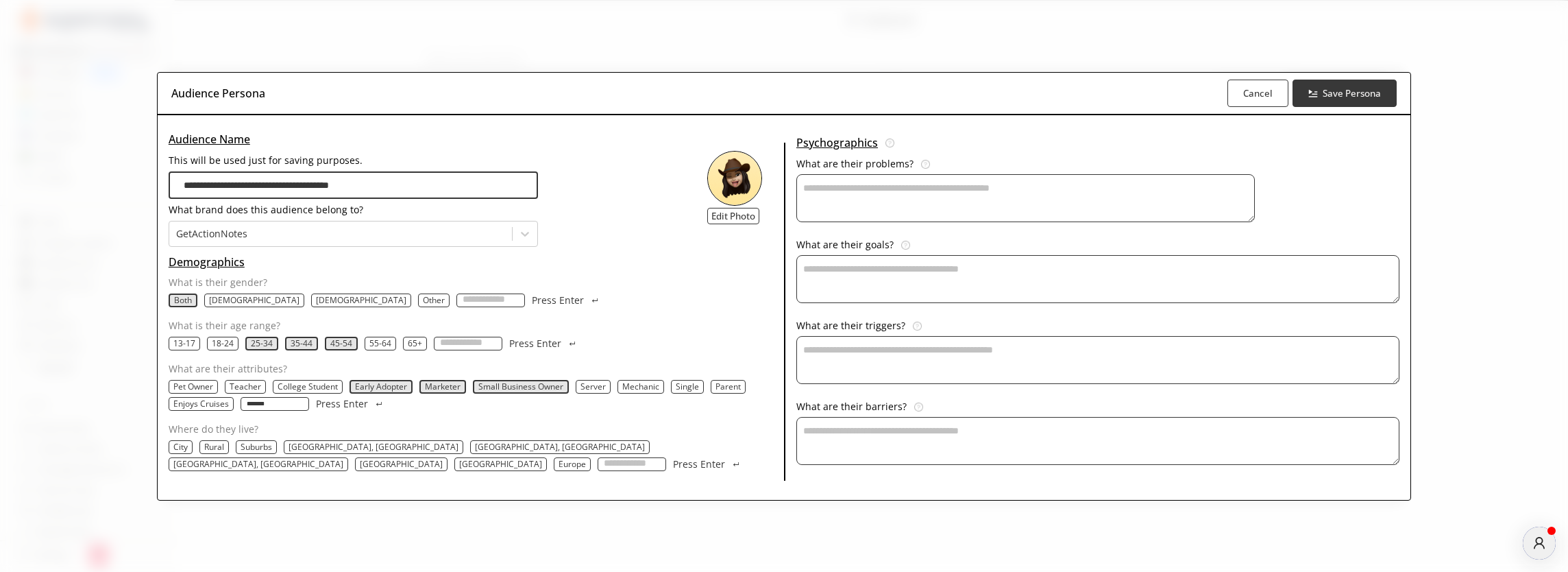
click at [384, 404] on button "Press Enter" at bounding box center [350, 404] width 68 height 14
click at [188, 447] on p "City" at bounding box center [181, 447] width 15 height 11
click at [226, 448] on p "Rural" at bounding box center [216, 447] width 20 height 11
click at [275, 444] on p "Suburbs" at bounding box center [258, 447] width 32 height 11
click at [455, 446] on p "[GEOGRAPHIC_DATA], [GEOGRAPHIC_DATA]" at bounding box center [377, 447] width 170 height 11
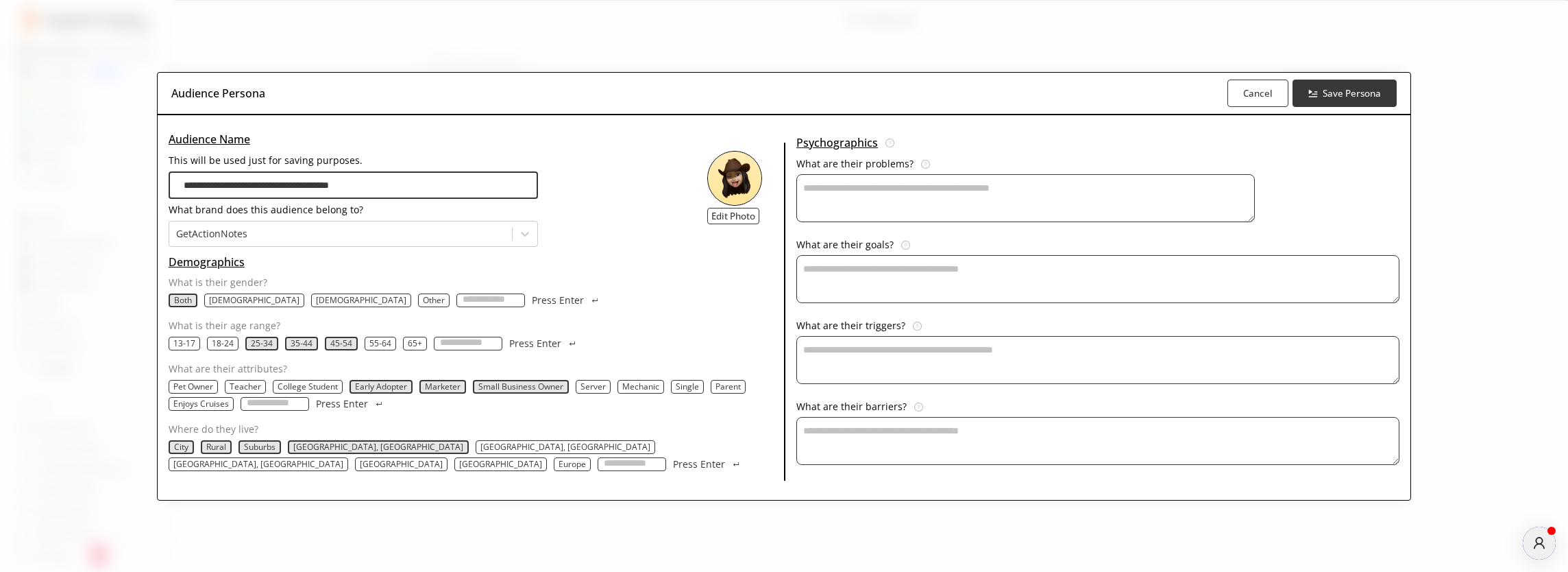
click at [531, 449] on p "[GEOGRAPHIC_DATA], [GEOGRAPHIC_DATA]" at bounding box center [565, 447] width 170 height 11
click at [443, 459] on p "[GEOGRAPHIC_DATA]" at bounding box center [401, 464] width 83 height 11
click at [599, 465] on input "Where do they live?" at bounding box center [633, 464] width 68 height 14
type input "**********"
click at [675, 464] on button "Press Enter" at bounding box center [709, 464] width 68 height 14
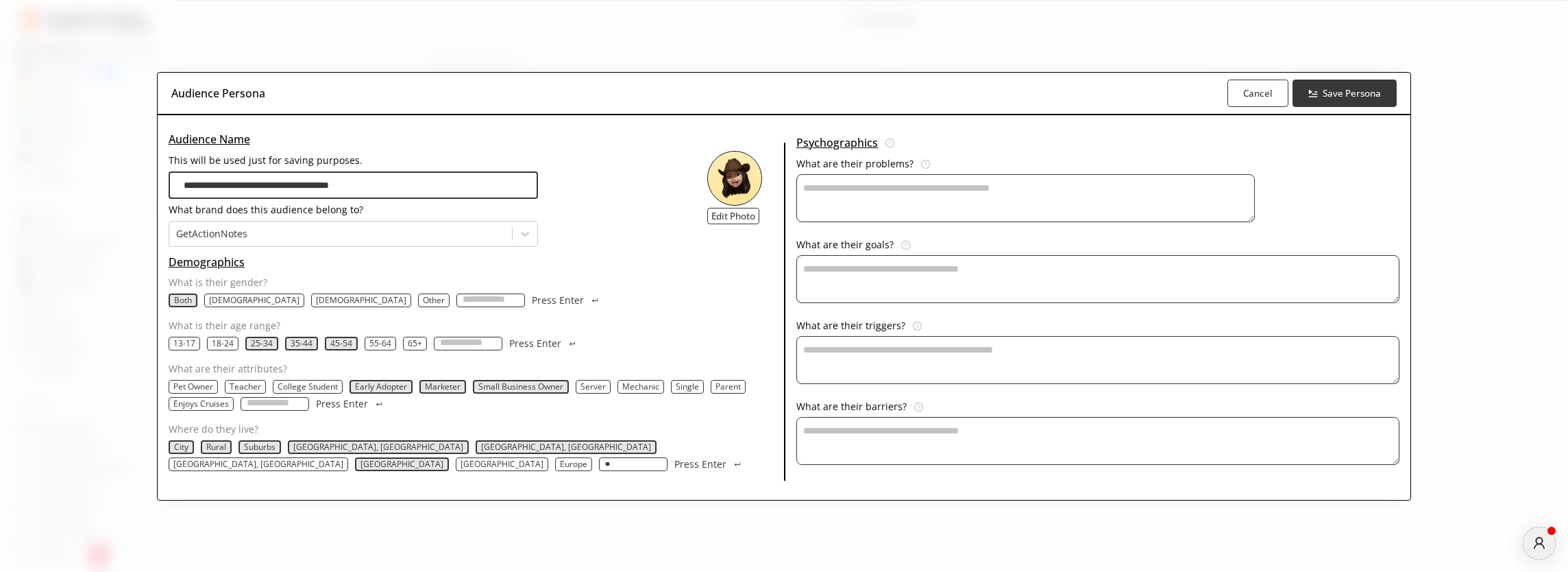
type input "*"
type input "**********"
click at [675, 466] on p "Press Enter" at bounding box center [700, 464] width 52 height 11
click at [599, 467] on input "Where do they live?" at bounding box center [633, 464] width 68 height 14
type input "**********"
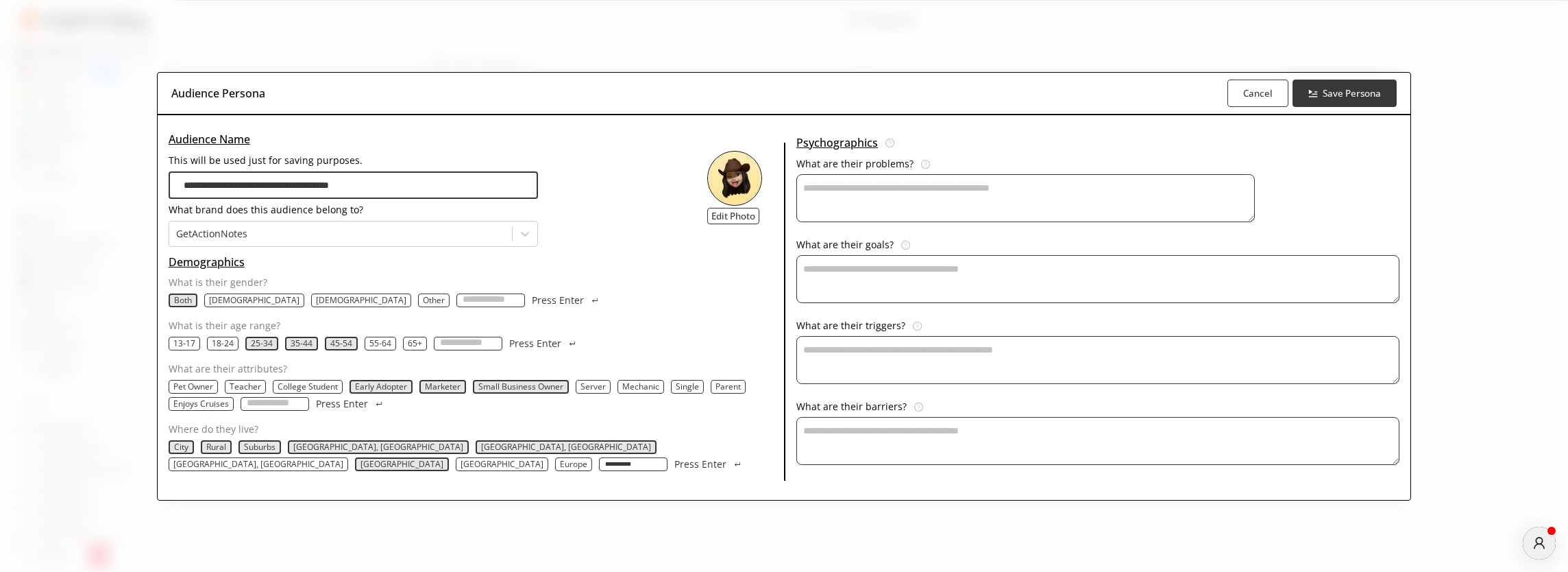
click at [675, 464] on button "Press Enter" at bounding box center [709, 464] width 68 height 14
click at [871, 200] on textarea "This will be used just for saving purposes." at bounding box center [1026, 198] width 458 height 48
paste textarea "**********"
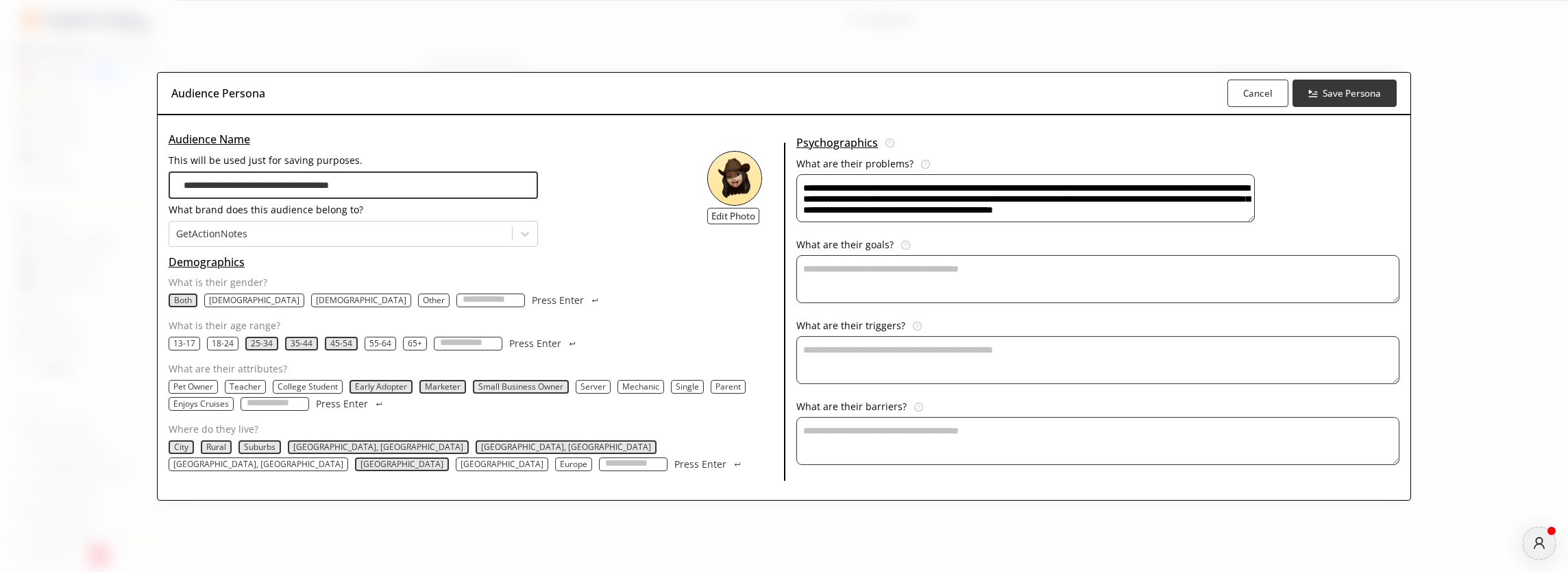
scroll to position [5, 0]
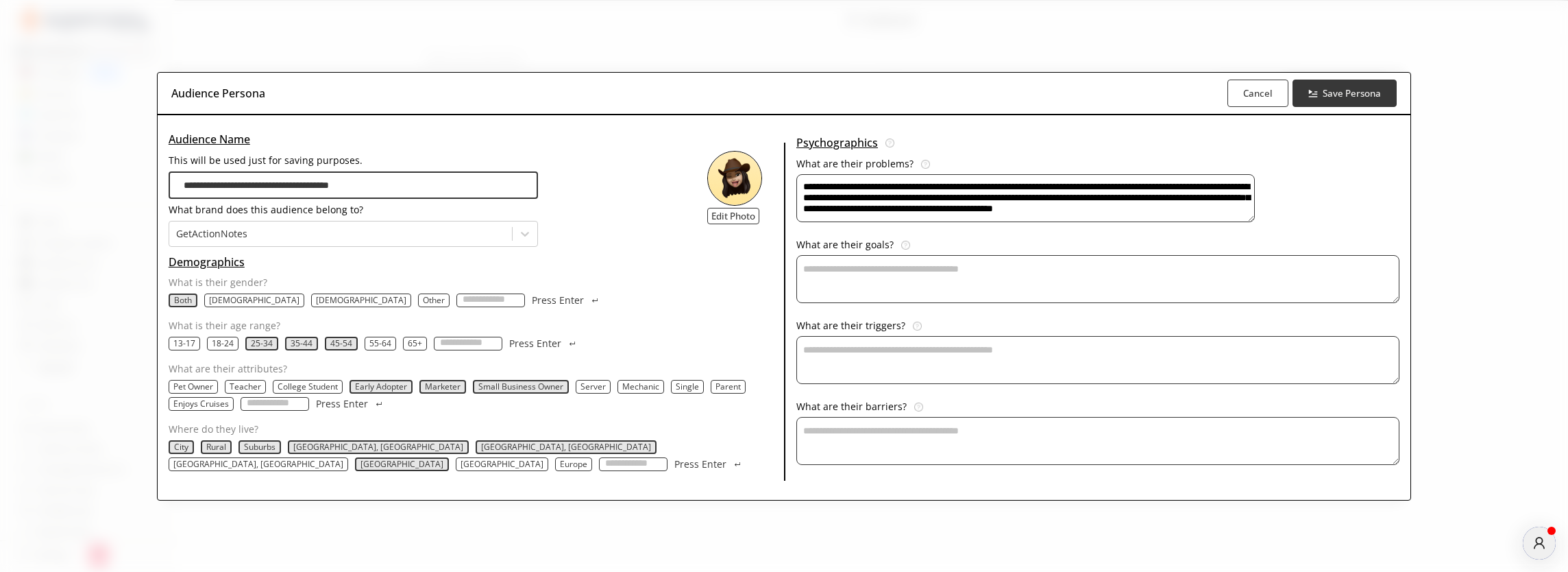
type textarea "**********"
click at [954, 284] on textarea "This will be used just for saving purposes." at bounding box center [1098, 279] width 604 height 48
paste textarea "**********"
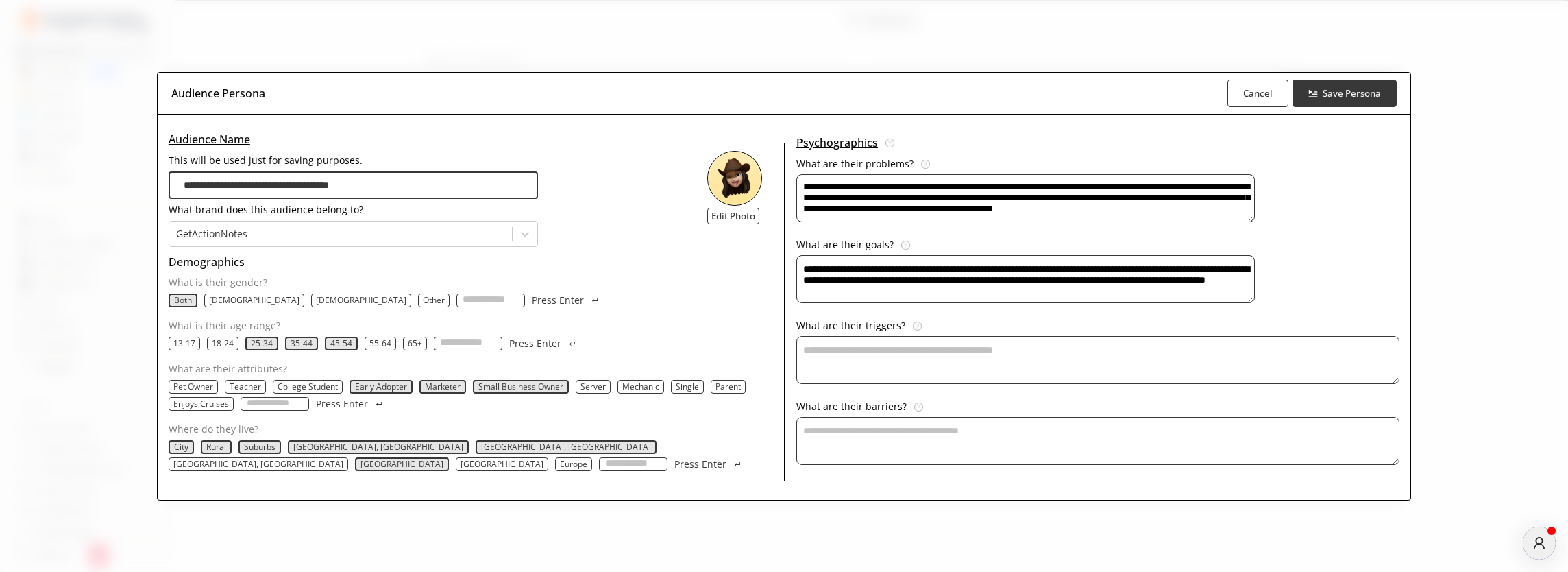
type textarea "**********"
click at [908, 359] on textarea "This will be used just for saving purposes." at bounding box center [1098, 360] width 604 height 48
paste textarea "**********"
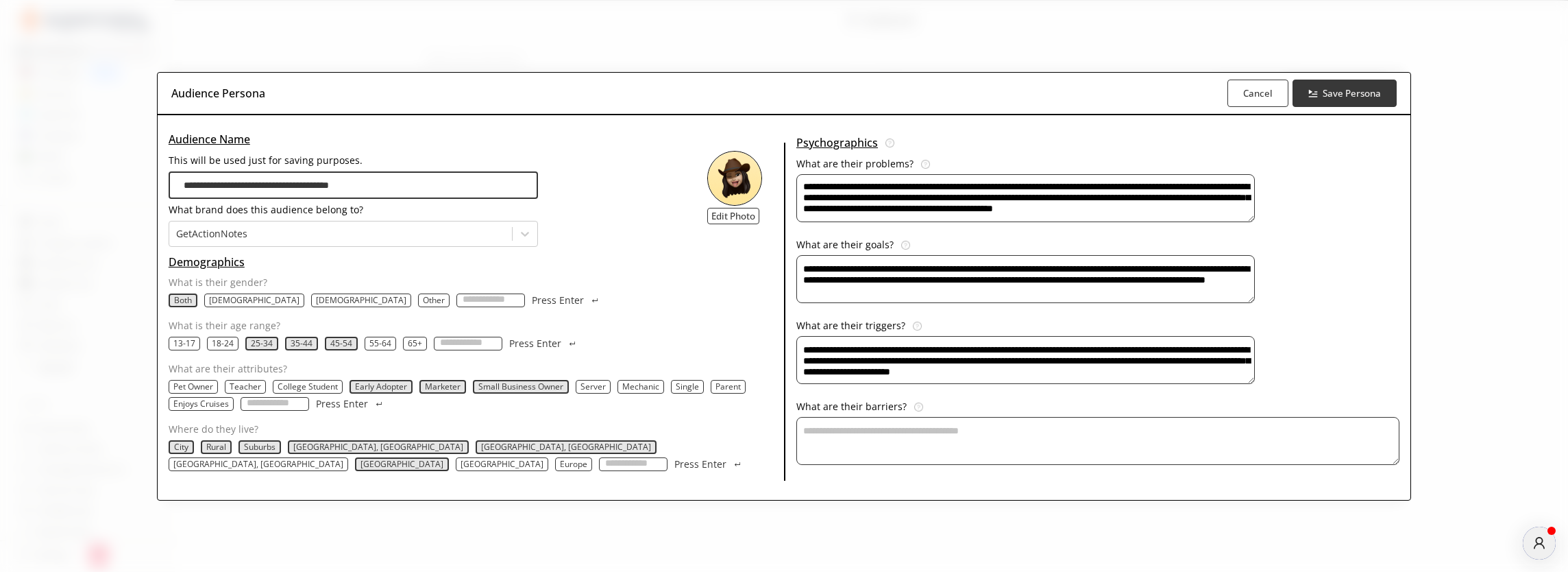
type textarea "**********"
click at [902, 434] on textarea "This will be used just for saving purposes." at bounding box center [1098, 440] width 604 height 48
paste textarea "**********"
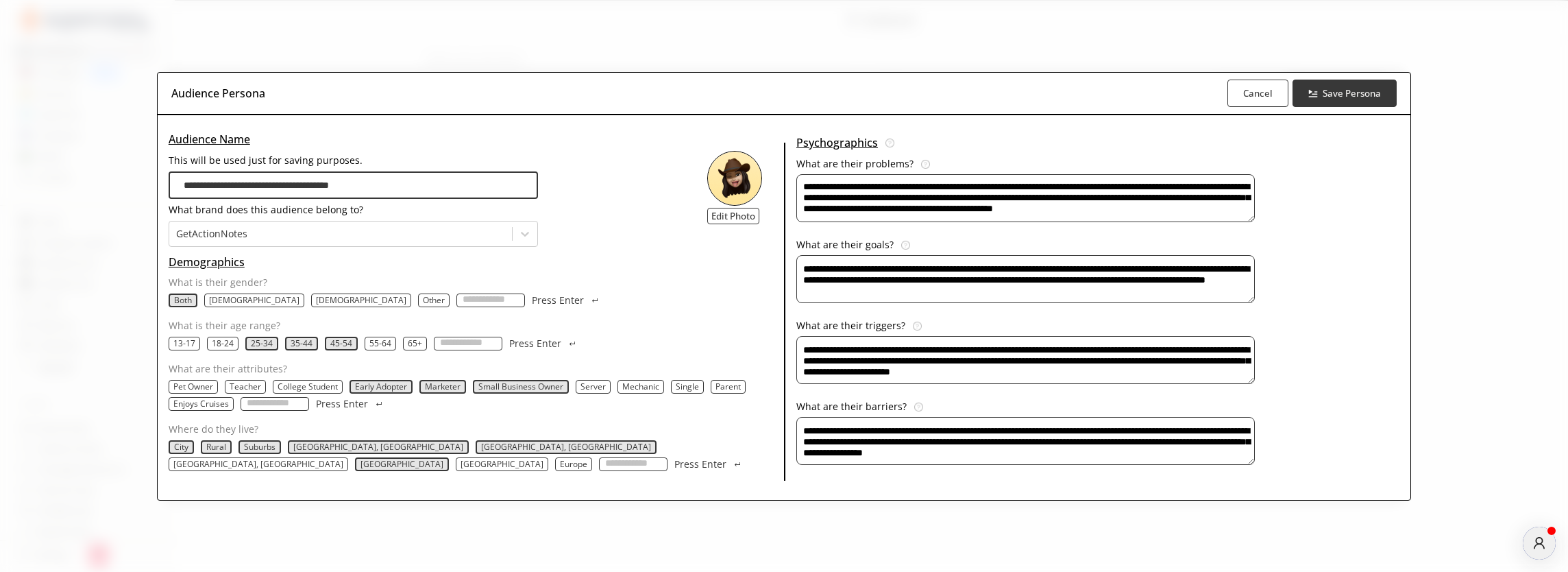
type textarea "**********"
click at [804, 179] on textarea "**********" at bounding box center [1026, 198] width 458 height 48
paste textarea "**********"
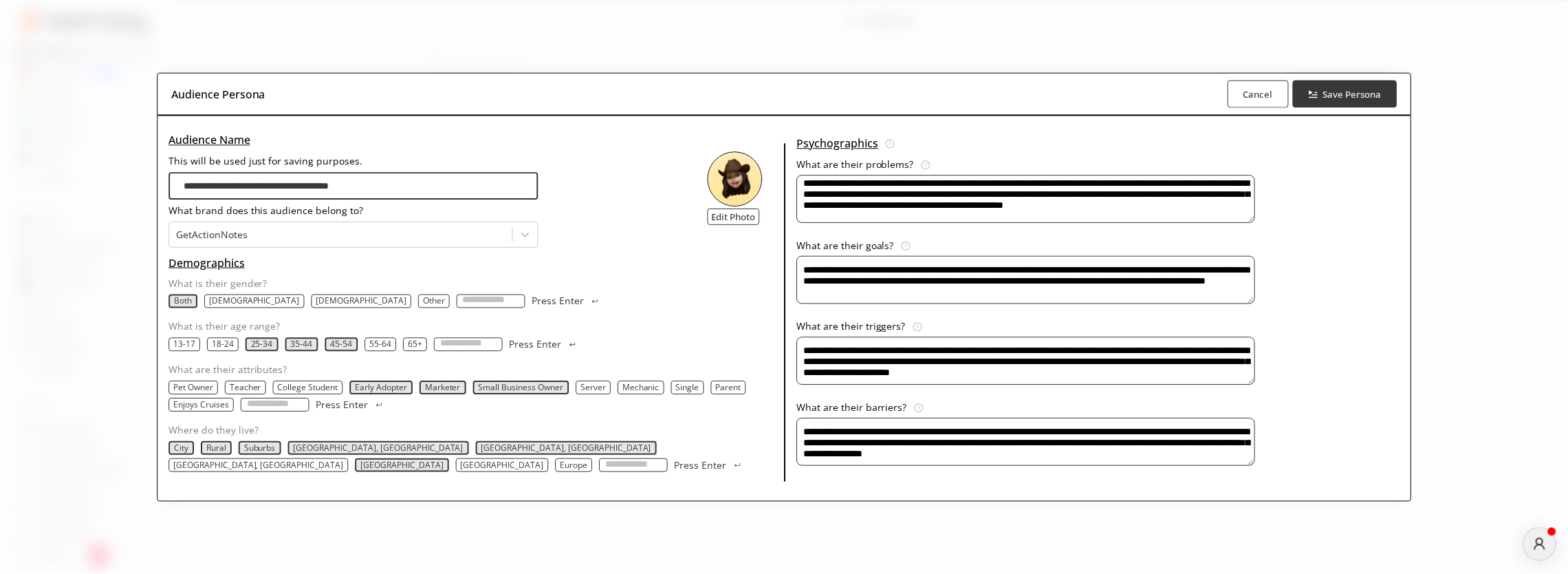
scroll to position [28, 0]
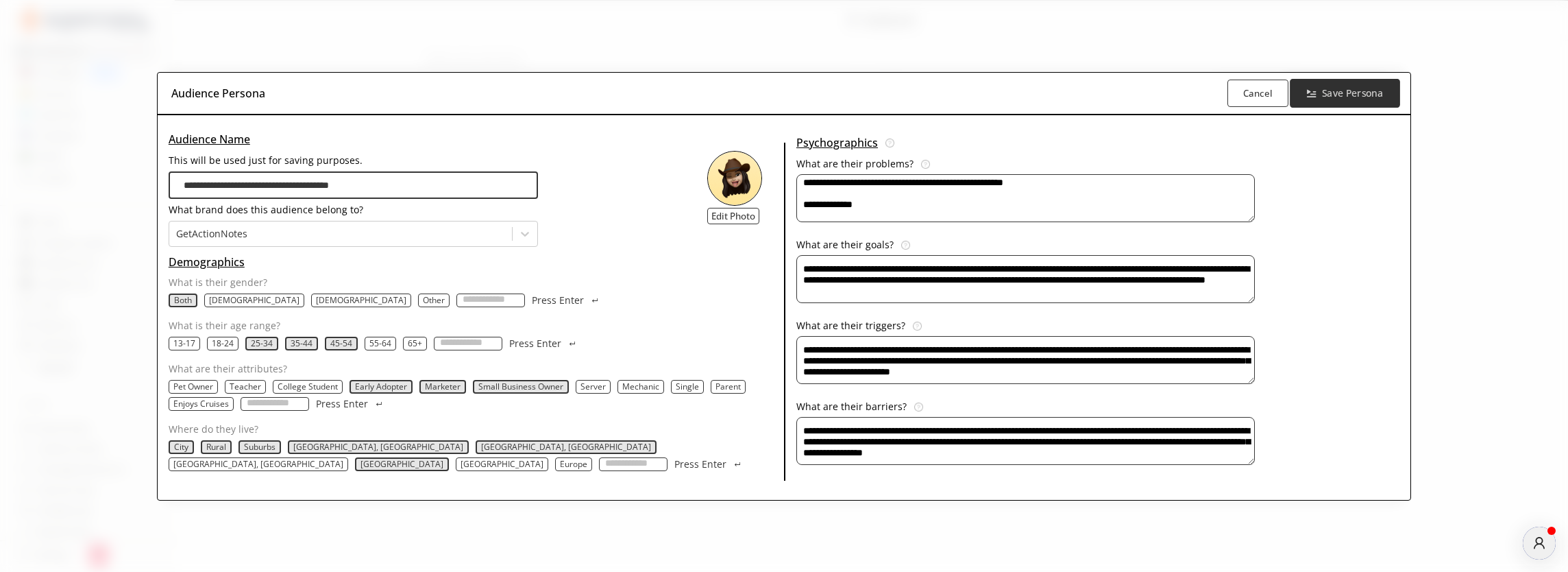
type textarea "**********"
click at [1322, 95] on b "Save Persona" at bounding box center [1352, 93] width 61 height 13
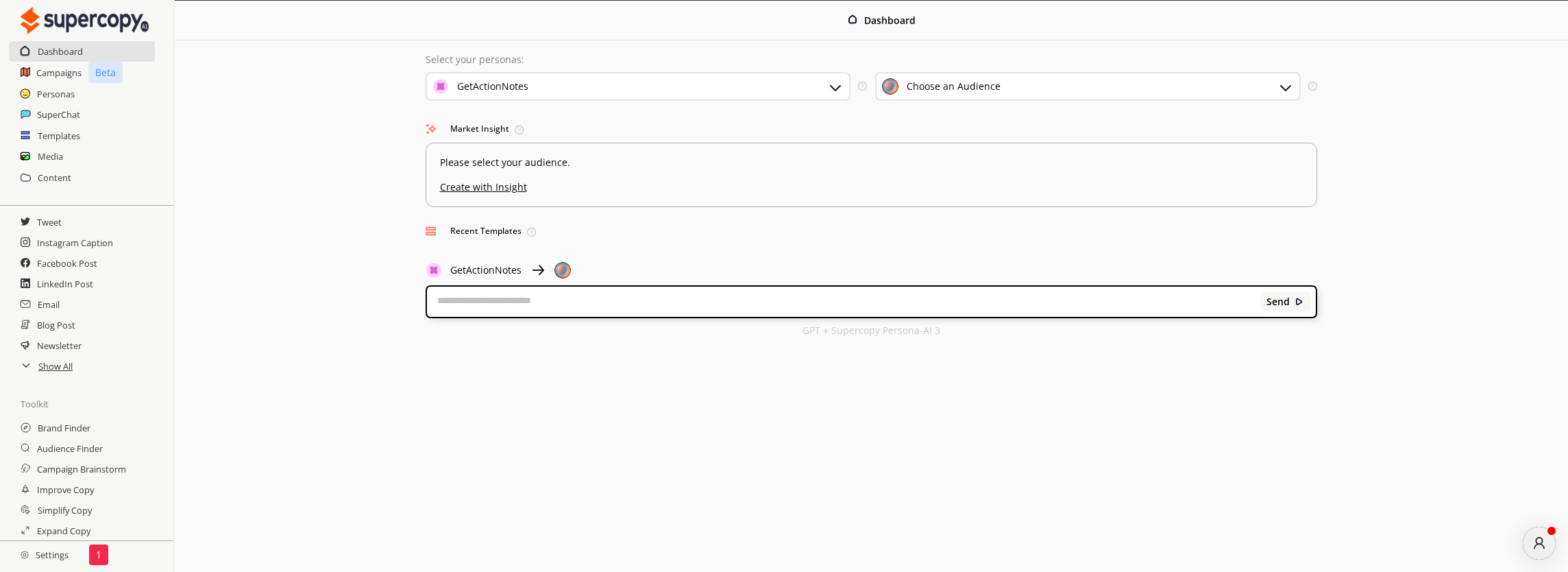
click at [964, 81] on div "Choose an Audience" at bounding box center [953, 87] width 94 height 11
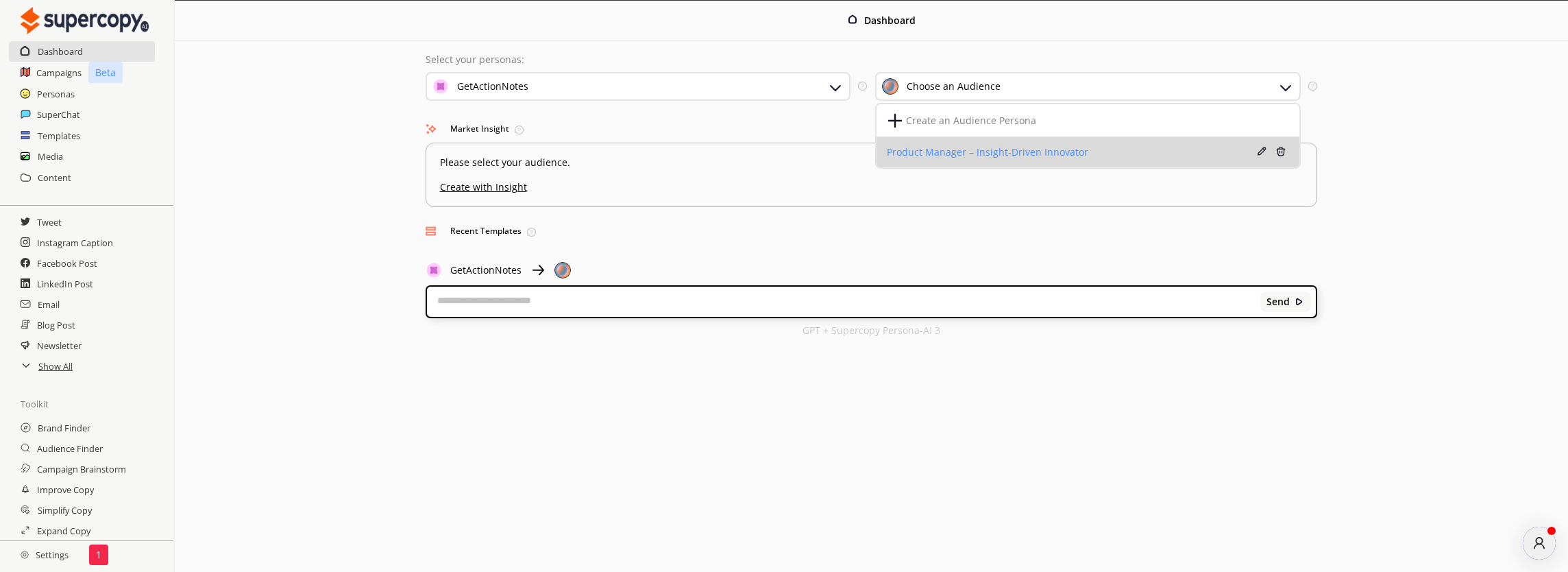
click at [944, 148] on div "Product Manager – Insight-Driven Innovator" at bounding box center [1052, 153] width 331 height 11
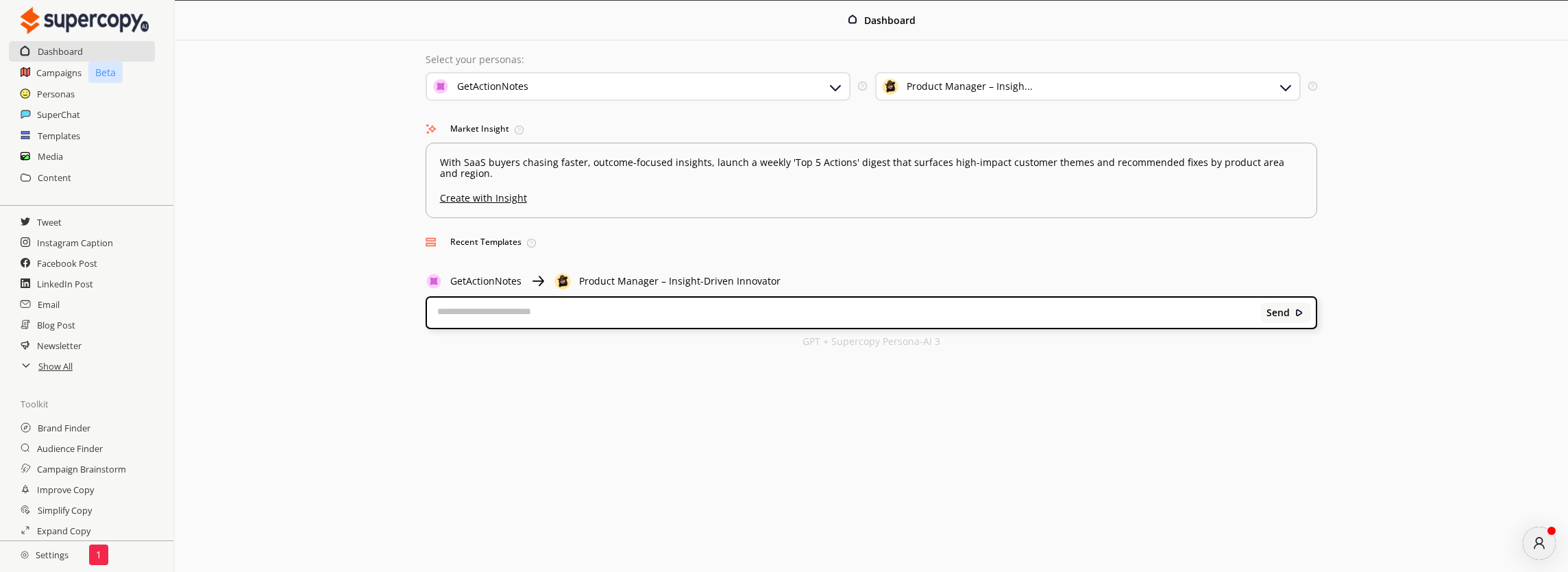
click at [479, 131] on h3 "Market Insight Click to act on insights based on your selected brand and audien…" at bounding box center [871, 129] width 892 height 21
click at [517, 131] on img at bounding box center [520, 130] width 9 height 9
click at [488, 199] on u "Create with Insight" at bounding box center [871, 195] width 872 height 18
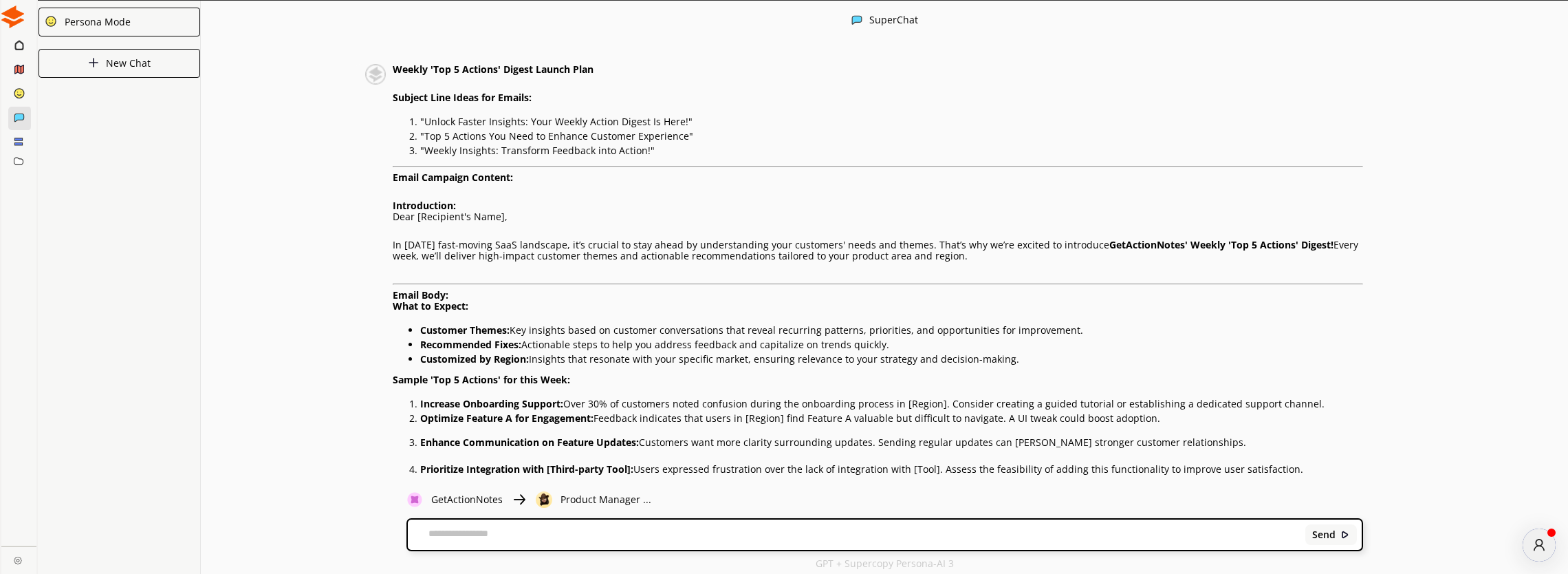
scroll to position [101, 0]
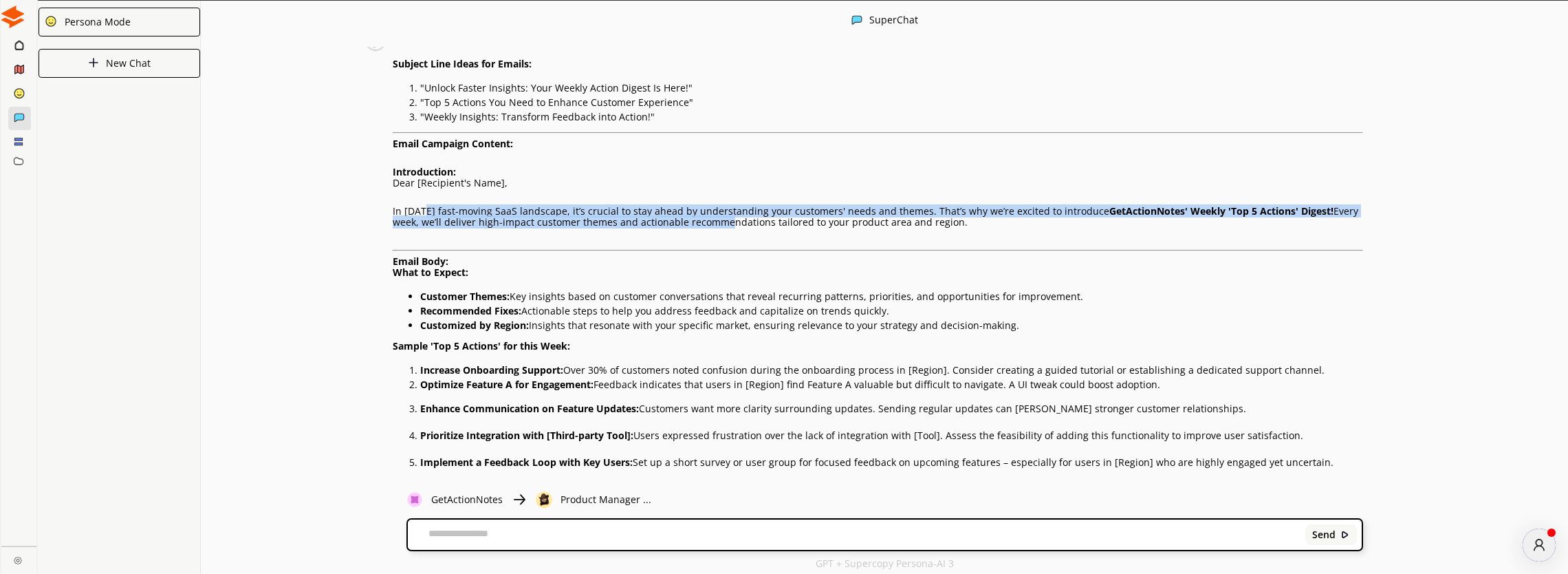
drag, startPoint x: 426, startPoint y: 222, endPoint x: 795, endPoint y: 227, distance: 369.0
click at [730, 227] on p "In [DATE] fast-moving SaaS landscape, it’s crucial to stay ahead by understandi…" at bounding box center [878, 216] width 970 height 22
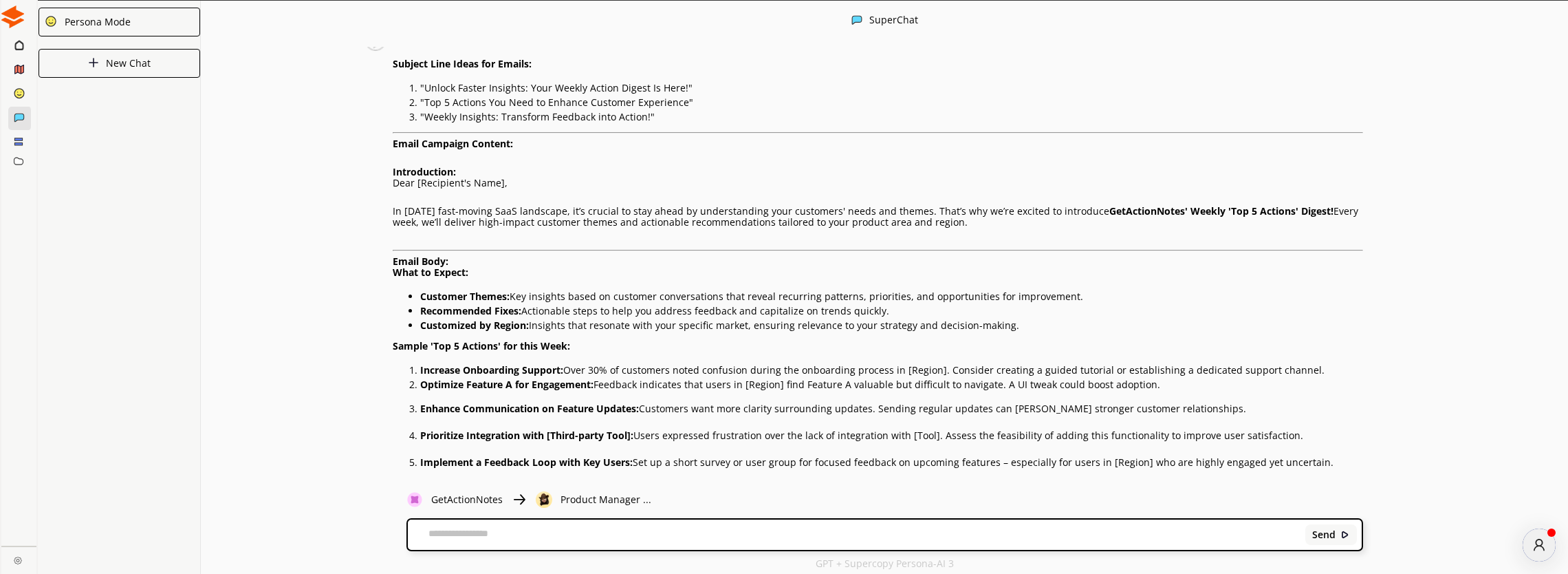
click at [819, 227] on p "In [DATE] fast-moving SaaS landscape, it’s crucial to stay ahead by understandi…" at bounding box center [878, 216] width 970 height 22
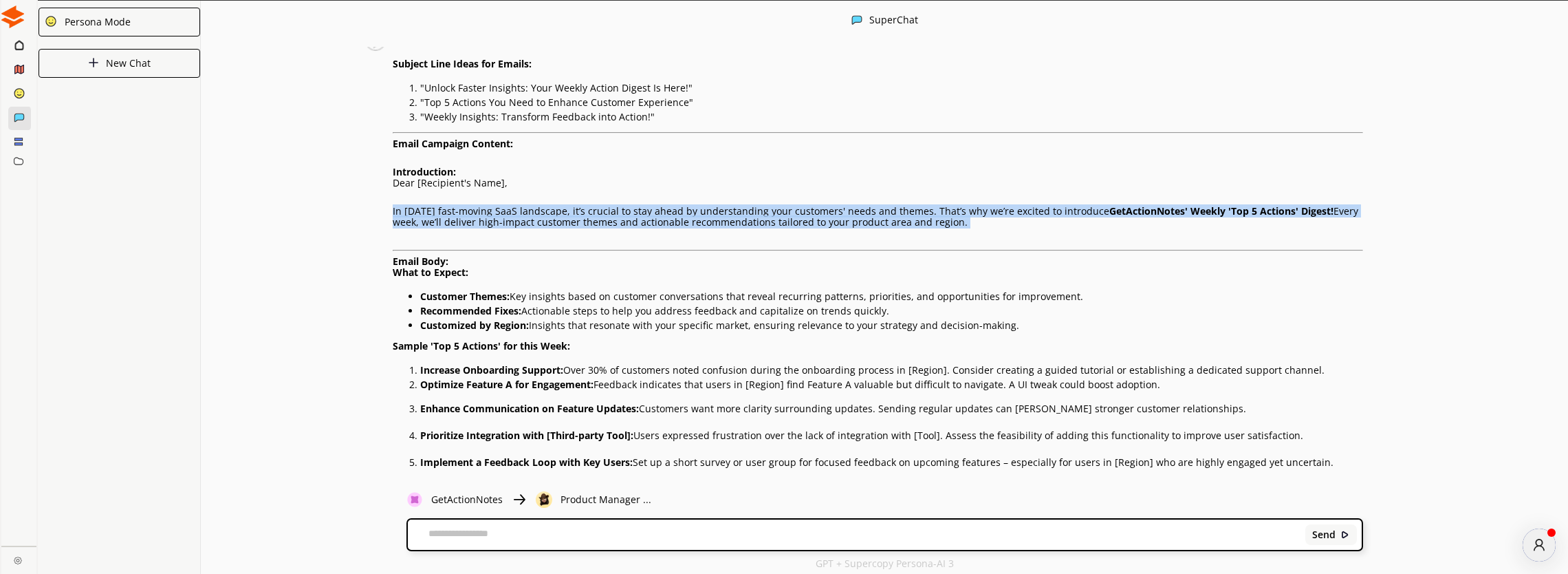
click at [819, 227] on p "In [DATE] fast-moving SaaS landscape, it’s crucial to stay ahead by understandi…" at bounding box center [878, 216] width 970 height 22
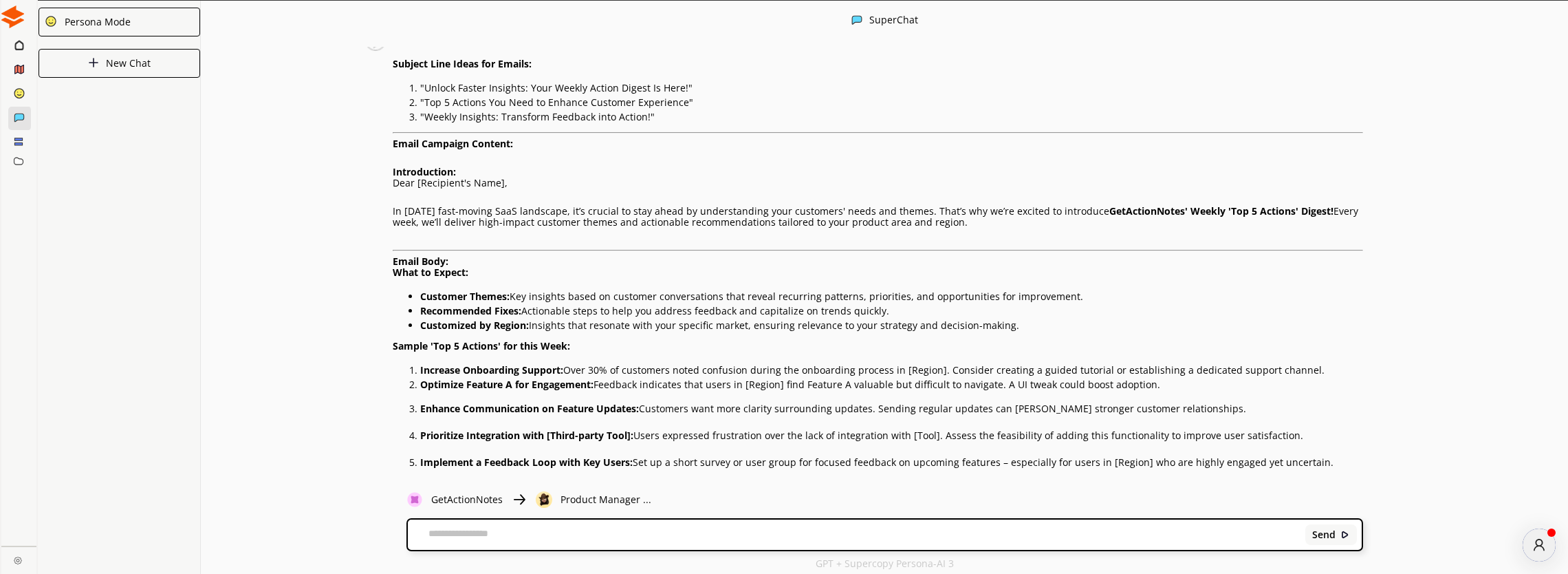
click at [947, 299] on p "Customer Themes: Key insights based on customer conversations that reveal recur…" at bounding box center [892, 296] width 943 height 11
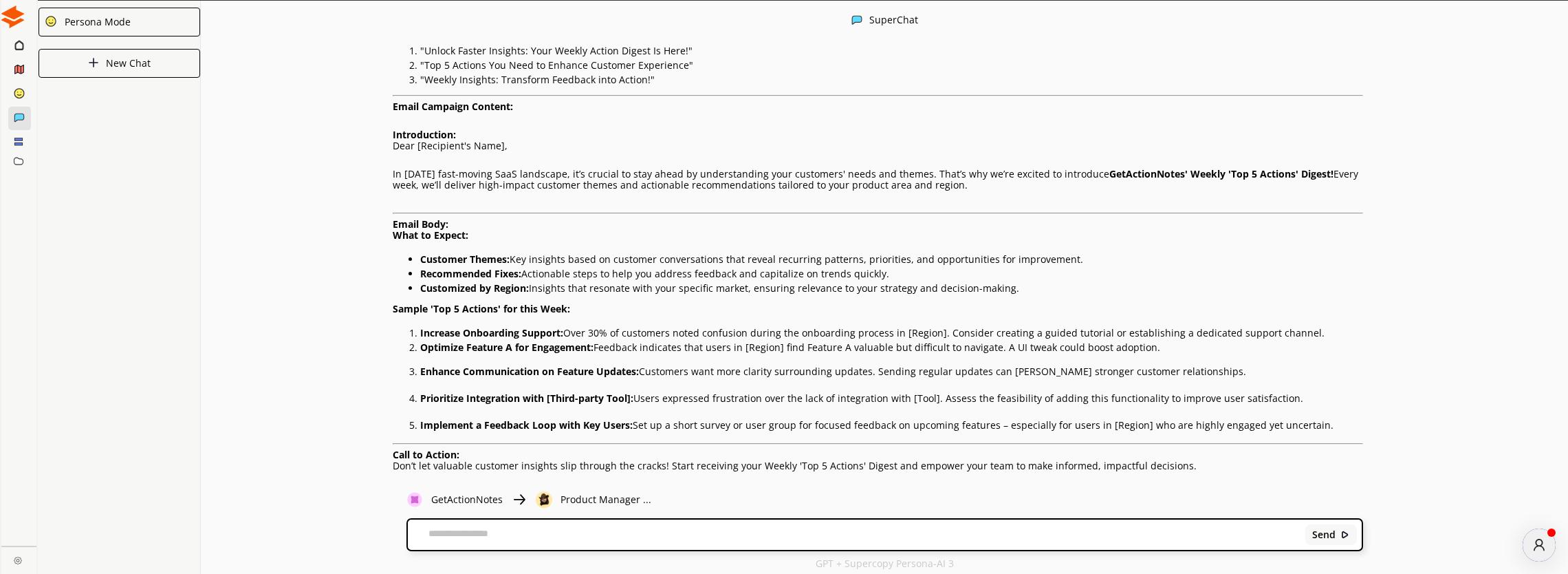
scroll to position [245, 0]
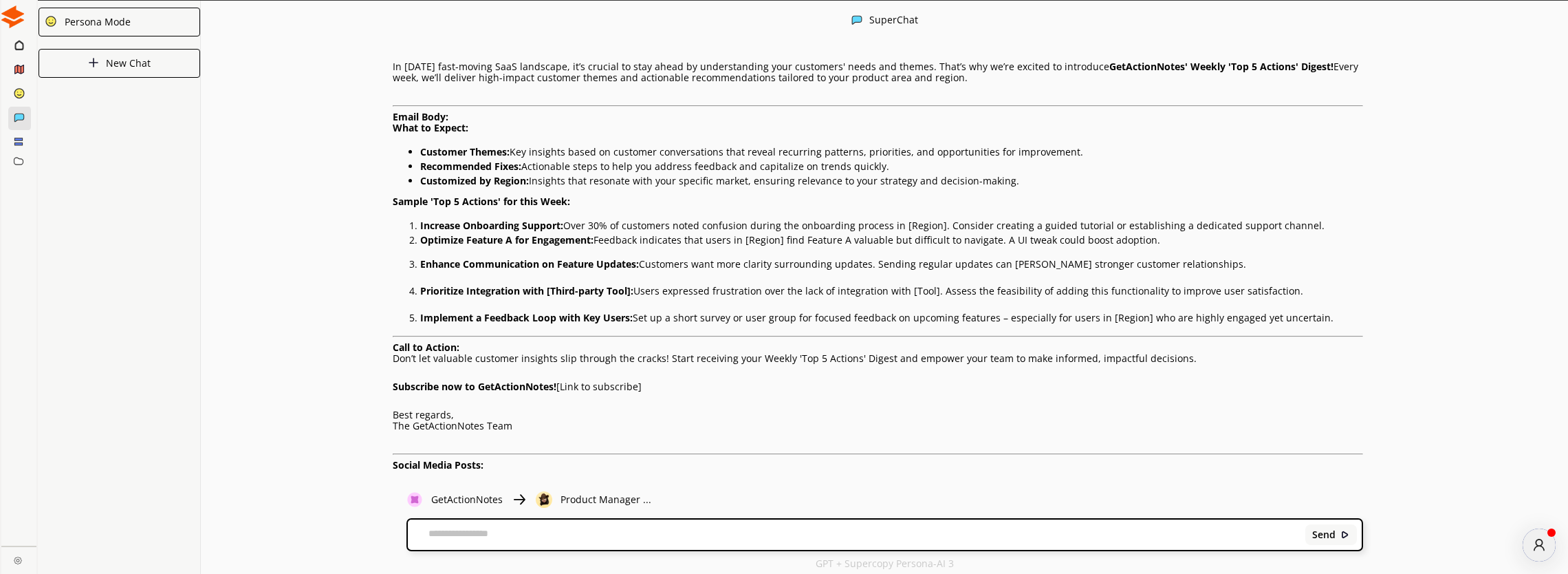
click at [412, 134] on strong "What to Expect:" at bounding box center [431, 127] width 76 height 13
click at [463, 153] on strong "Customer Themes:" at bounding box center [466, 151] width 90 height 13
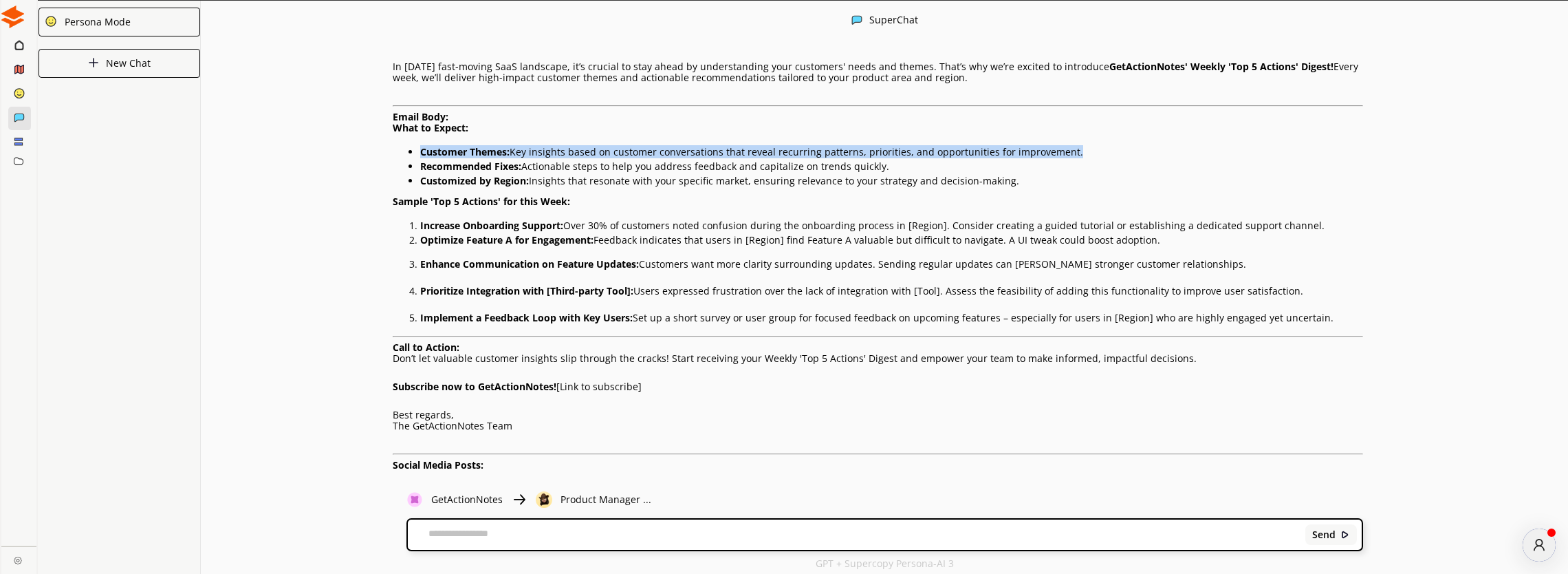
click at [463, 153] on strong "Customer Themes:" at bounding box center [466, 151] width 90 height 13
click at [612, 158] on p "Customer Themes: Key insights based on customer conversations that reveal recur…" at bounding box center [892, 152] width 943 height 11
drag, startPoint x: 641, startPoint y: 156, endPoint x: 1104, endPoint y: 160, distance: 463.0
click at [1104, 158] on p "Customer Themes: Key insights based on customer conversations that reveal recur…" at bounding box center [892, 152] width 943 height 11
drag, startPoint x: 533, startPoint y: 178, endPoint x: 906, endPoint y: 188, distance: 373.1
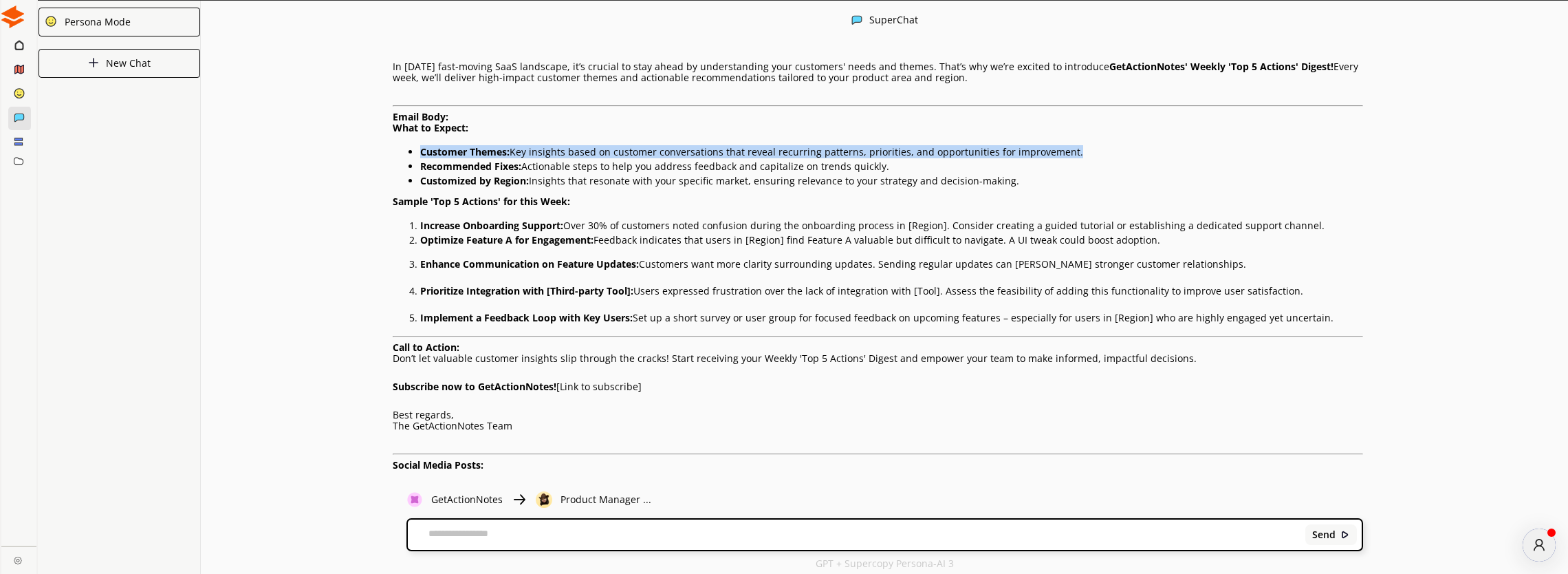
click at [903, 172] on p "Recommended Fixes: Actionable steps to help you address feedback and capitalize…" at bounding box center [892, 167] width 943 height 11
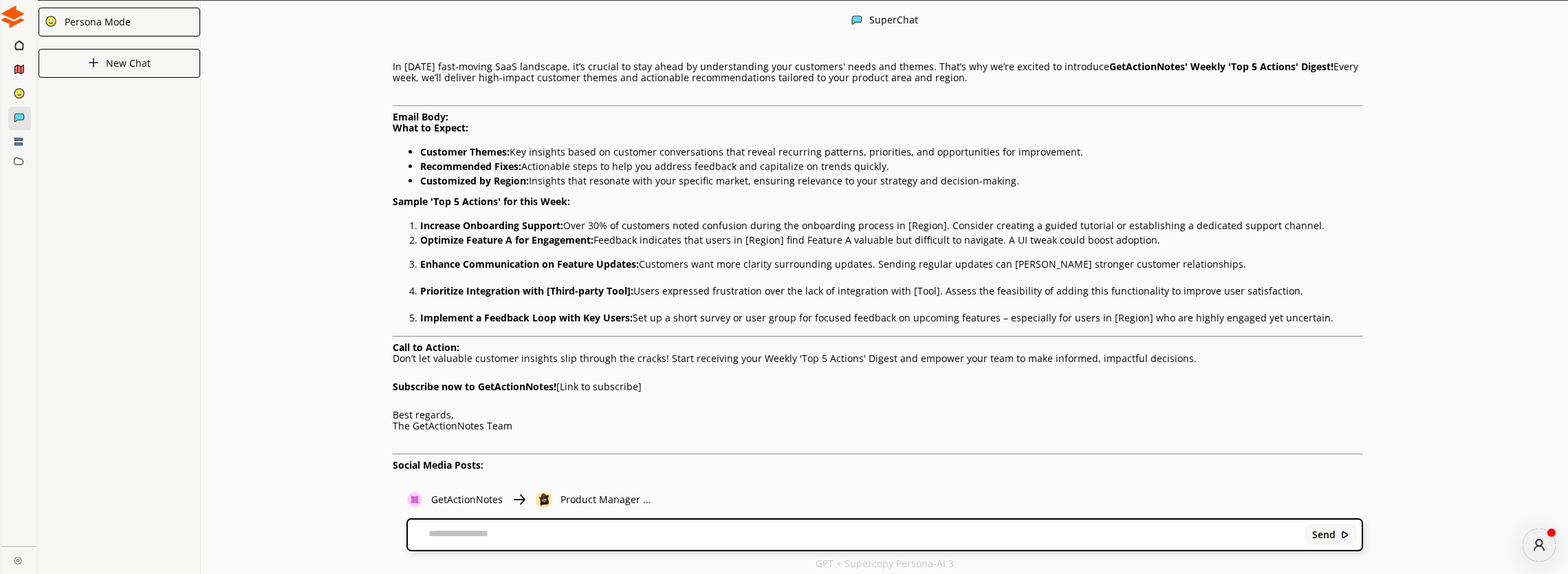
click at [880, 207] on p "Sample 'Top 5 Actions' for this Week:" at bounding box center [878, 202] width 970 height 11
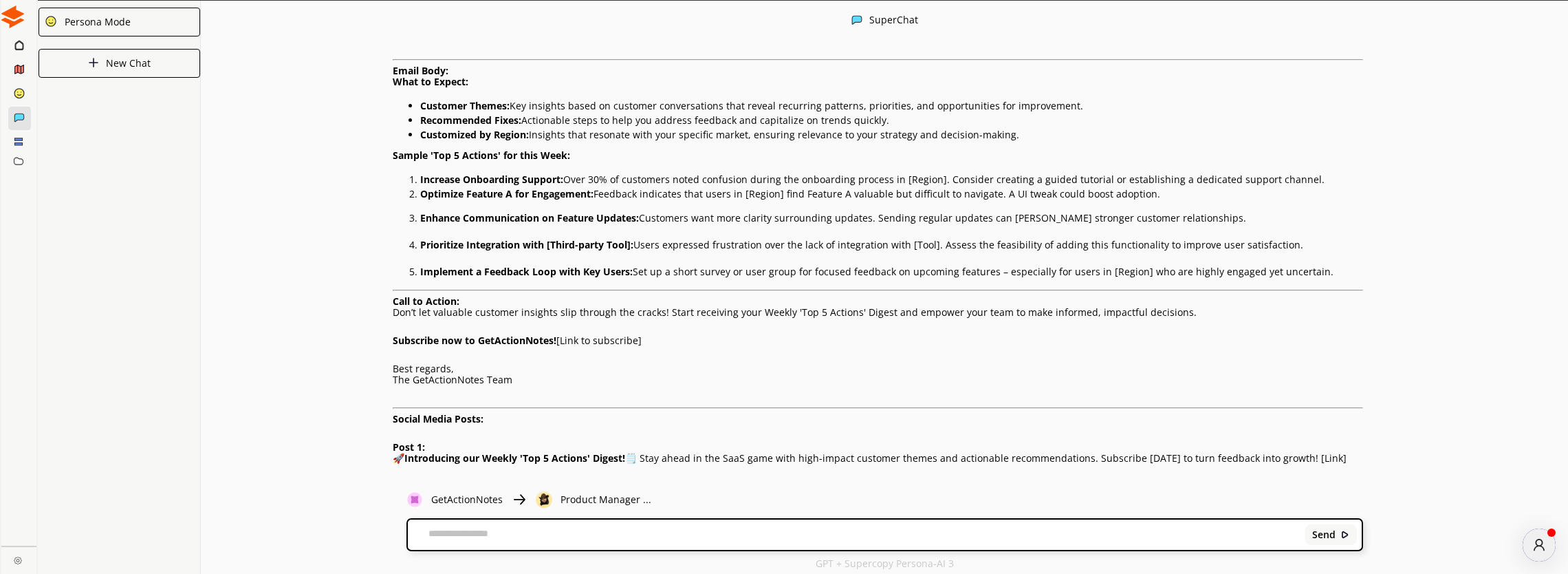
scroll to position [316, 0]
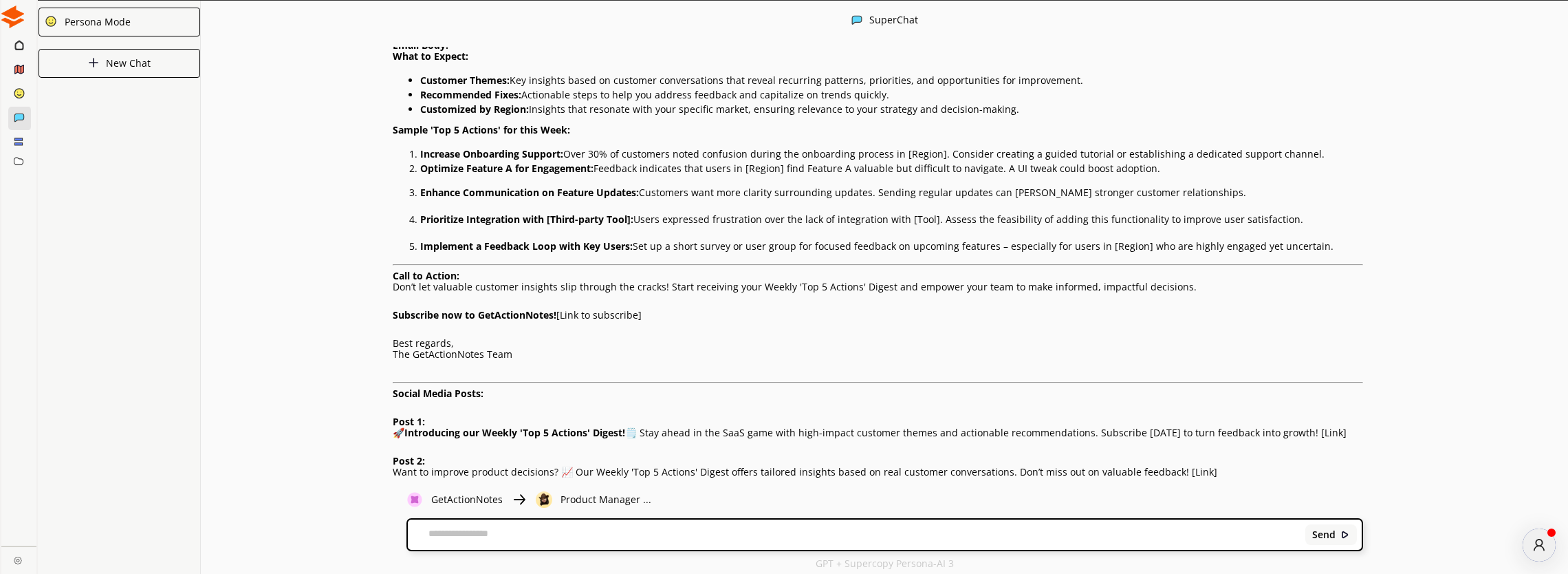
drag, startPoint x: 572, startPoint y: 167, endPoint x: 1309, endPoint y: 181, distance: 737.1
click at [1309, 174] on ol "Increase Onboarding Support: Over 30% of customers noted confusion during the o…" at bounding box center [878, 160] width 970 height 29
click at [1182, 223] on div "Weekly 'Top 5 Actions' Digest Launch Plan Subject Line Ideas for Emails: "Unloc…" at bounding box center [878, 345] width 970 height 1062
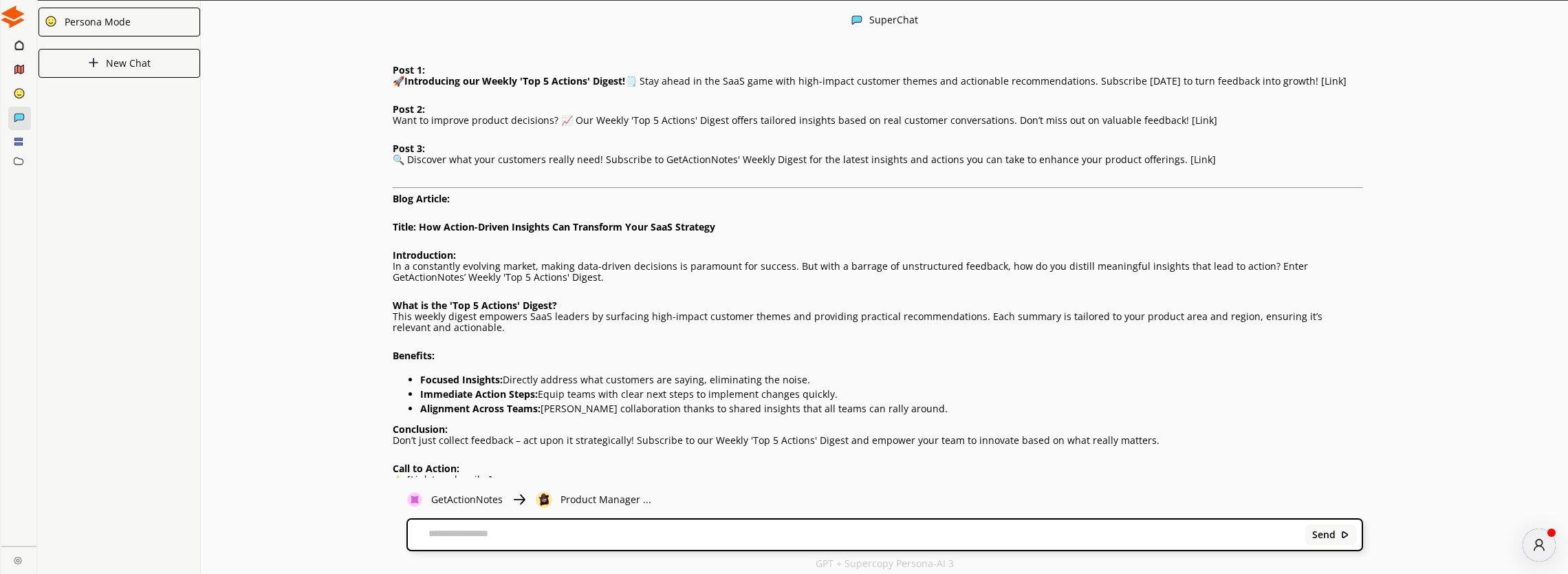
scroll to position [670, 0]
click at [1427, 45] on div "With SaaS buyers chasing faster, outcome-focused insights, launch a weekly 'Top…" at bounding box center [884, 259] width 1367 height 436
click at [520, 281] on p "In a constantly evolving market, making data-driven decisions is paramount for …" at bounding box center [878, 270] width 970 height 22
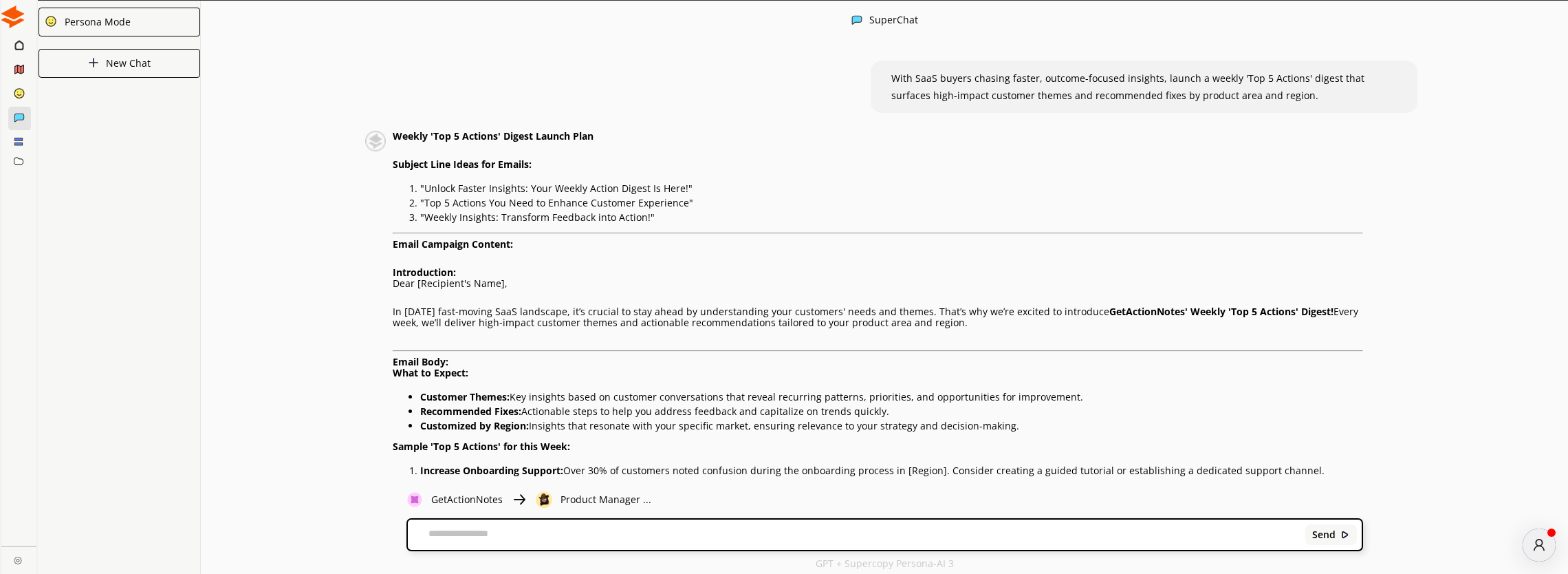
scroll to position [0, 0]
click at [13, 72] on div at bounding box center [20, 71] width 24 height 24
click at [21, 94] on icon at bounding box center [20, 94] width 4 height 1
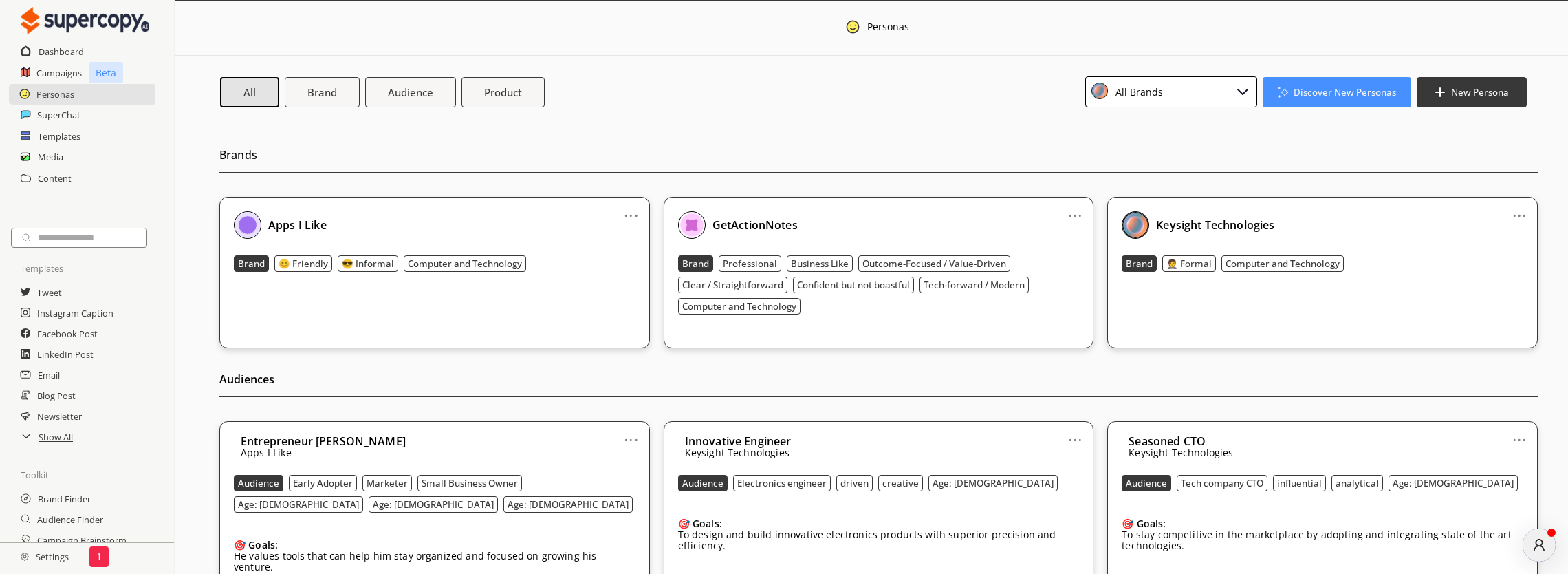
click at [749, 225] on b "GetActionNotes" at bounding box center [755, 225] width 85 height 16
click at [1077, 211] on link "..." at bounding box center [1076, 210] width 15 height 11
click at [738, 227] on b "GetActionNotes" at bounding box center [755, 225] width 85 height 16
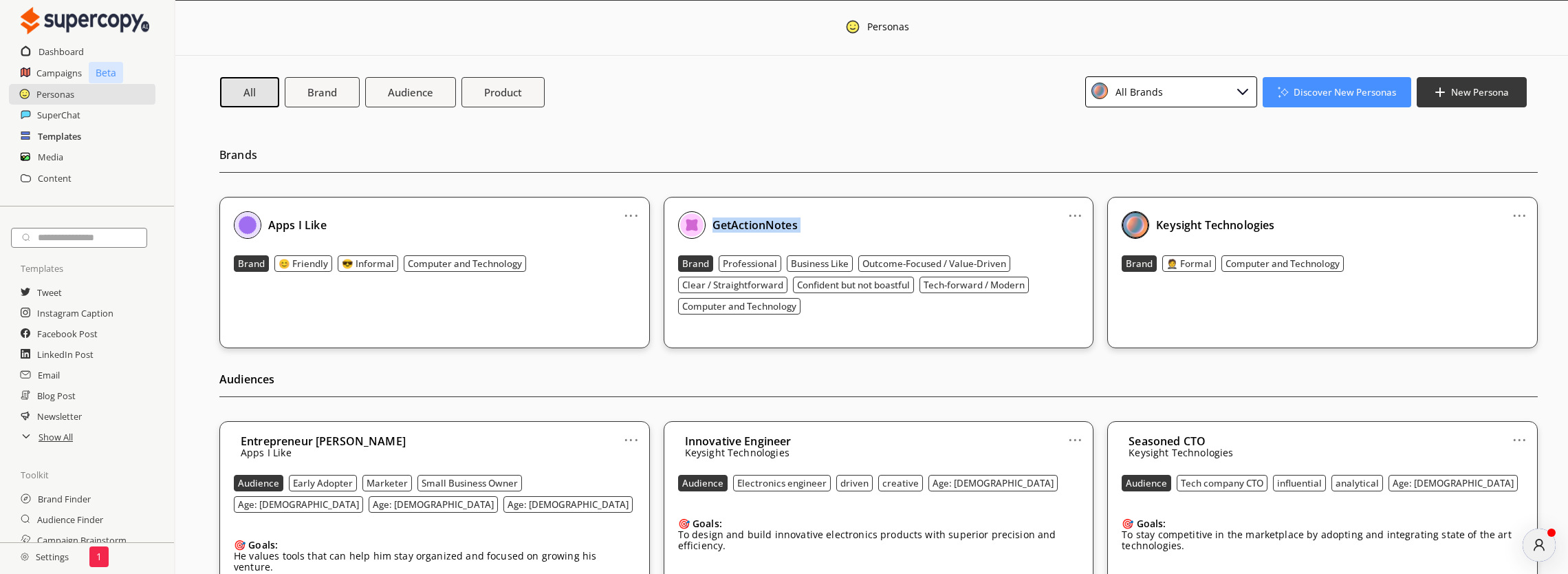
click at [62, 134] on h2 "Templates" at bounding box center [59, 136] width 43 height 21
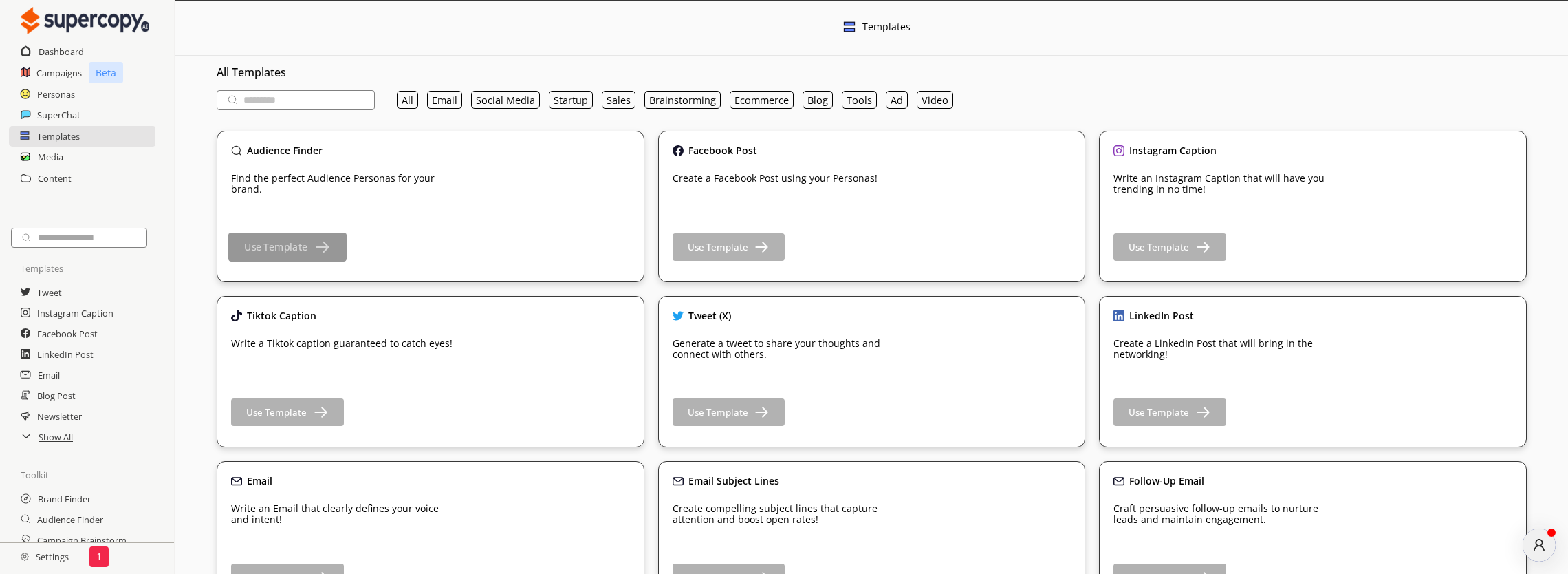
click at [275, 255] on button "Use Template" at bounding box center [287, 248] width 118 height 29
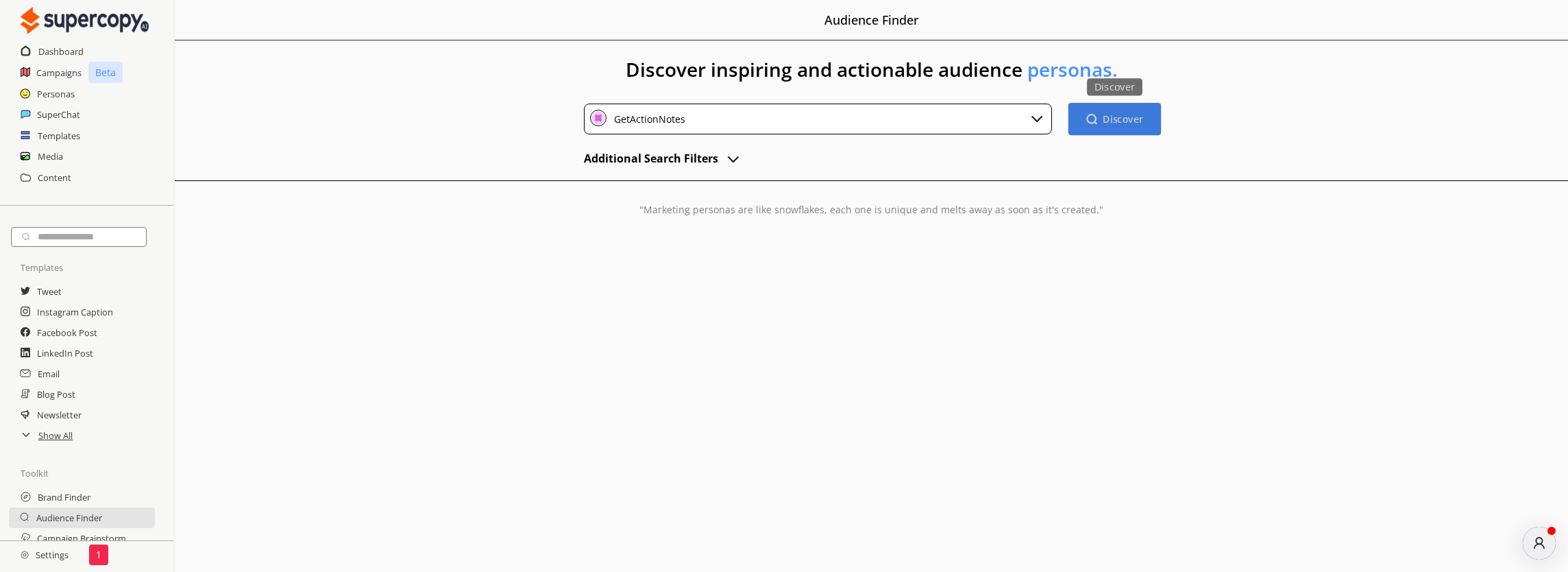
click at [1110, 122] on b "Discover" at bounding box center [1123, 119] width 40 height 13
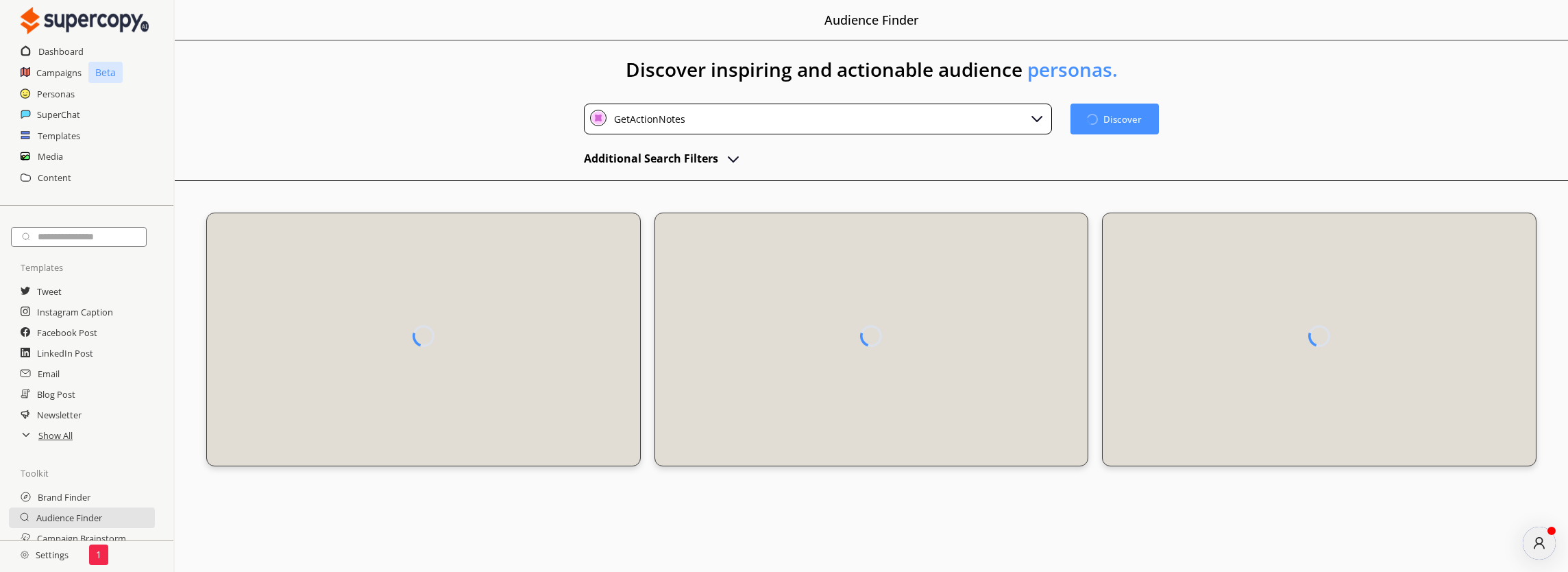
click at [732, 158] on img "advanced-inputs" at bounding box center [733, 158] width 16 height 16
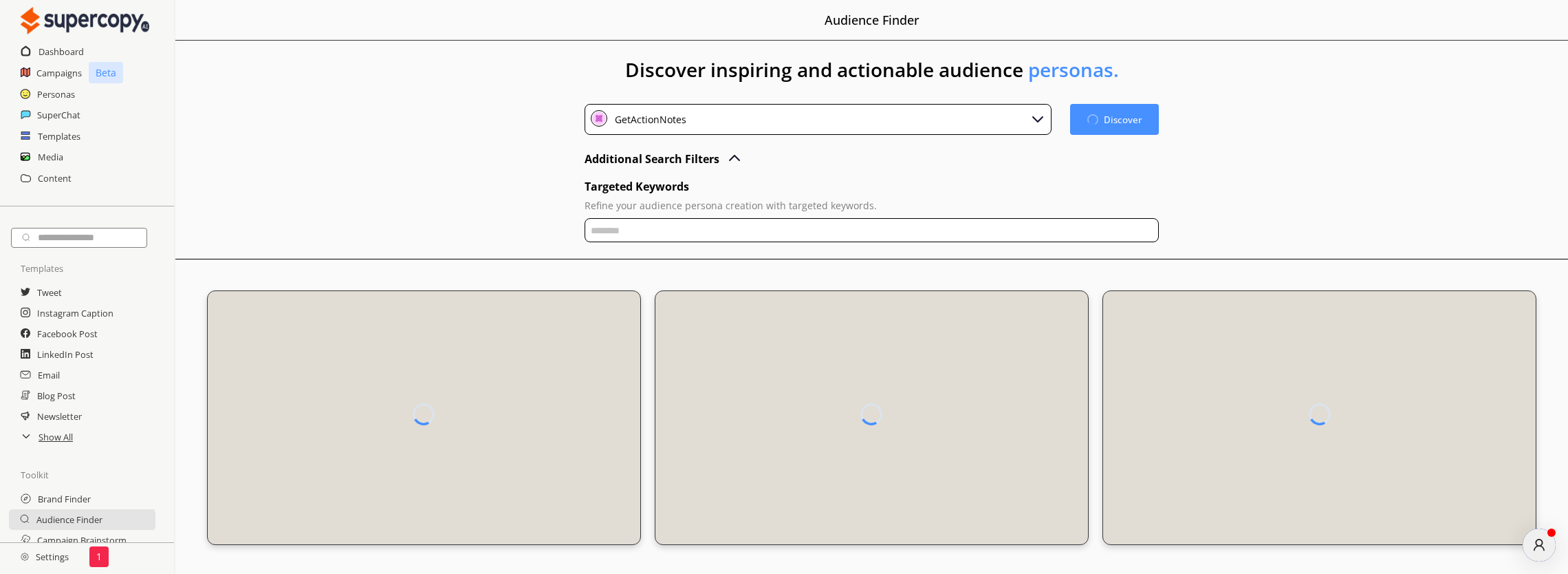
click at [727, 160] on img "advanced-inputs" at bounding box center [735, 159] width 16 height 17
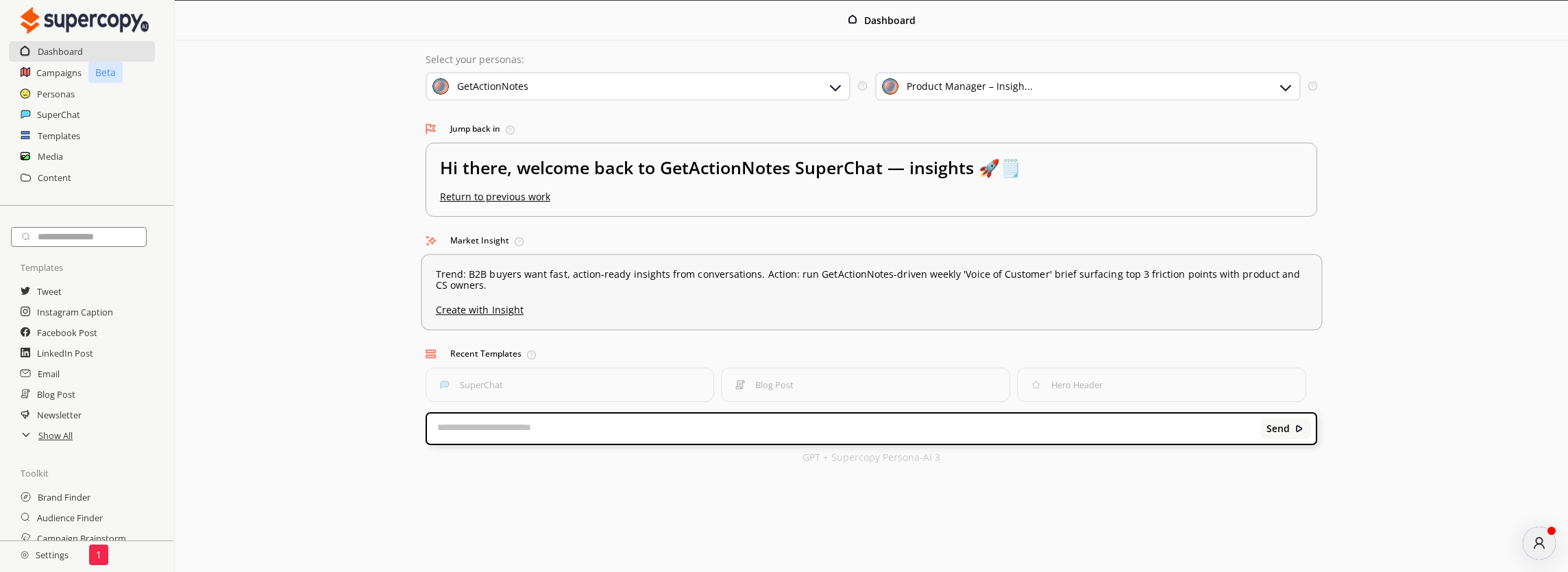
click at [702, 280] on p "Trend: B2B buyers want fast, action-ready insights from conversations. Action: …" at bounding box center [871, 280] width 872 height 22
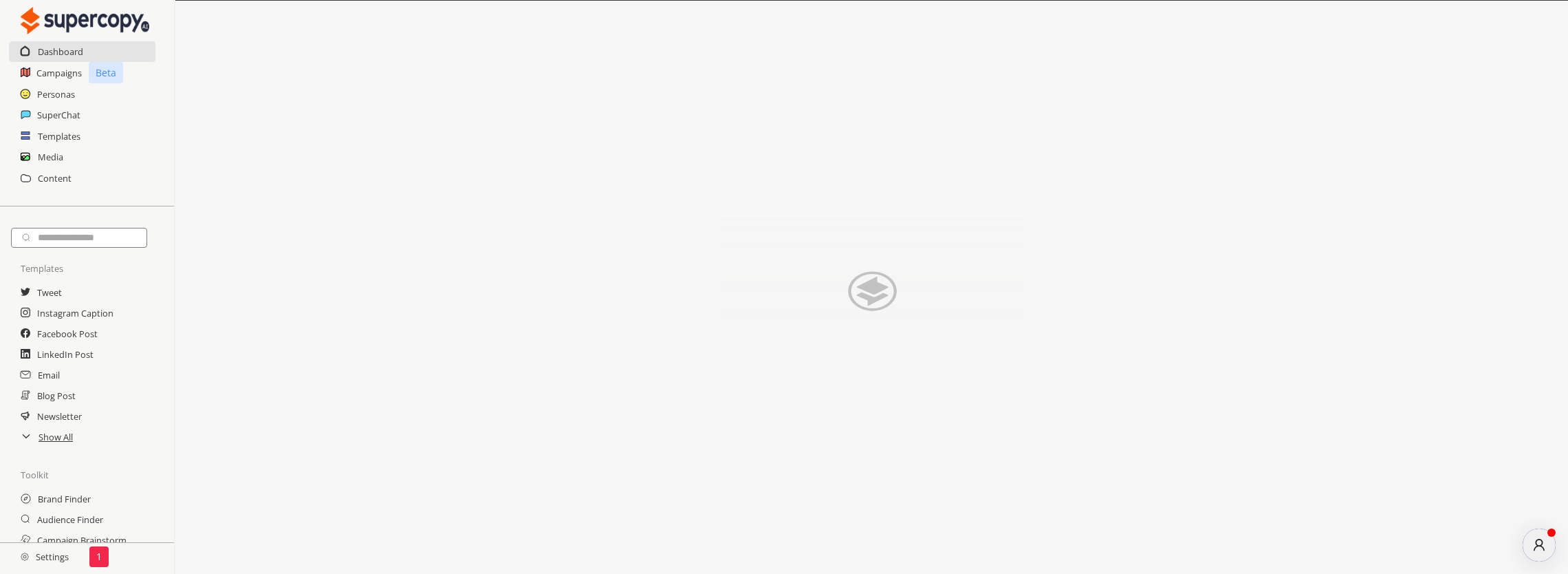
click at [850, 223] on img at bounding box center [872, 288] width 302 height 138
click at [1541, 552] on icon "atlas-message-author-avatar" at bounding box center [1540, 545] width 16 height 16
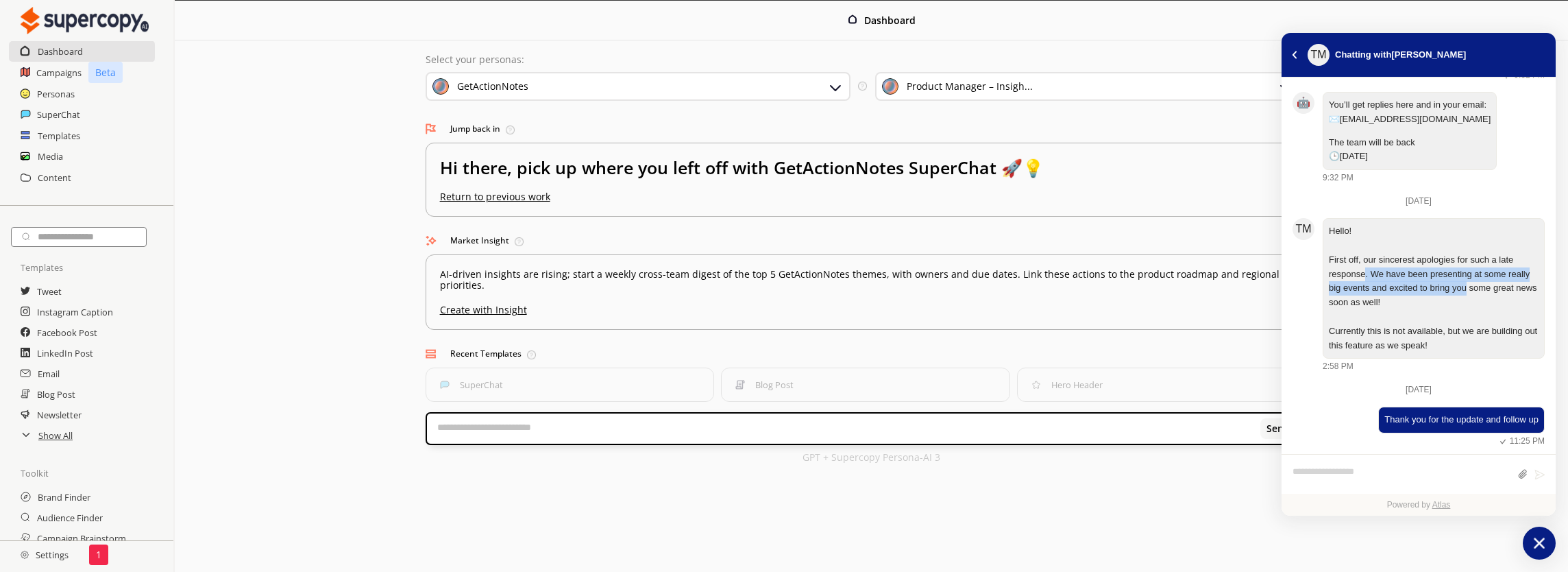
drag, startPoint x: 1359, startPoint y: 270, endPoint x: 1464, endPoint y: 285, distance: 106.1
click at [1464, 285] on p "Hello! First off, our sincerest apologies for such a late response. We have bee…" at bounding box center [1434, 288] width 210 height 128
click at [1456, 304] on p "Hello! First off, our sincerest apologies for such a late response. We have bee…" at bounding box center [1434, 288] width 210 height 128
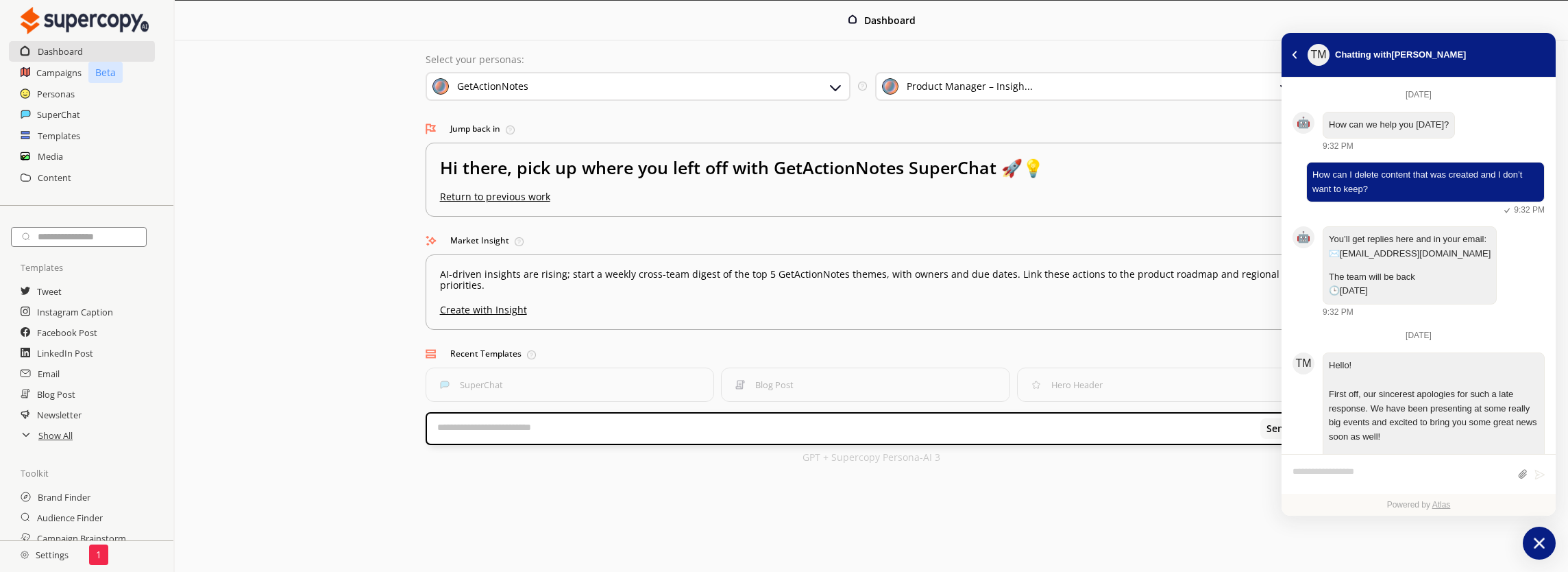
click at [370, 211] on div "Dashboard Select your personas: GetActionNotes Select the brand persona you wan…" at bounding box center [871, 238] width 1394 height 476
click at [1530, 538] on icon "atlas-launcher" at bounding box center [1540, 544] width 20 height 20
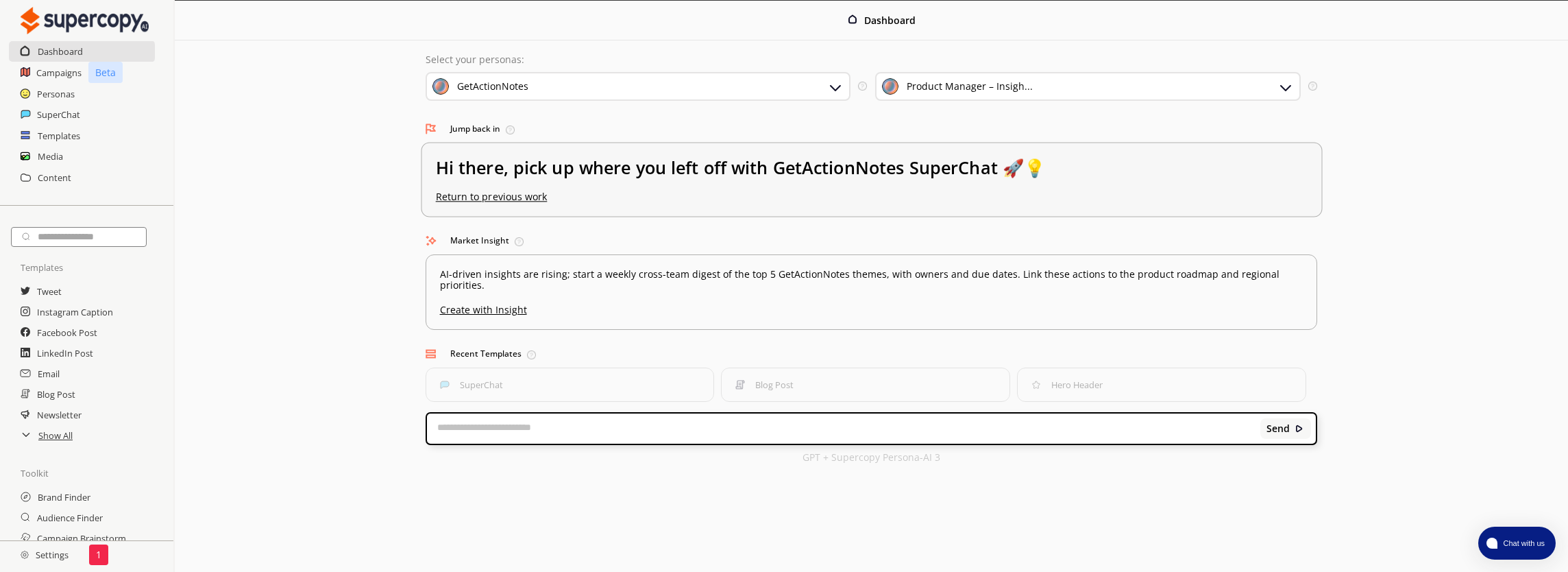
click at [541, 177] on h2 "Hi there, pick up where you left off with GetActionNotes SuperChat 🚀💡" at bounding box center [871, 175] width 872 height 35
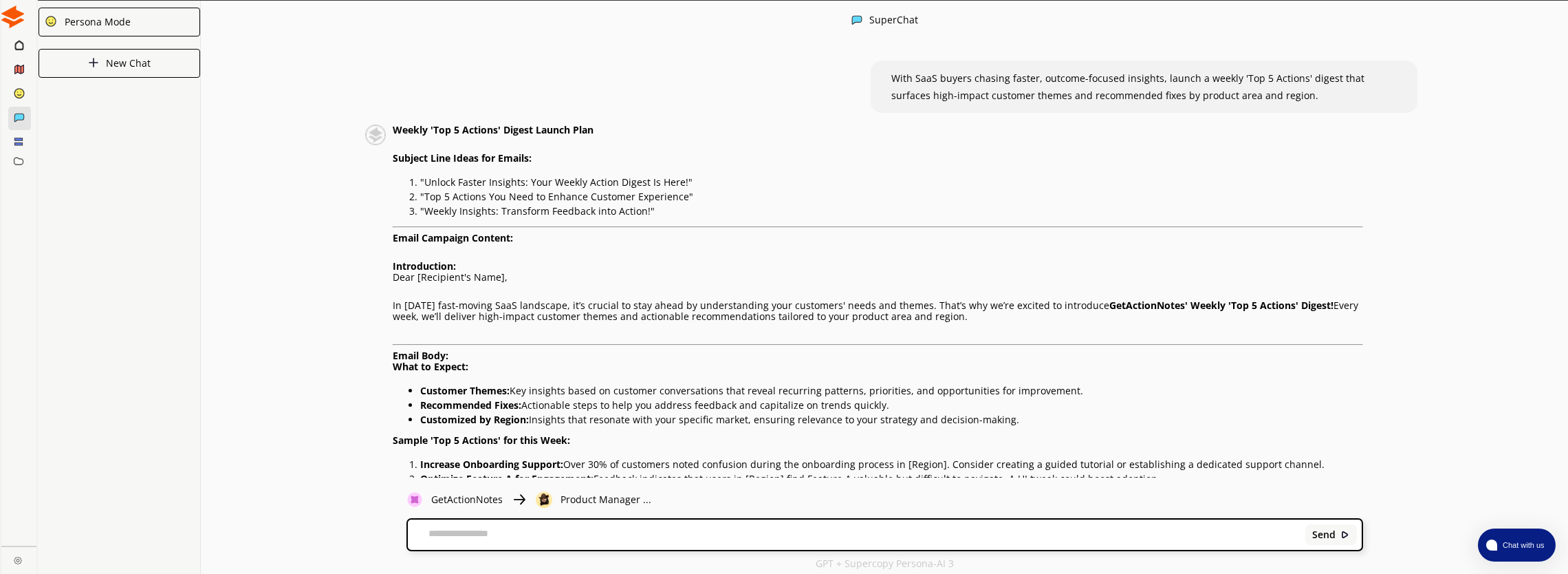
click at [16, 46] on icon at bounding box center [19, 44] width 7 height 8
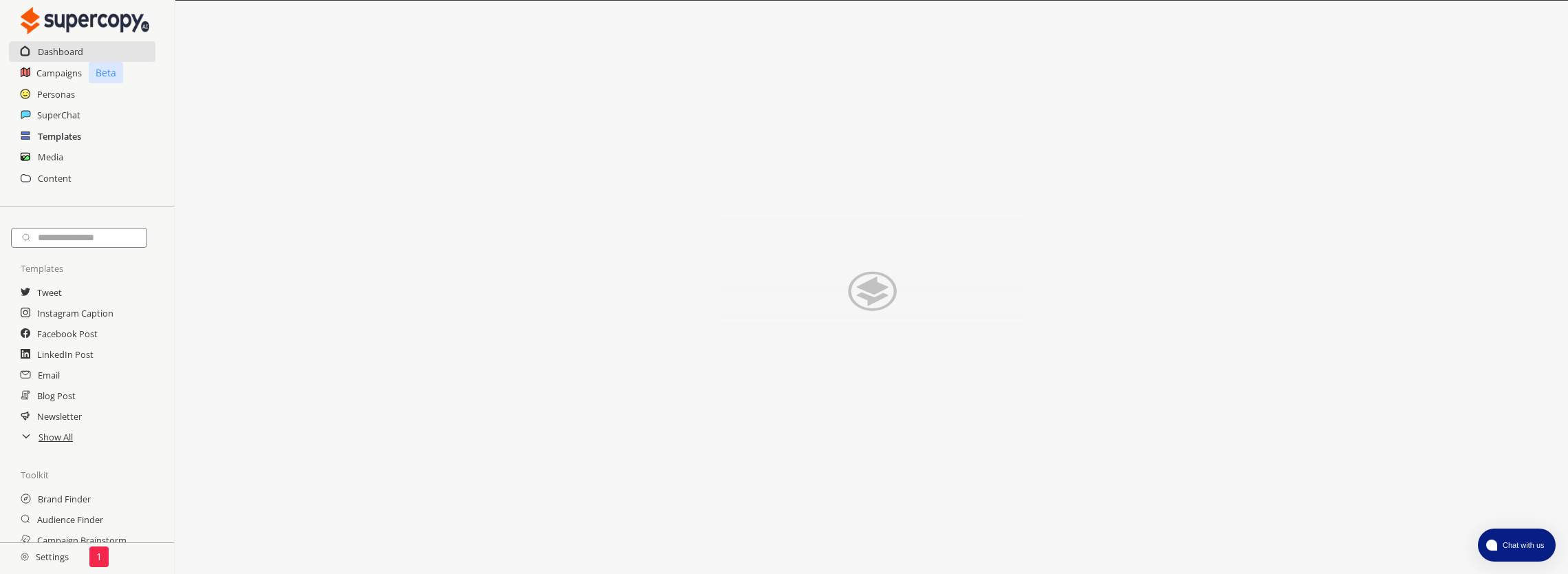
click at [60, 142] on h2 "Templates" at bounding box center [59, 136] width 43 height 21
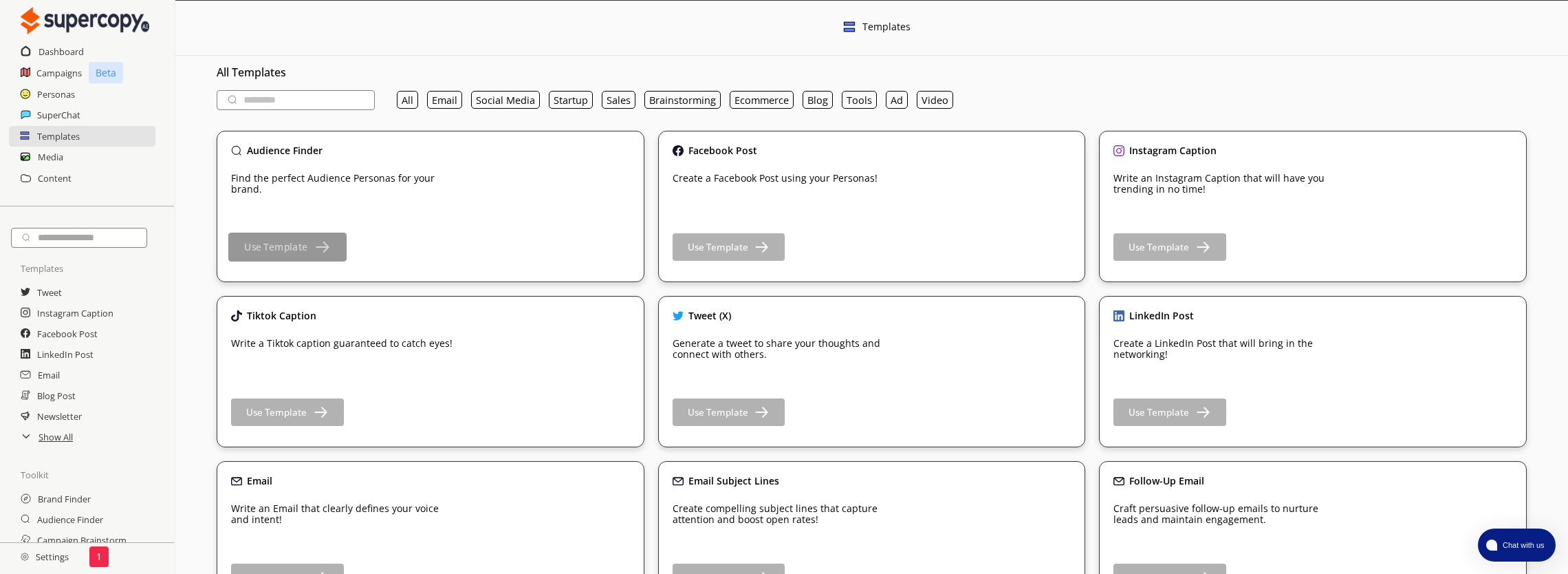
click at [297, 238] on button "Use Template" at bounding box center [287, 248] width 118 height 29
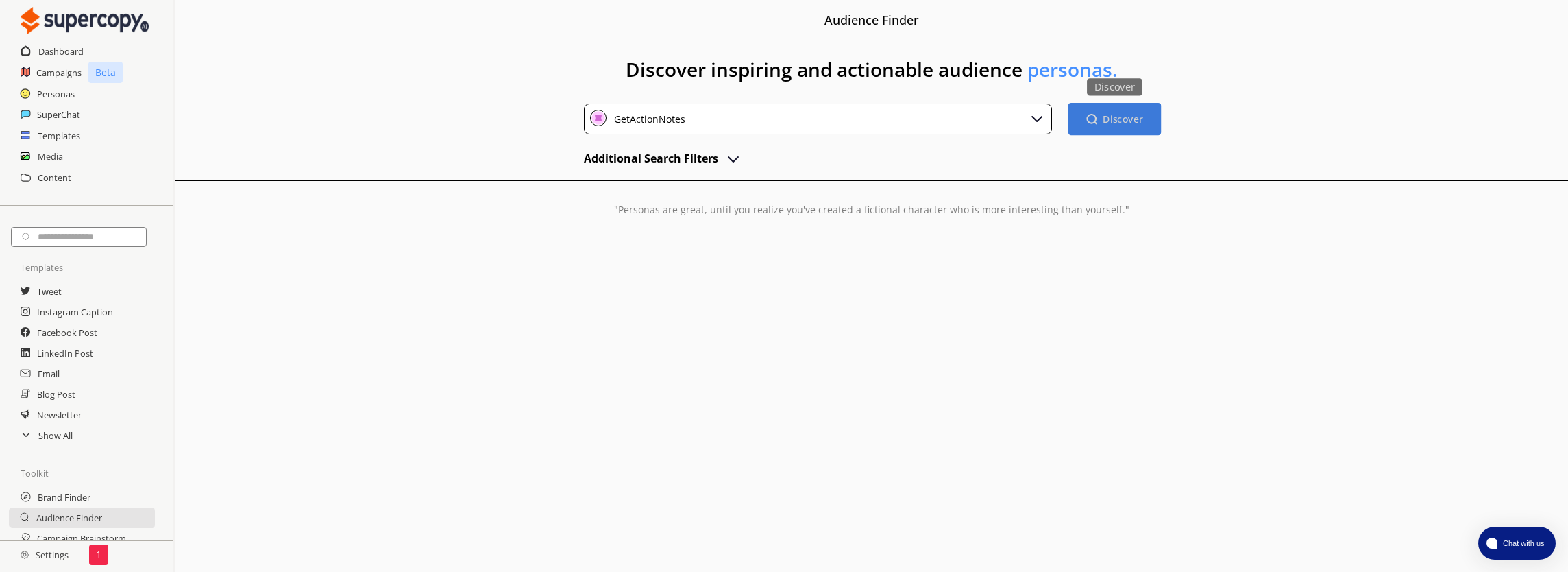
click at [1113, 111] on button "Discover Discover" at bounding box center [1113, 119] width 92 height 32
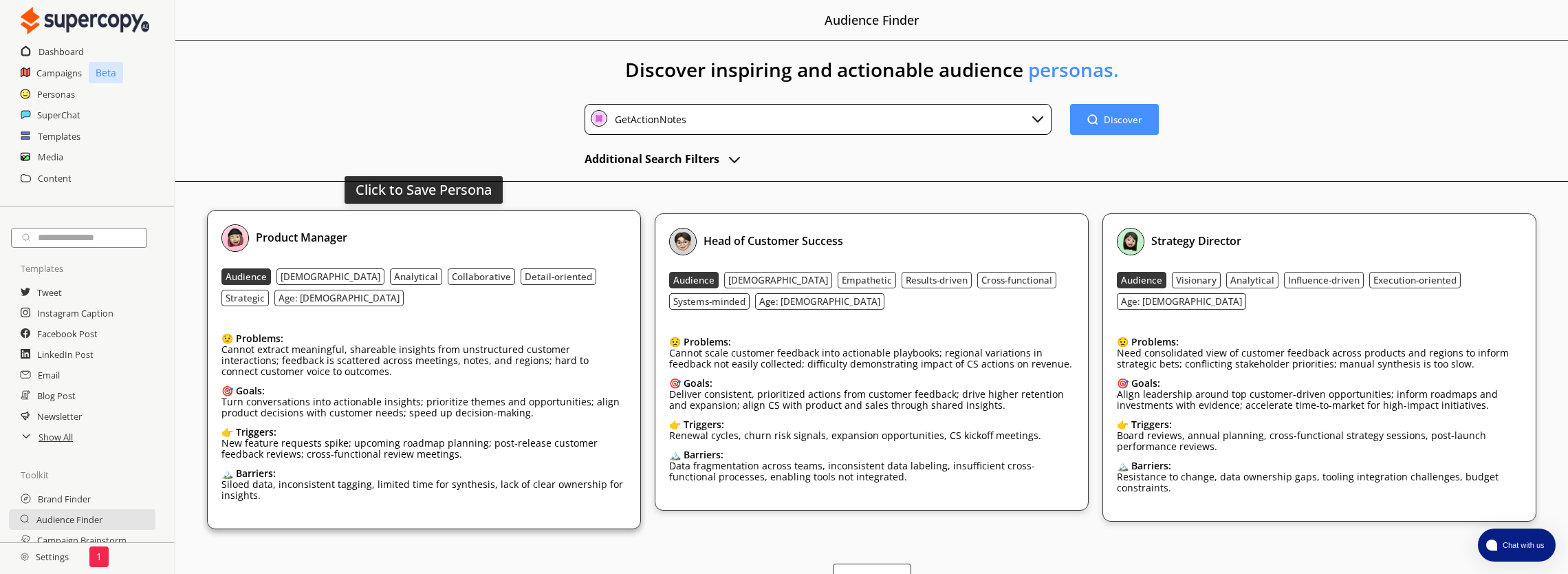
click at [532, 445] on div "😟 Problems: Cannot extract meaningful, shareable insights from unstructured cus…" at bounding box center [424, 418] width 405 height 192
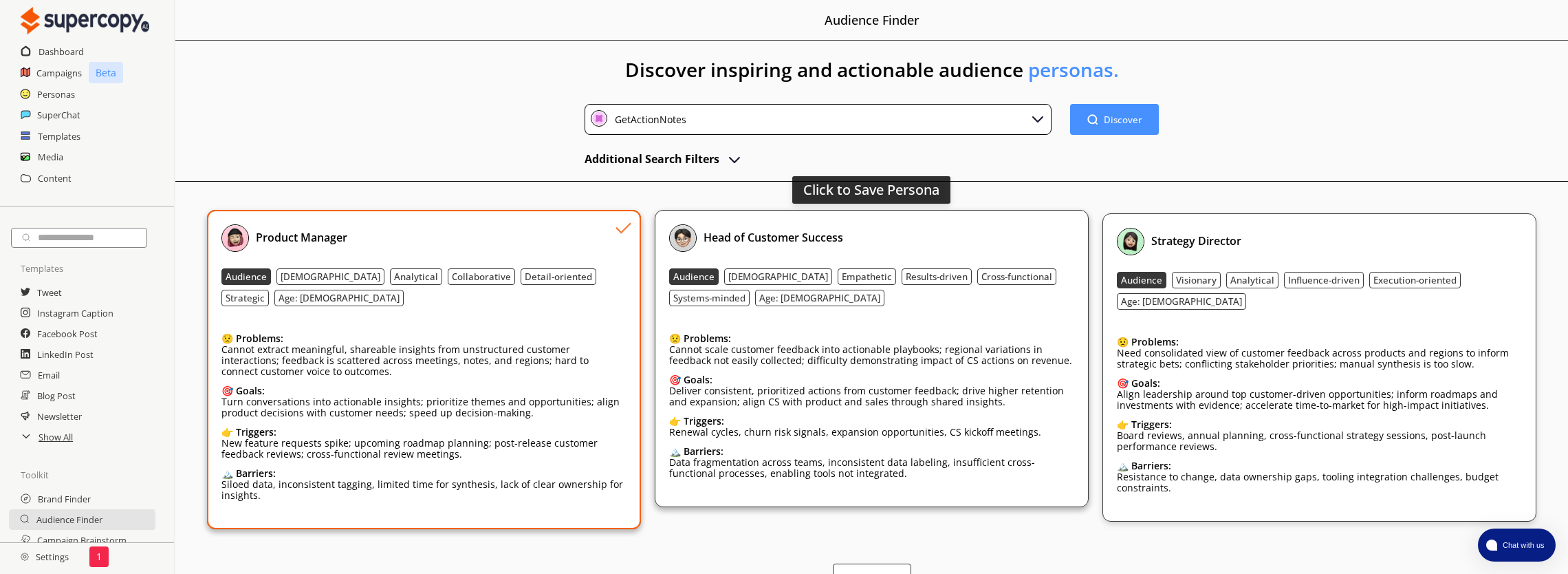
click at [937, 446] on div "🏔️ Barriers:" at bounding box center [872, 451] width 405 height 11
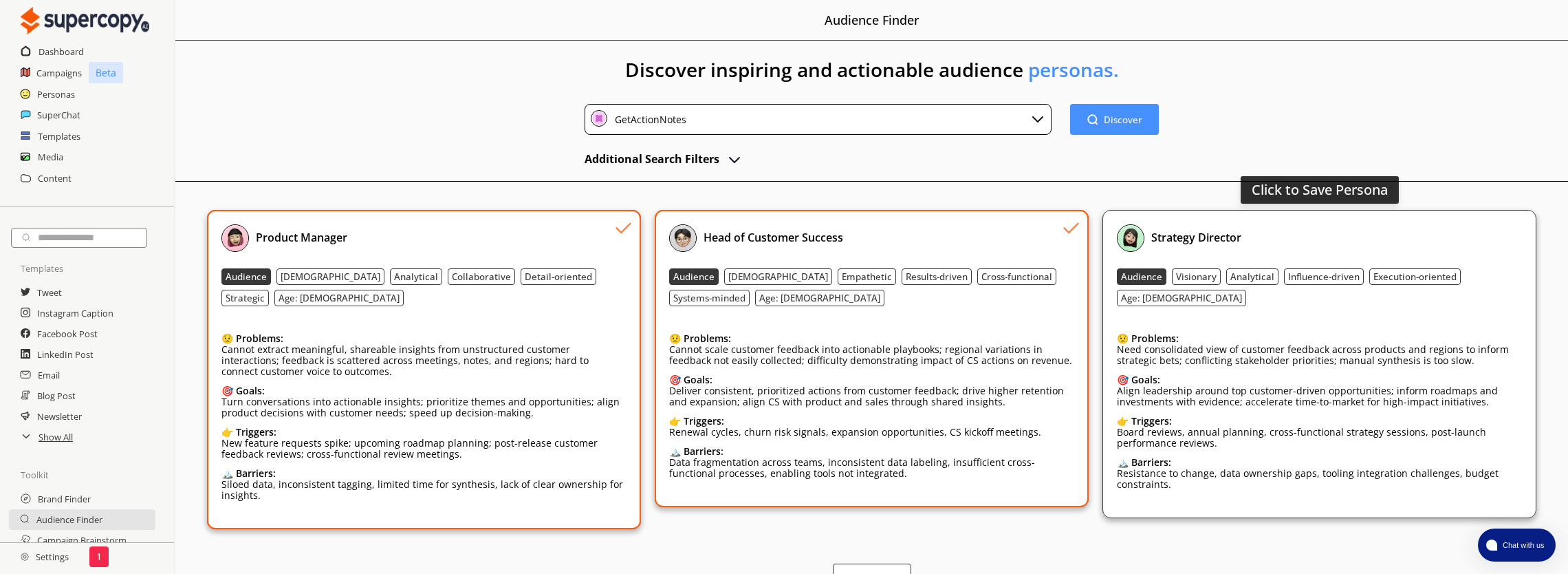
click at [1329, 415] on div "👉 Triggers:" at bounding box center [1320, 421] width 405 height 11
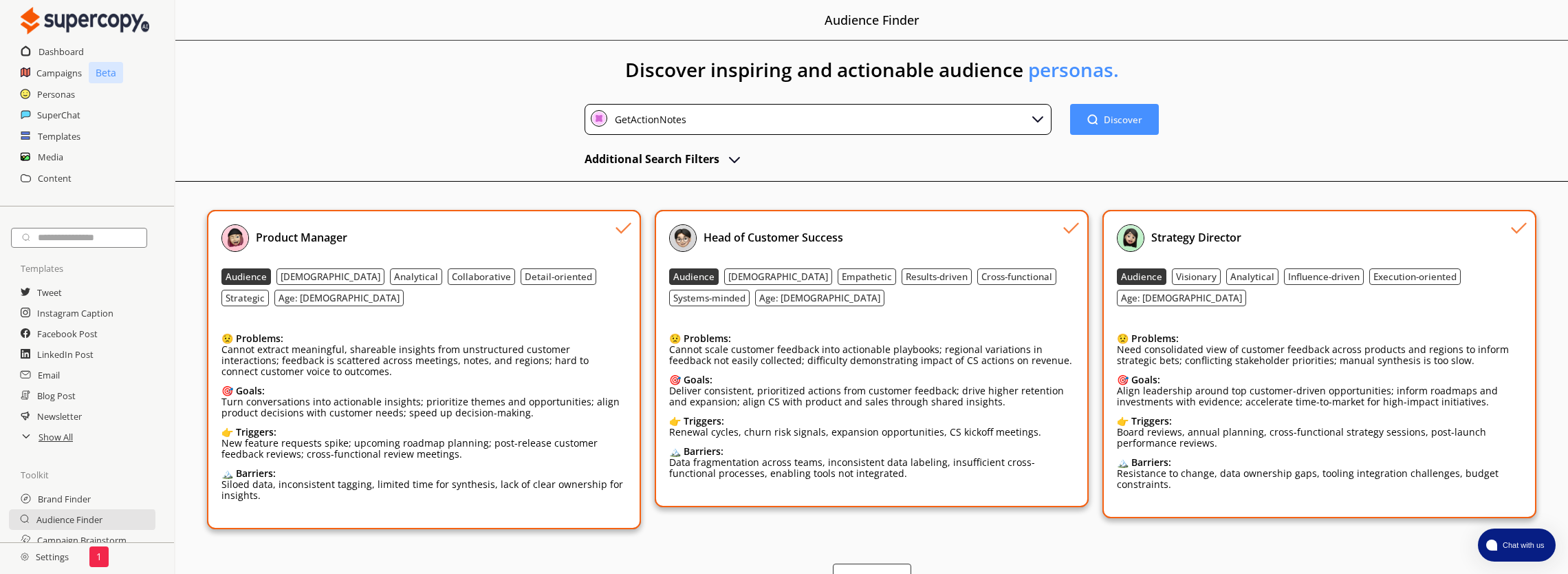
scroll to position [8, 0]
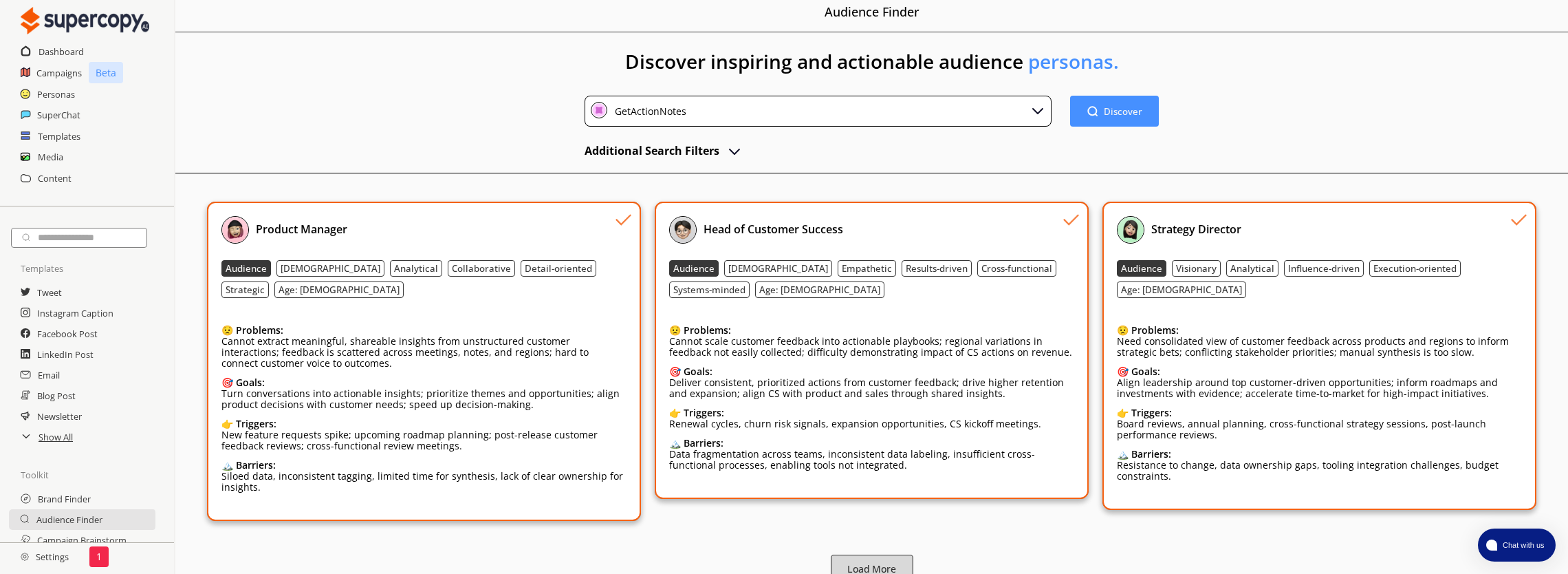
click at [893, 555] on button "Load More" at bounding box center [872, 569] width 82 height 29
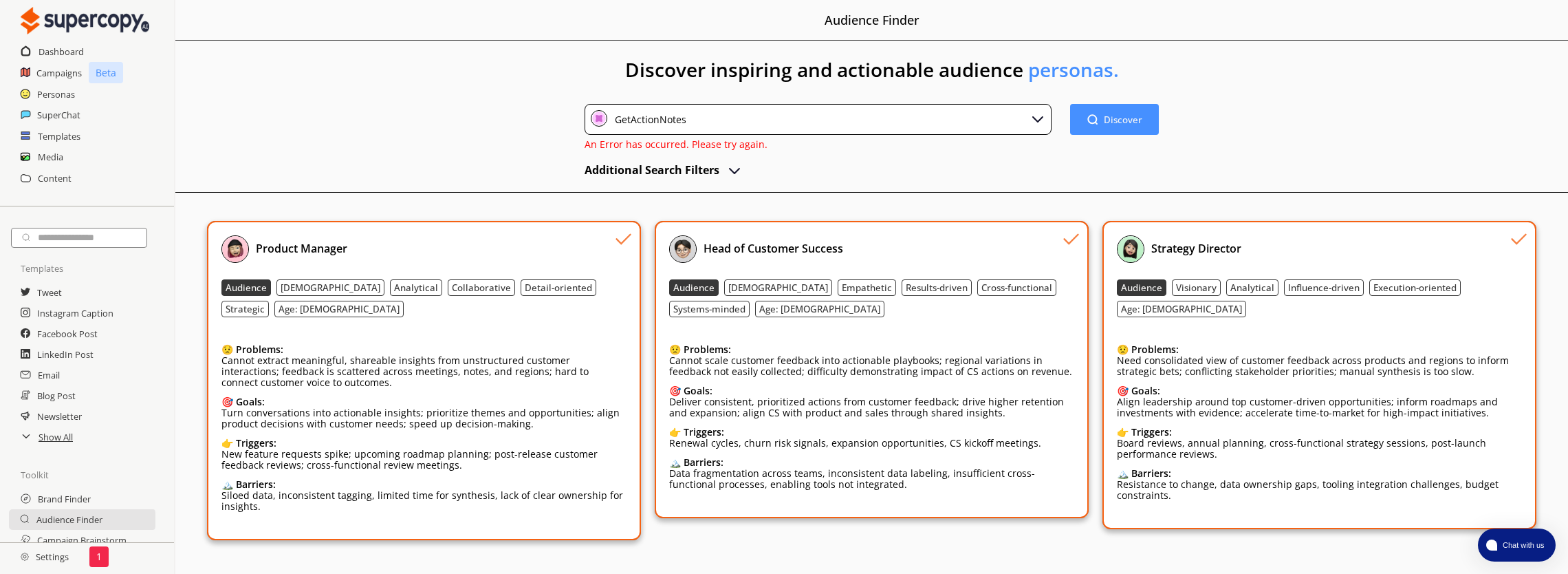
scroll to position [19, 0]
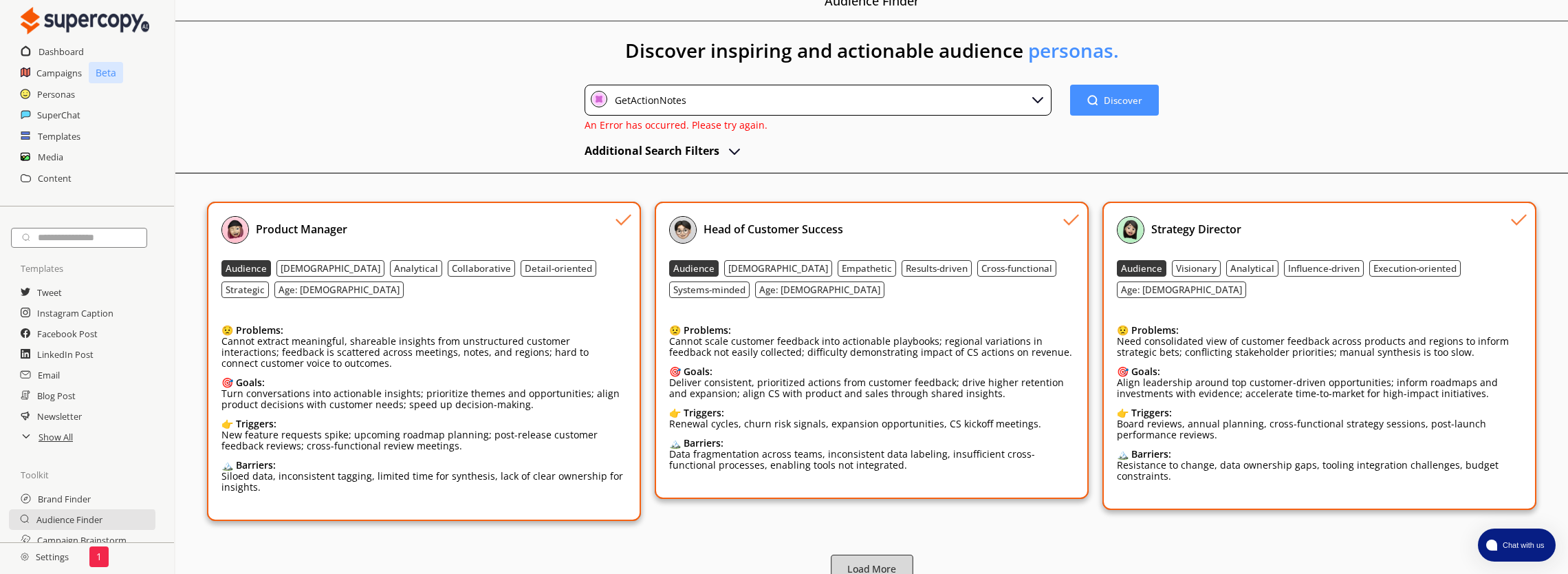
click at [862, 563] on b "Load More" at bounding box center [872, 569] width 49 height 13
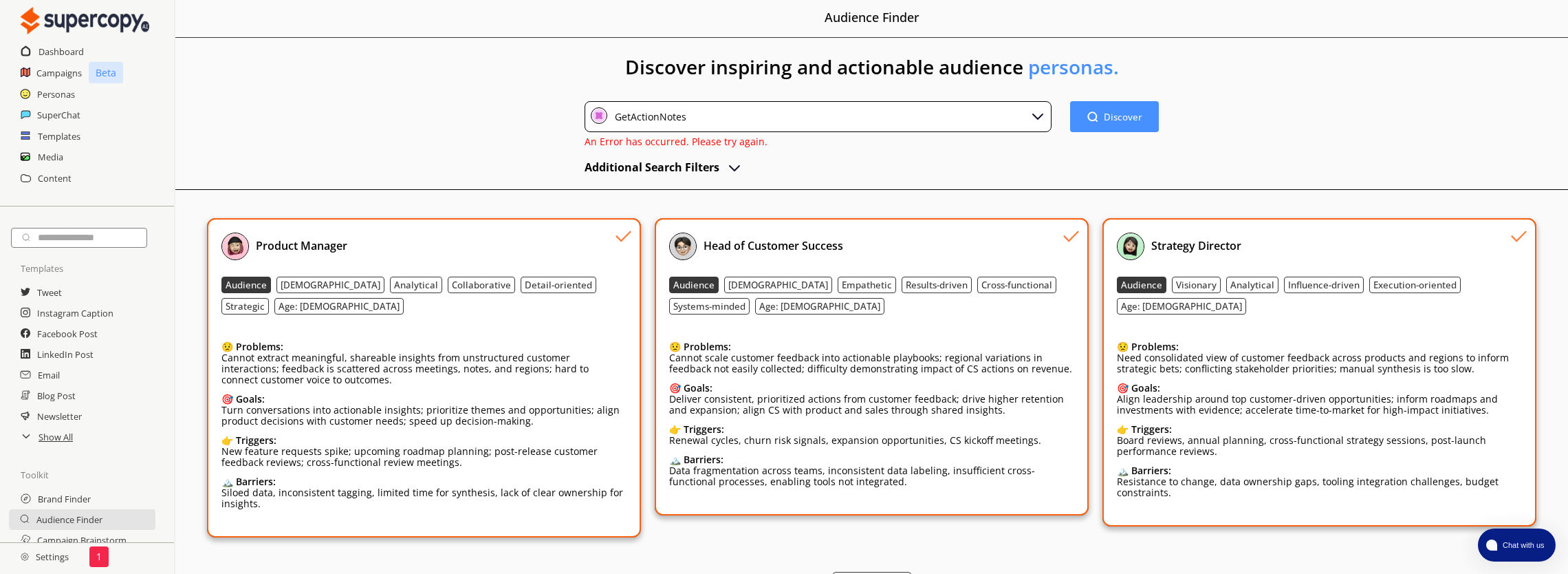
scroll to position [0, 0]
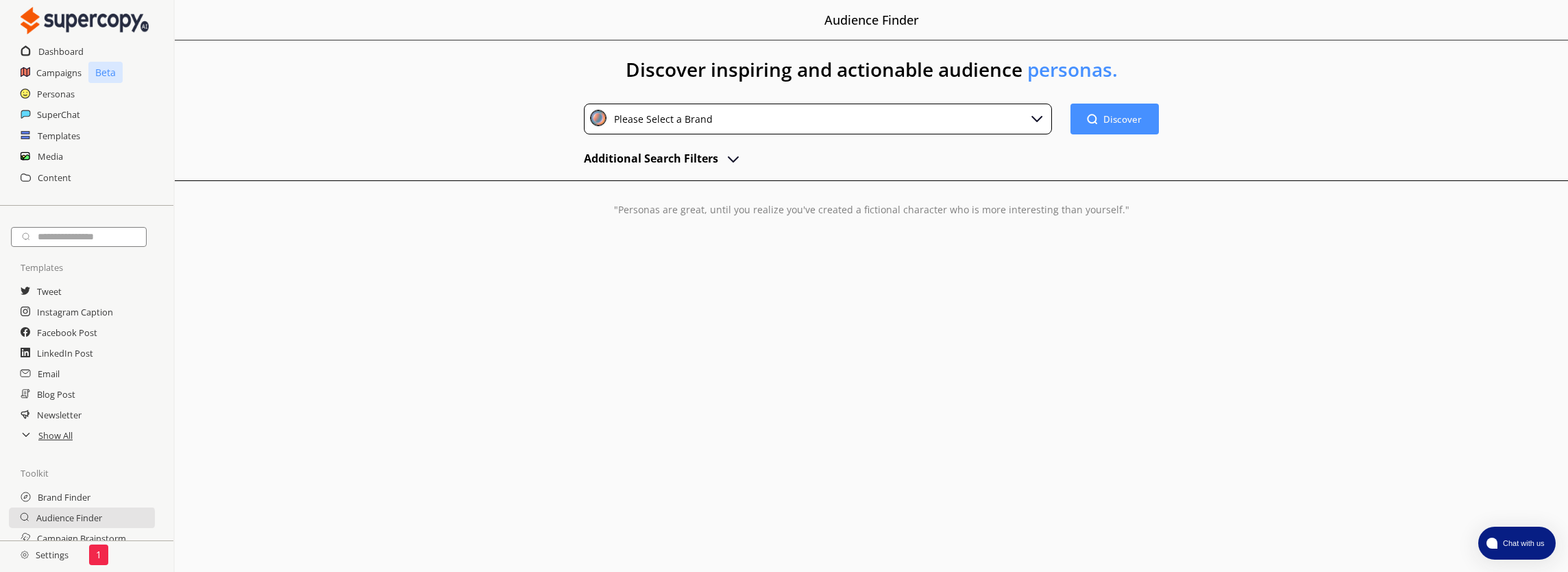
click at [735, 154] on img "advanced-inputs" at bounding box center [733, 158] width 16 height 16
click at [63, 137] on h2 "Templates" at bounding box center [58, 135] width 43 height 21
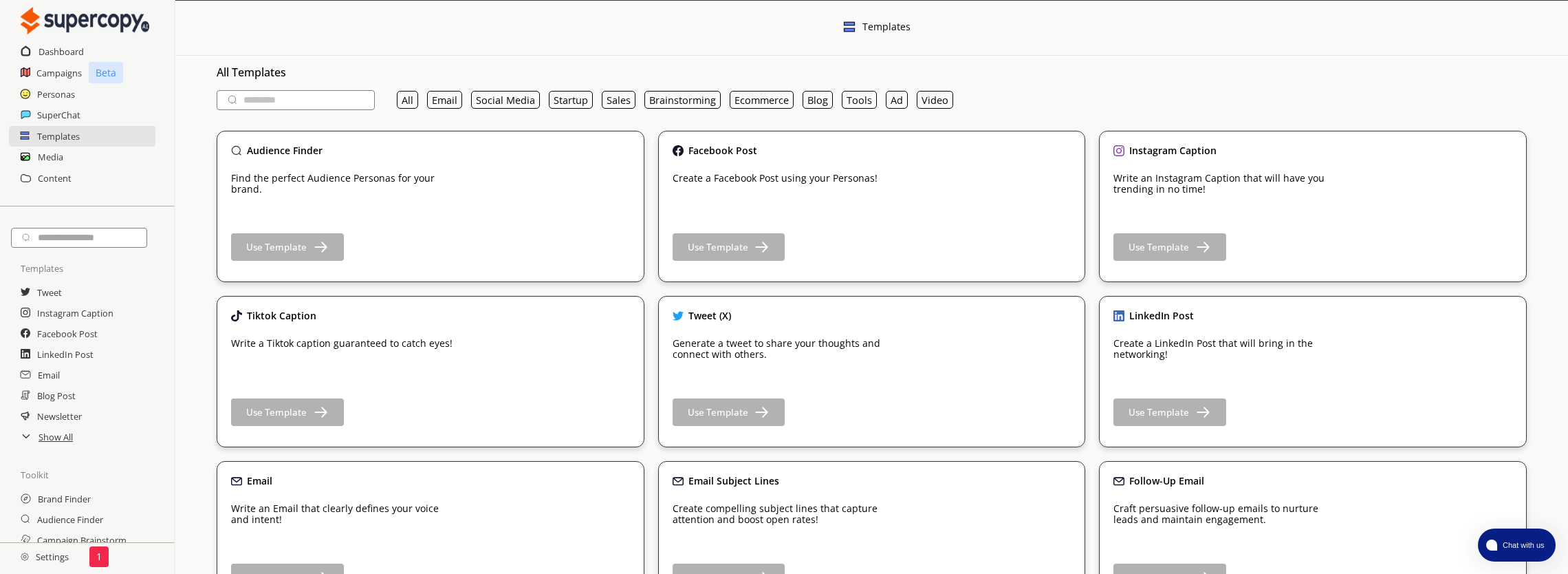
click at [399, 215] on div "Audience Finder Find the perfect Audience Personas for your brand. Use Template" at bounding box center [345, 196] width 227 height 103
click at [1160, 248] on b "Use Template" at bounding box center [1157, 248] width 63 height 13
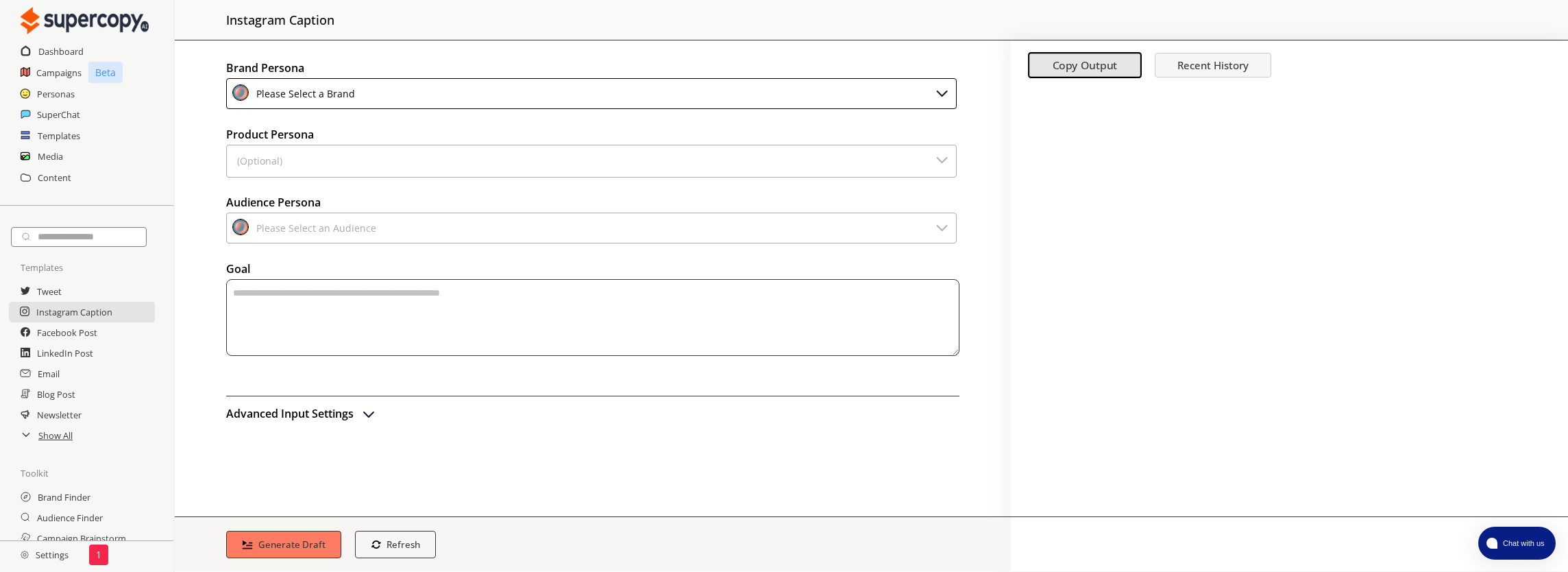
click at [738, 90] on div "Please Select a Brand" at bounding box center [592, 94] width 731 height 31
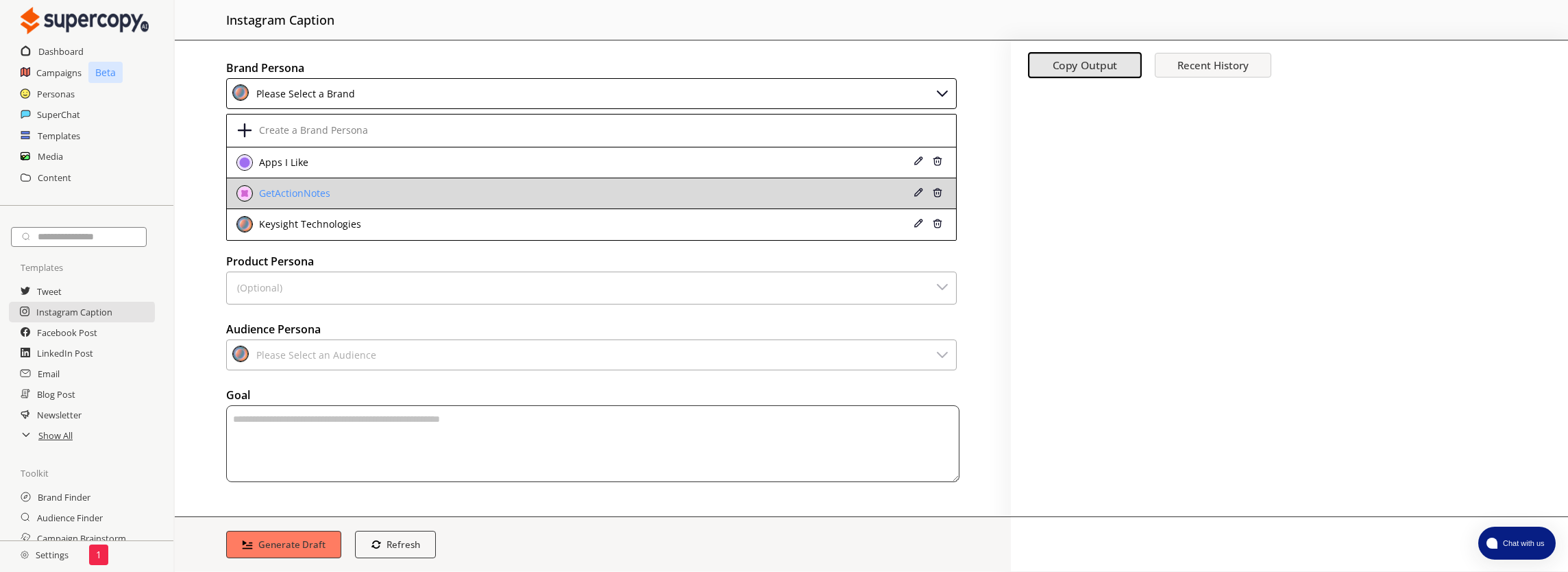
click at [441, 192] on div "GetActionNotes" at bounding box center [524, 194] width 575 height 16
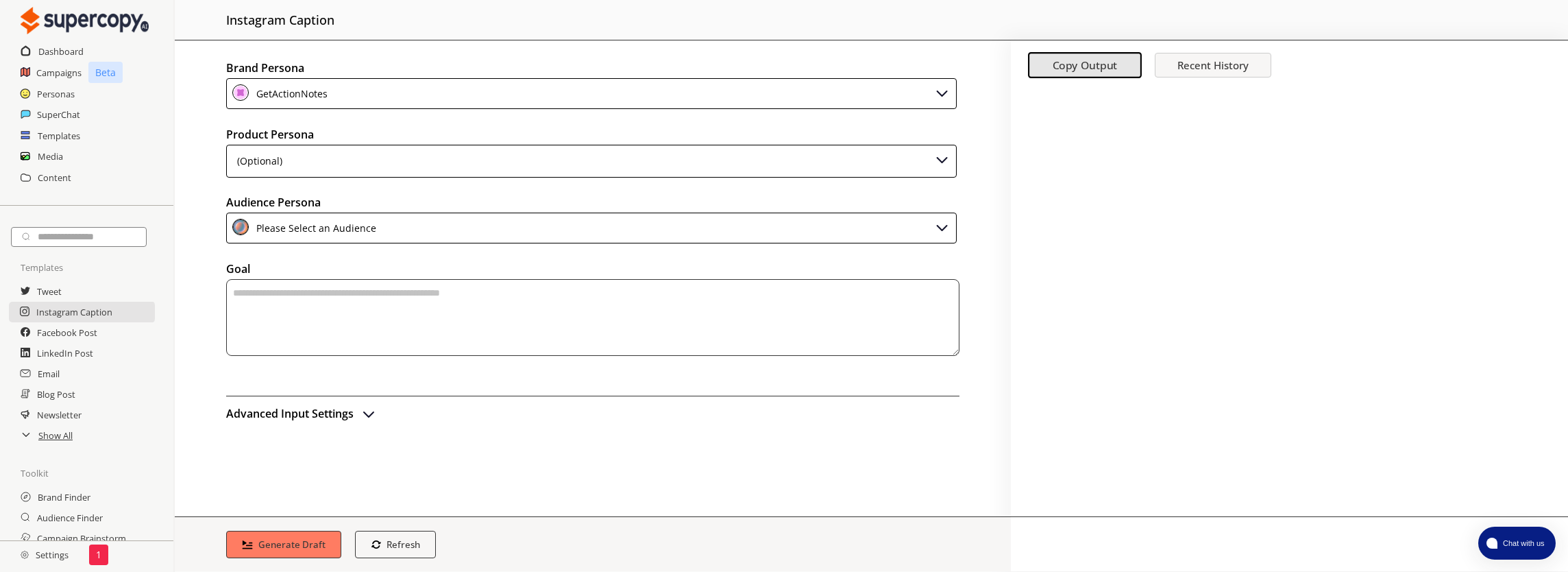
click at [378, 164] on div "(Optional)" at bounding box center [592, 161] width 731 height 33
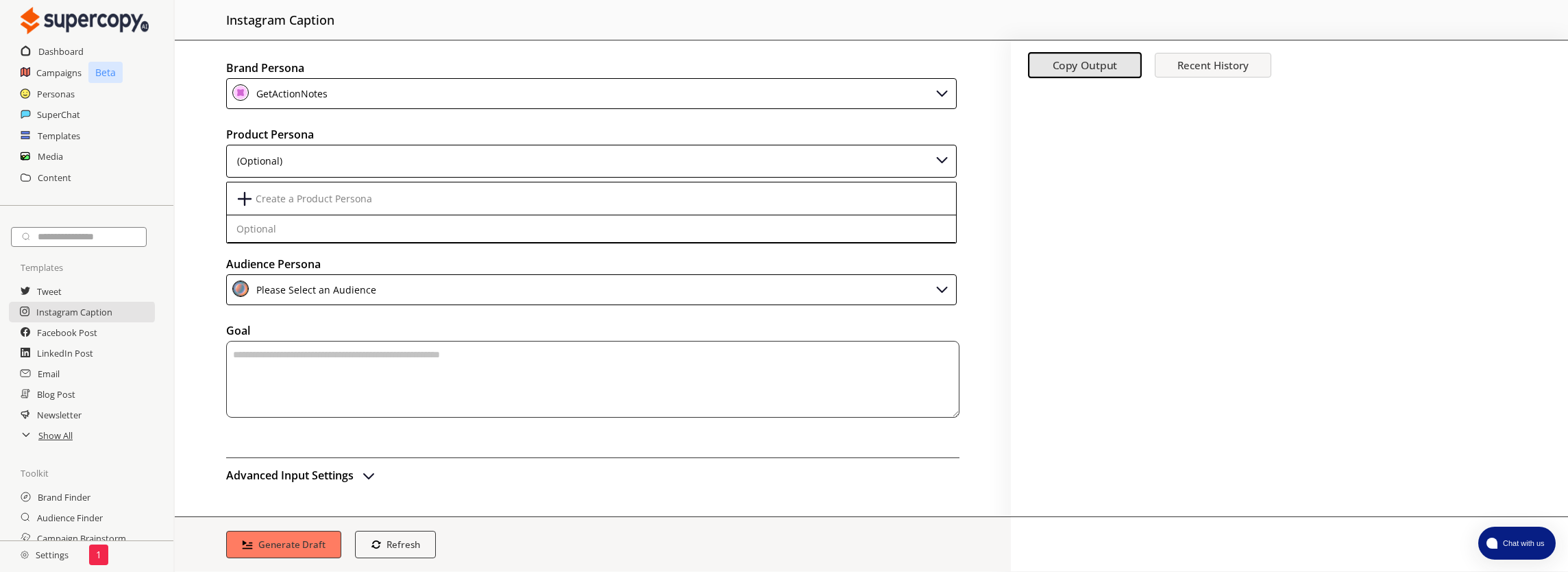
click at [378, 156] on div "(Optional)" at bounding box center [592, 161] width 731 height 33
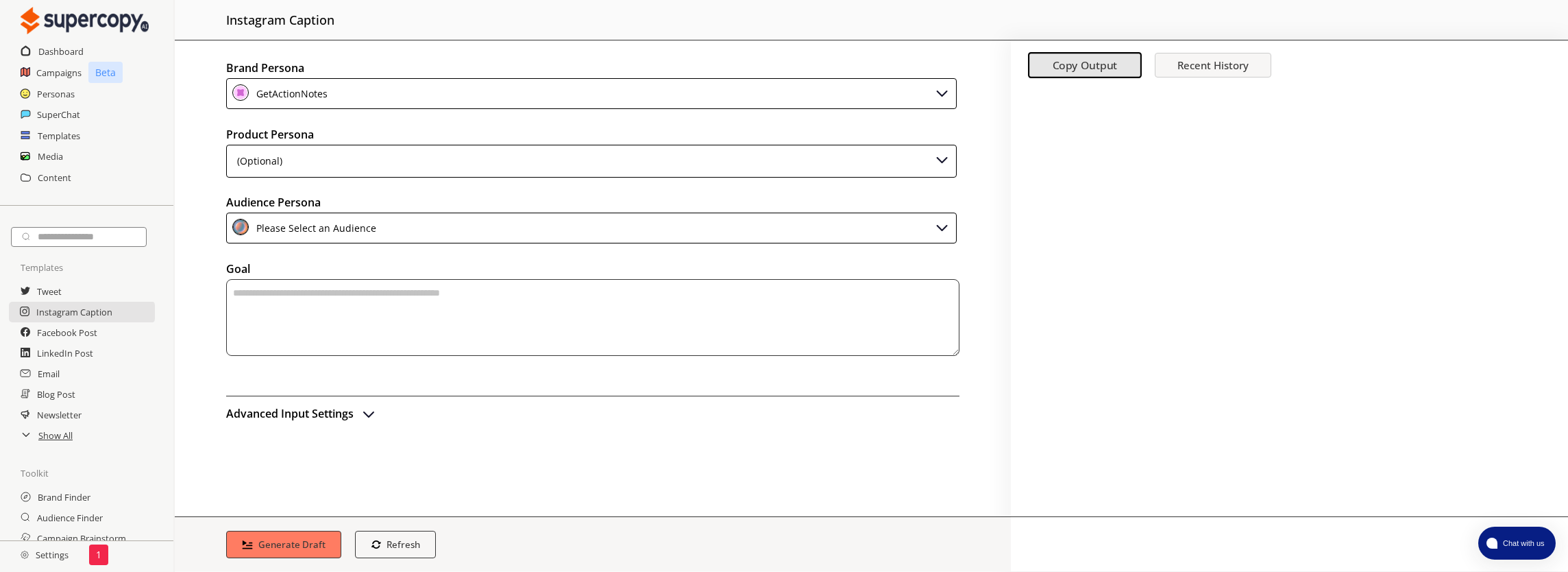
click at [378, 156] on div "(Optional)" at bounding box center [592, 161] width 731 height 33
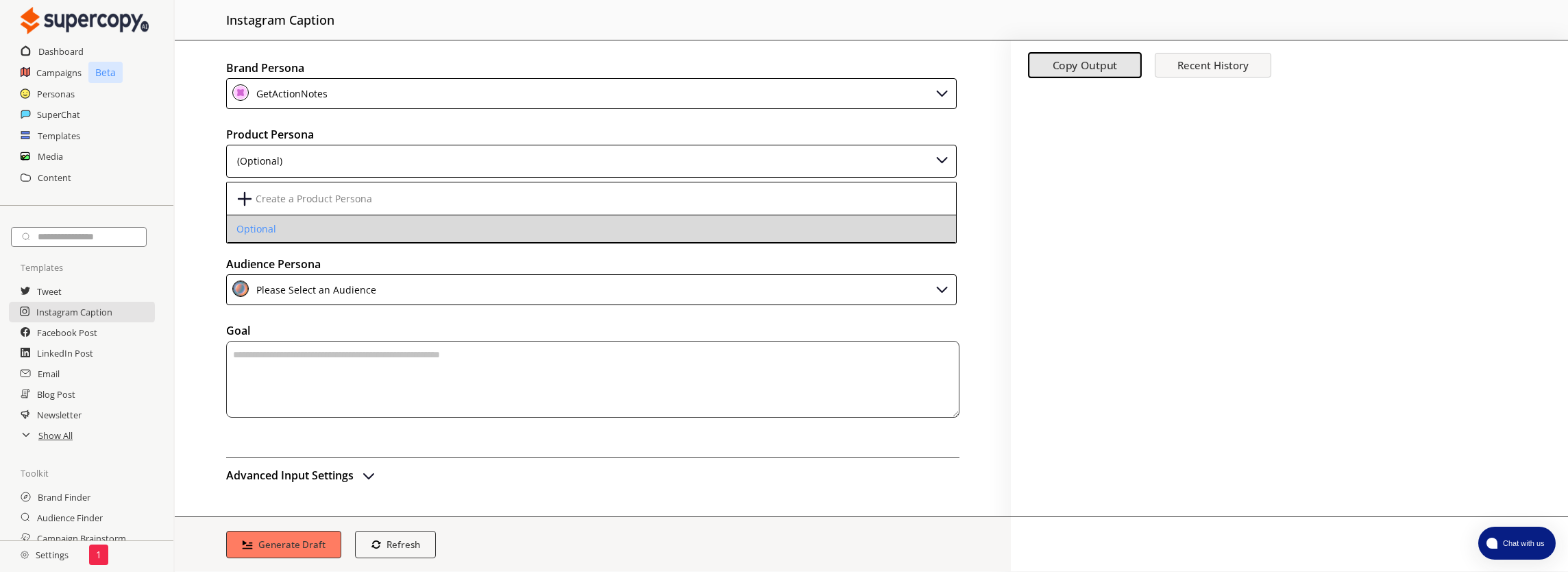
click at [328, 219] on li "Optional" at bounding box center [591, 229] width 730 height 27
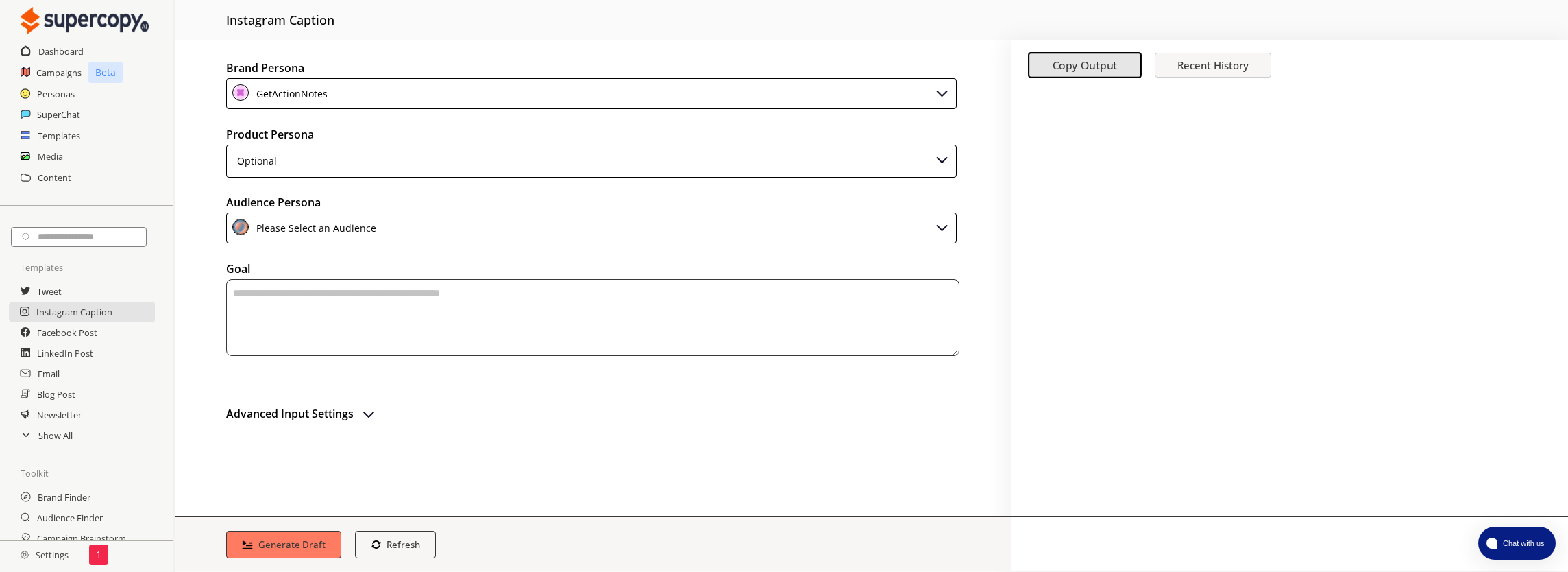
click at [345, 161] on div "Optional" at bounding box center [592, 161] width 731 height 33
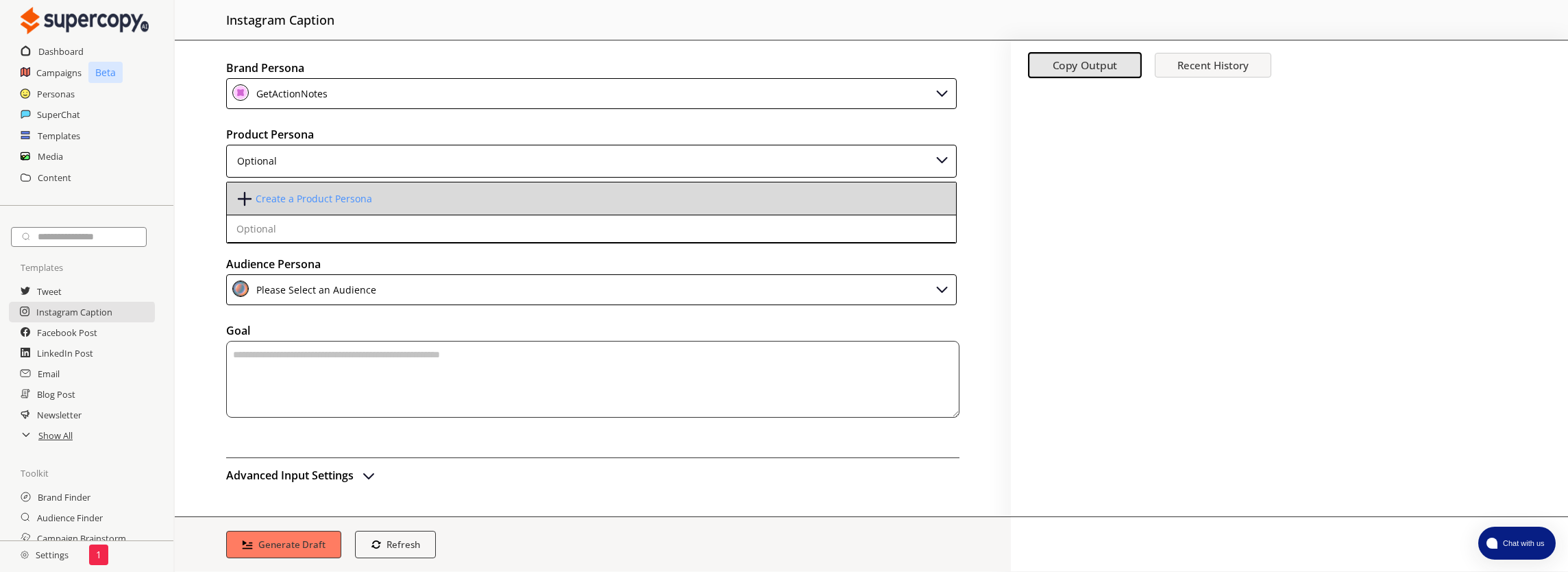
click at [342, 194] on div "Create a Product Persona" at bounding box center [314, 199] width 117 height 11
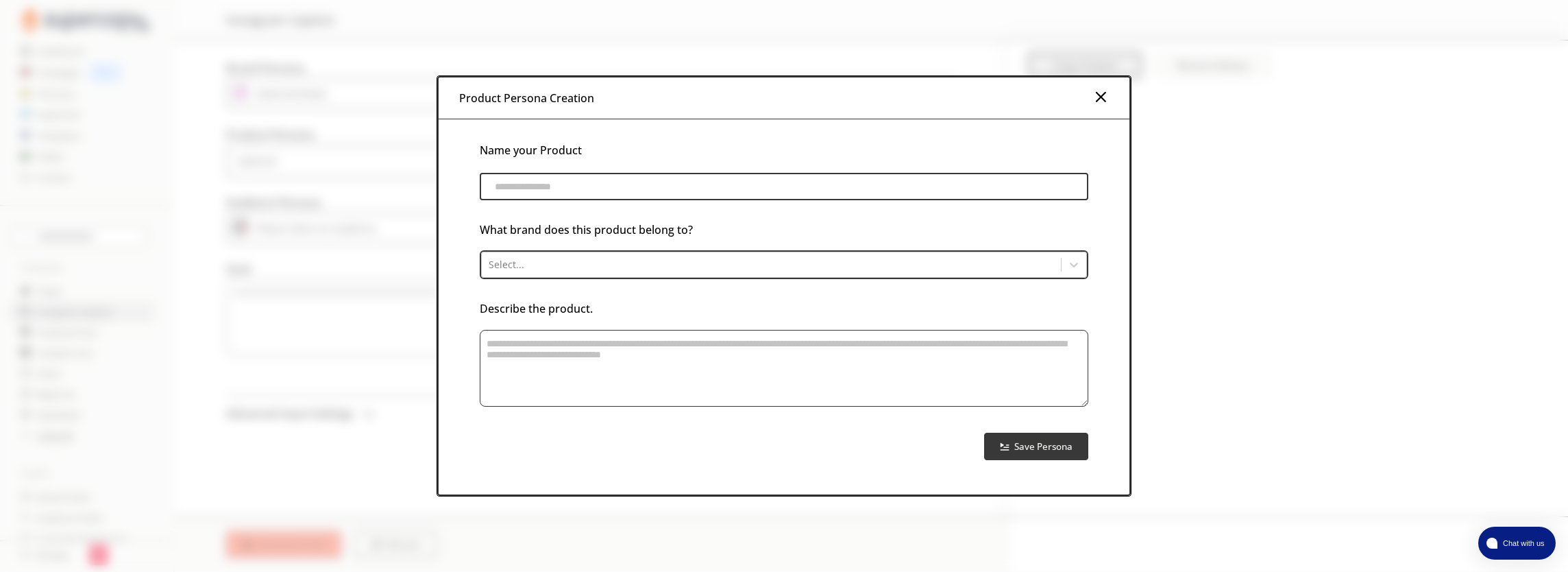
click at [604, 185] on input "product-persona-input-input" at bounding box center [784, 186] width 609 height 27
click at [1100, 100] on img at bounding box center [1100, 97] width 16 height 16
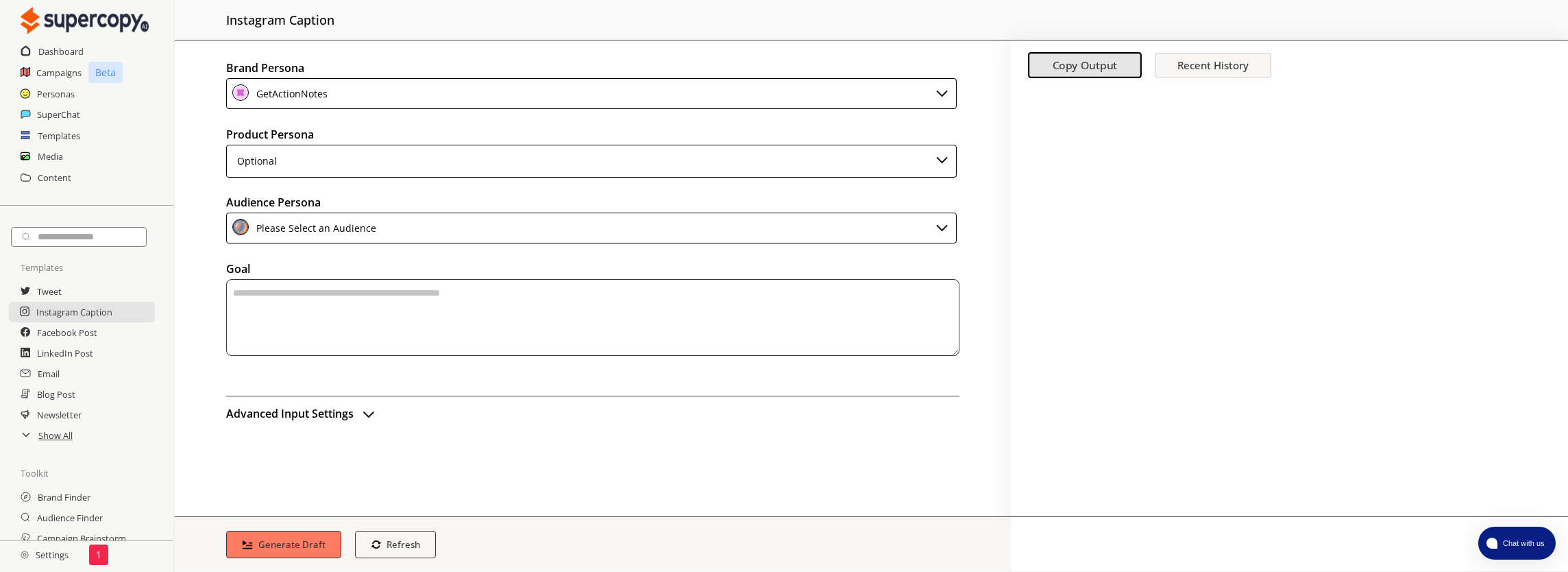
click at [474, 225] on div "Please Select an Audience" at bounding box center [592, 228] width 731 height 31
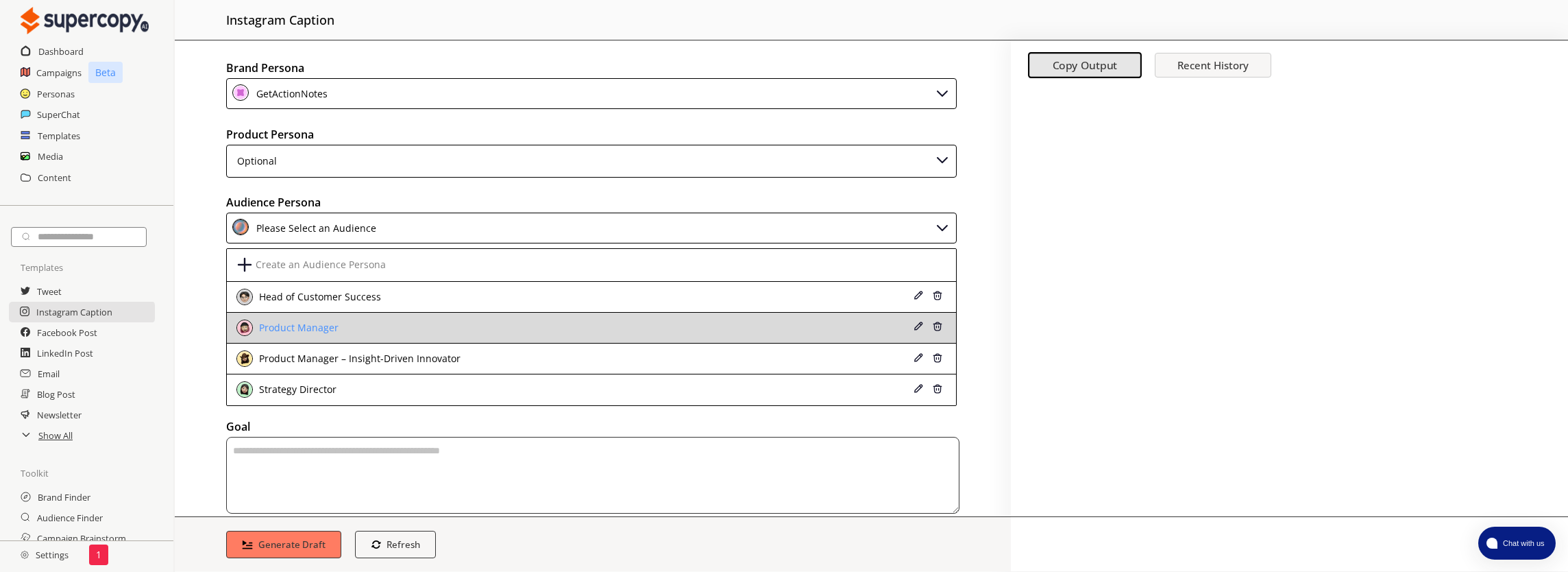
click at [430, 329] on div "Product Manager" at bounding box center [524, 328] width 575 height 16
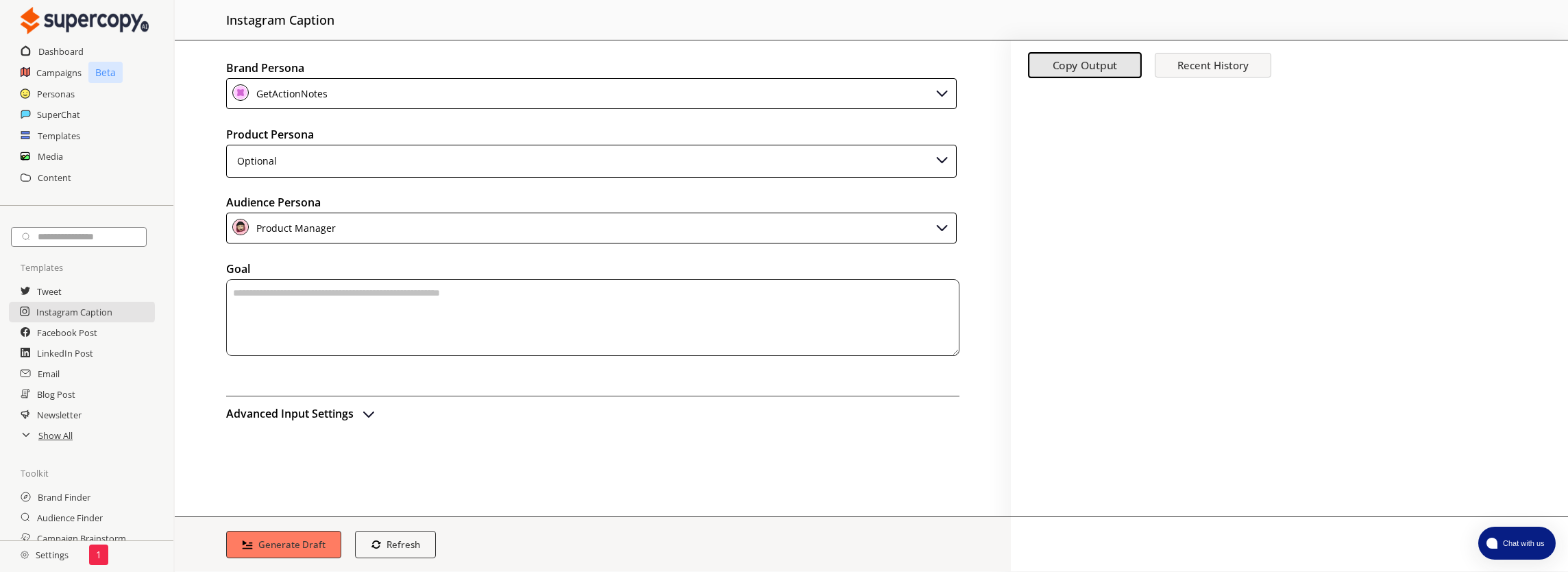
click at [458, 404] on div "Advanced Input Settings" at bounding box center [593, 409] width 733 height 28
click at [283, 546] on b "Generate Draft" at bounding box center [291, 544] width 70 height 13
click at [367, 411] on img "advanced-inputs" at bounding box center [369, 414] width 16 height 16
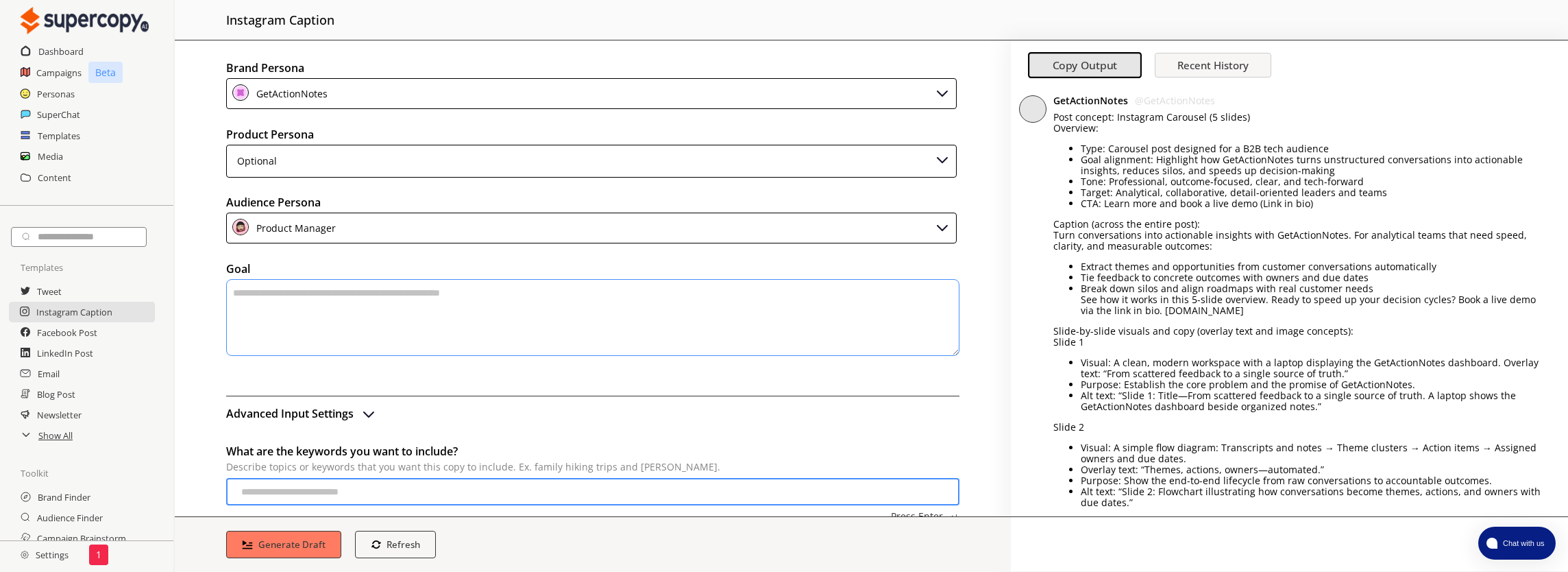
click at [1194, 192] on li "Target: Analytical, collaborative, detail-oriented leaders and teams" at bounding box center [1314, 193] width 467 height 11
click at [1222, 260] on div "Post concept: Instagram Carousel (5 slides) Overview: Type: Carousel post desig…" at bounding box center [1300, 491] width 494 height 758
drag, startPoint x: 1110, startPoint y: 145, endPoint x: 1341, endPoint y: 143, distance: 231.0
click at [1341, 143] on li "Type: Carousel post designed for a B2B tech audience" at bounding box center [1314, 149] width 467 height 11
click at [1103, 164] on li "Goal alignment: Highlight how GetActionNotes turns unstructured conversations i…" at bounding box center [1314, 165] width 467 height 22
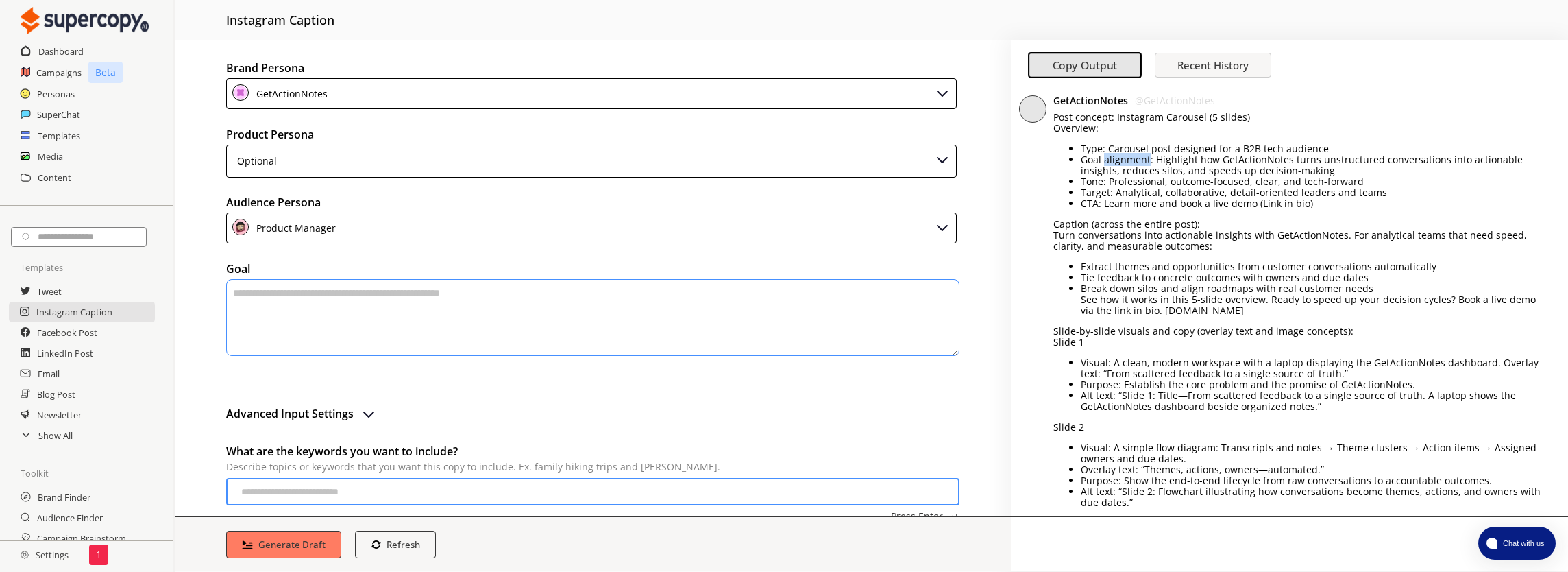
click at [1103, 164] on li "Goal alignment: Highlight how GetActionNotes turns unstructured conversations i…" at bounding box center [1314, 165] width 467 height 22
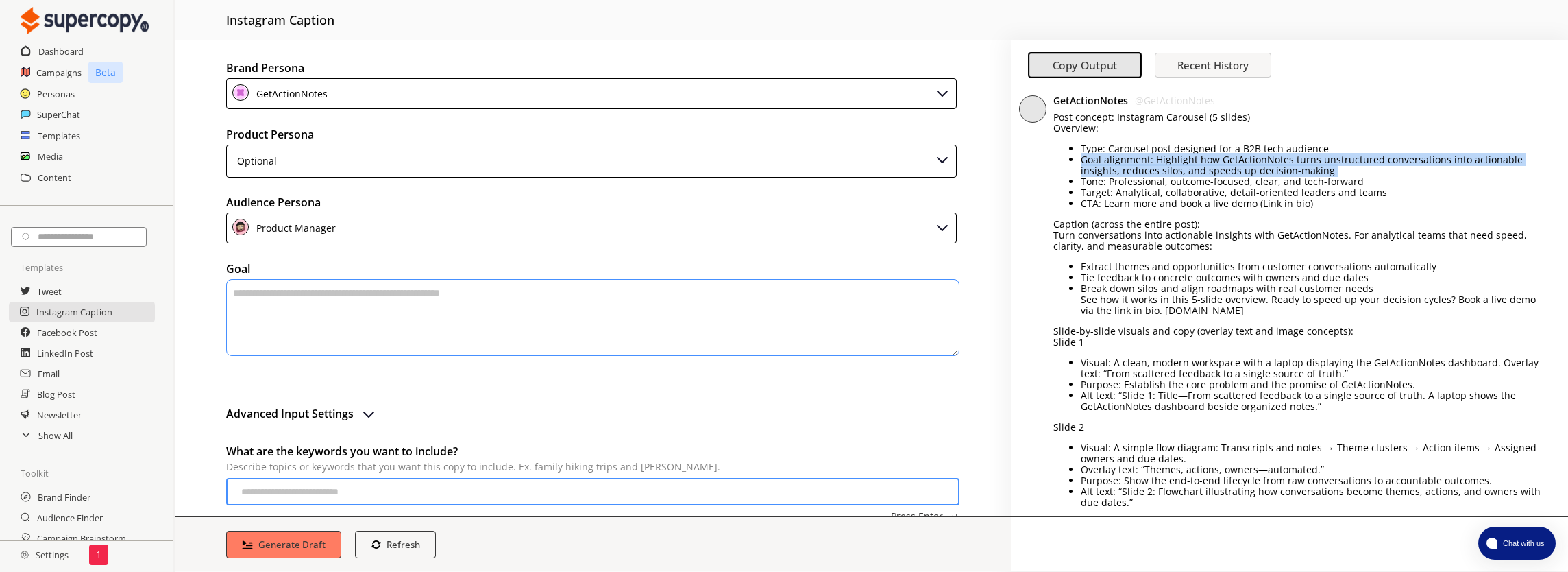
click at [1103, 164] on li "Goal alignment: Highlight how GetActionNotes turns unstructured conversations i…" at bounding box center [1314, 165] width 467 height 22
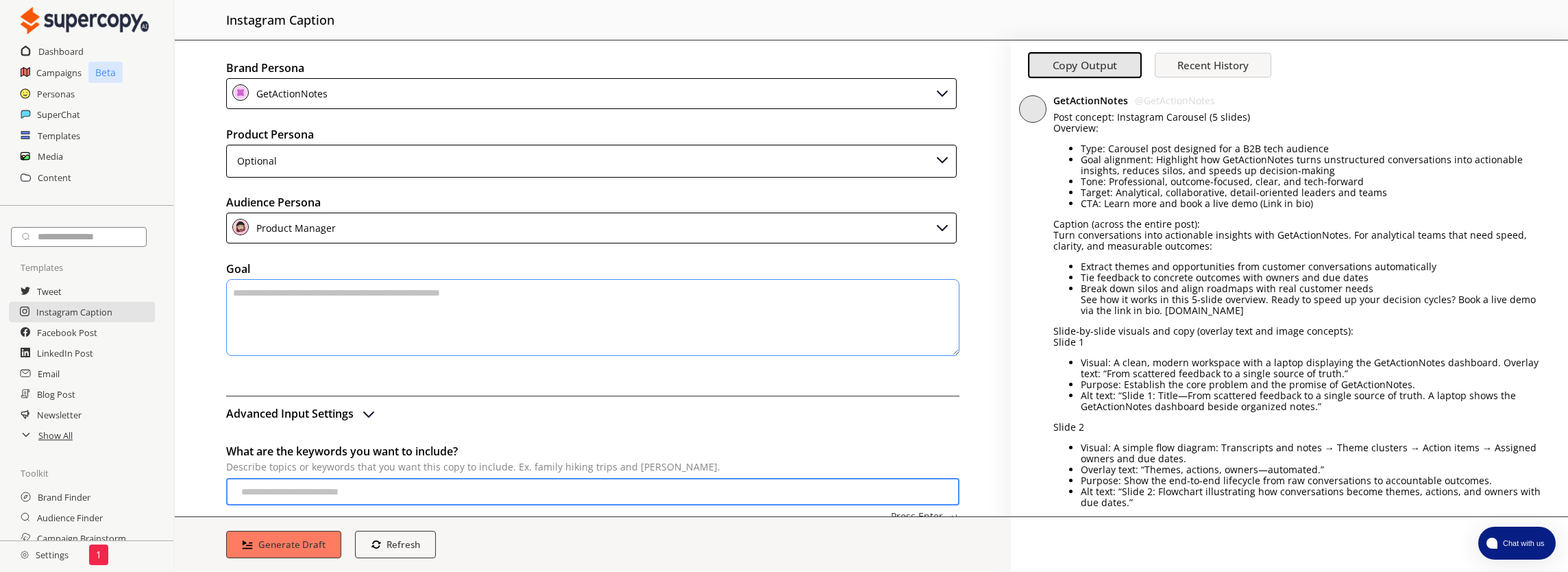
click at [1247, 187] on li "Target: Analytical, collaborative, detail-oriented leaders and teams" at bounding box center [1314, 193] width 467 height 11
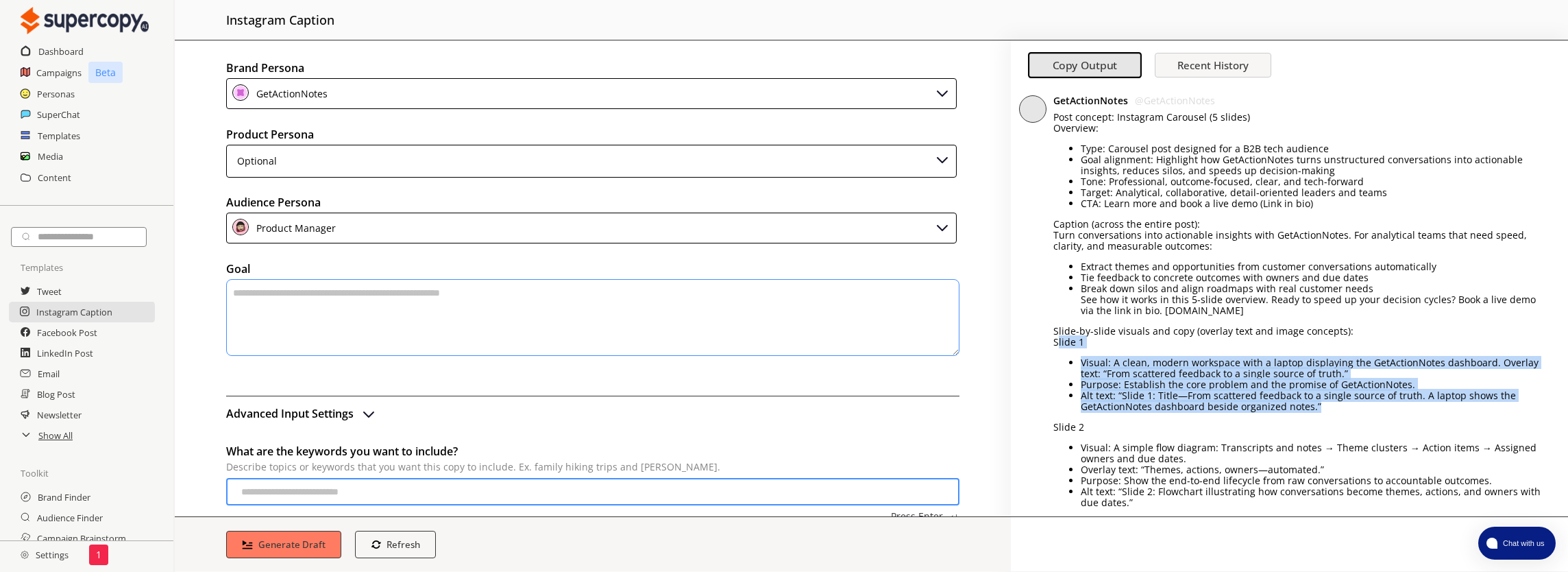
drag, startPoint x: 1313, startPoint y: 405, endPoint x: 1057, endPoint y: 345, distance: 262.9
click at [1057, 345] on div "Post concept: Instagram Carousel (5 slides) Overview: Type: Carousel post desig…" at bounding box center [1300, 491] width 494 height 758
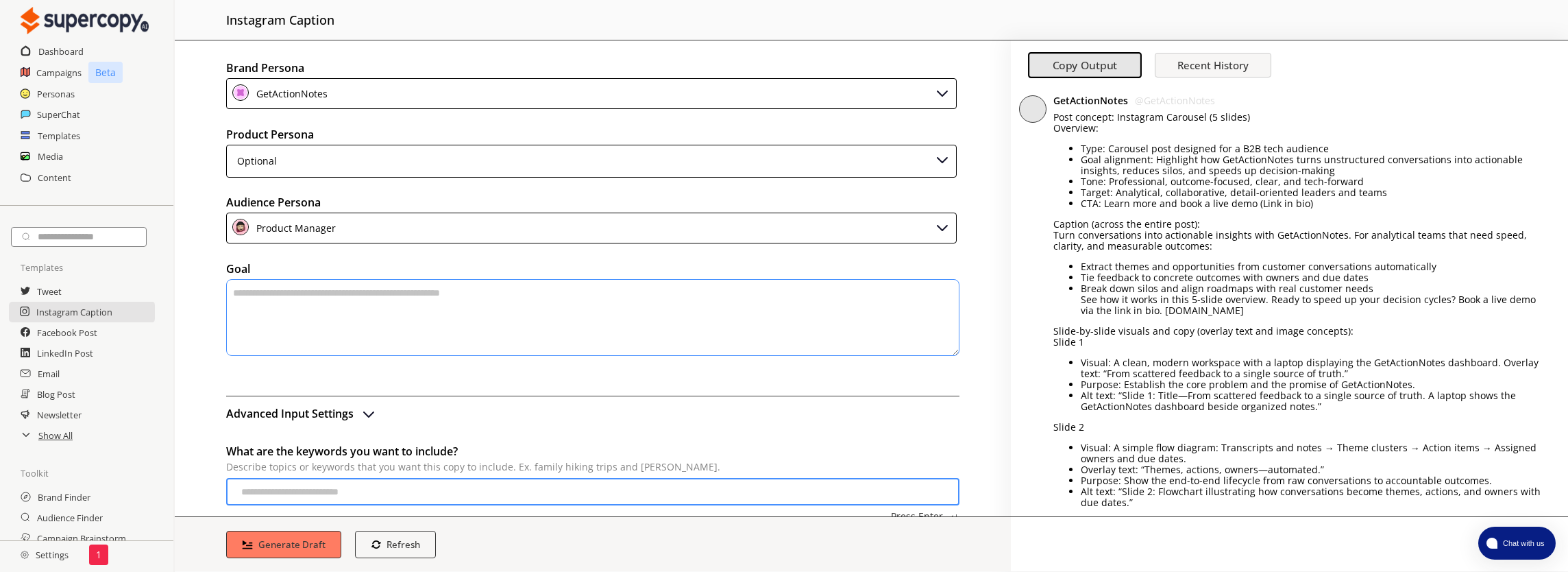
click at [1157, 205] on li "CTA: Learn more and book a live demo (Link in bio)" at bounding box center [1314, 204] width 467 height 11
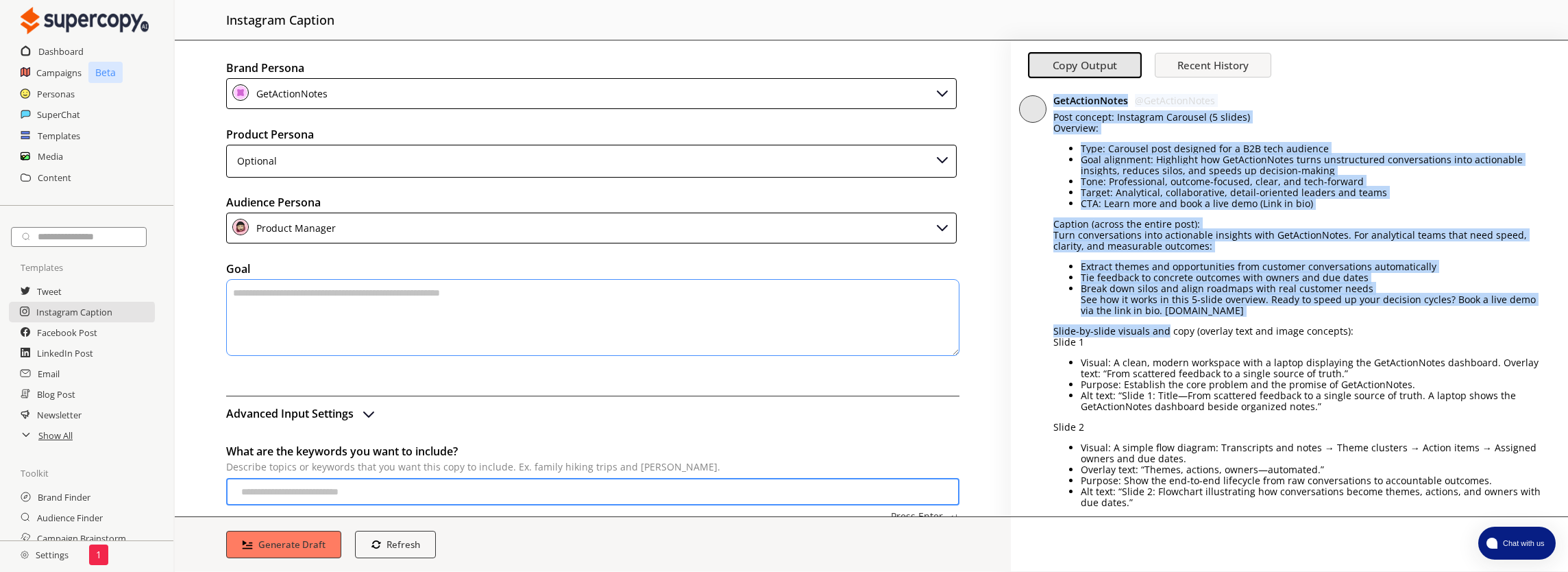
drag, startPoint x: 1052, startPoint y: 98, endPoint x: 1164, endPoint y: 327, distance: 254.9
click at [1164, 327] on div "GetActionNotes @ GetActionNotes Post concept: Instagram Carousel (5 slides) Ove…" at bounding box center [1289, 502] width 557 height 826
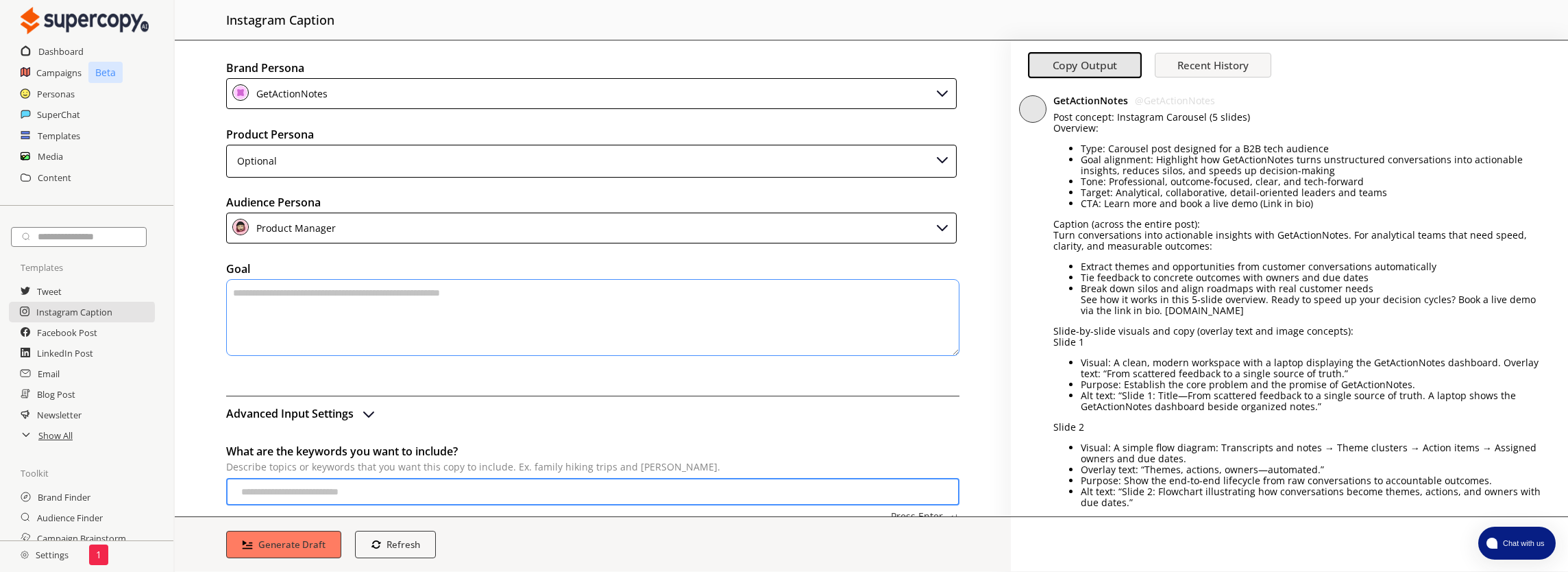
click at [1279, 381] on li "Purpose: Establish the core problem and the promise of GetActionNotes." at bounding box center [1314, 385] width 467 height 11
click at [1091, 64] on b "Copy Output" at bounding box center [1085, 66] width 65 height 15
